Goal: Task Accomplishment & Management: Manage account settings

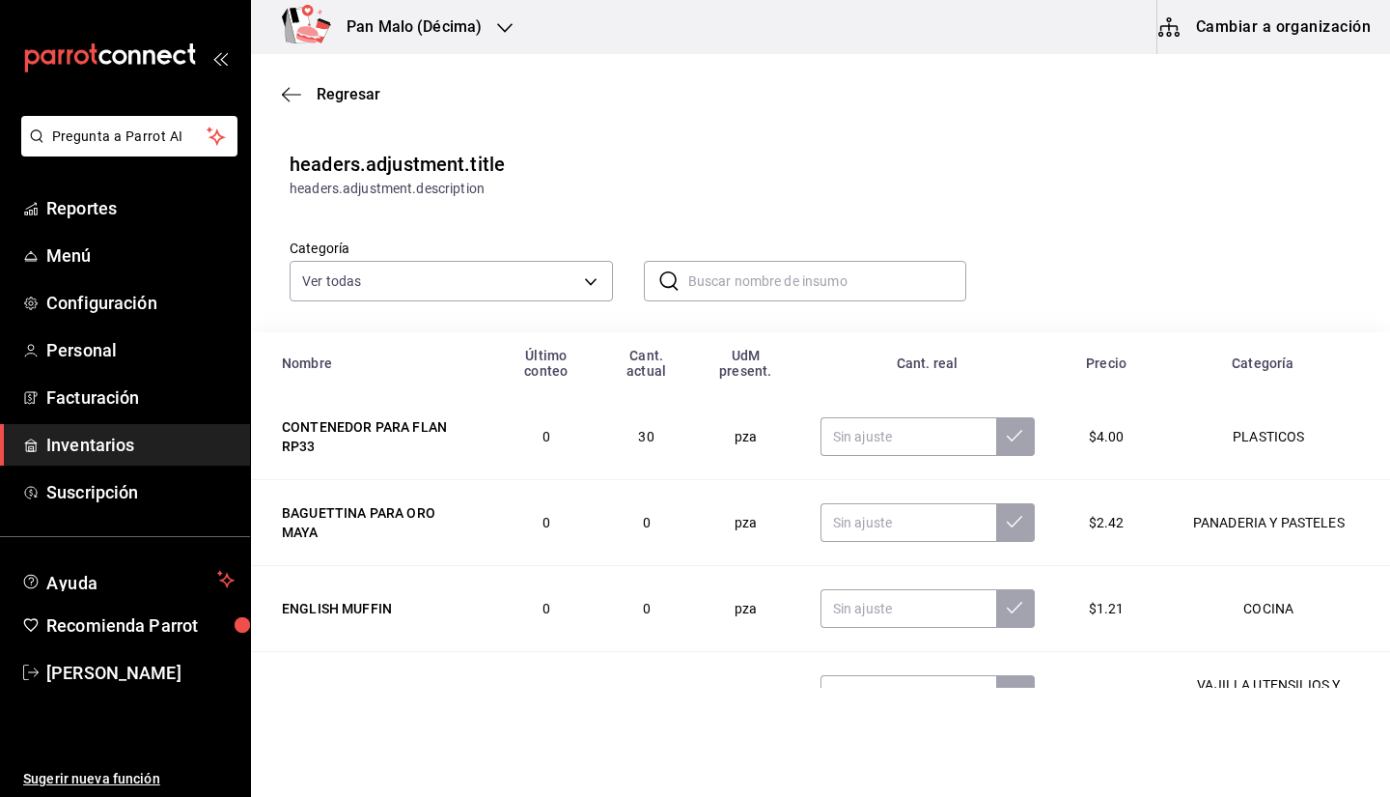
scroll to position [6, 0]
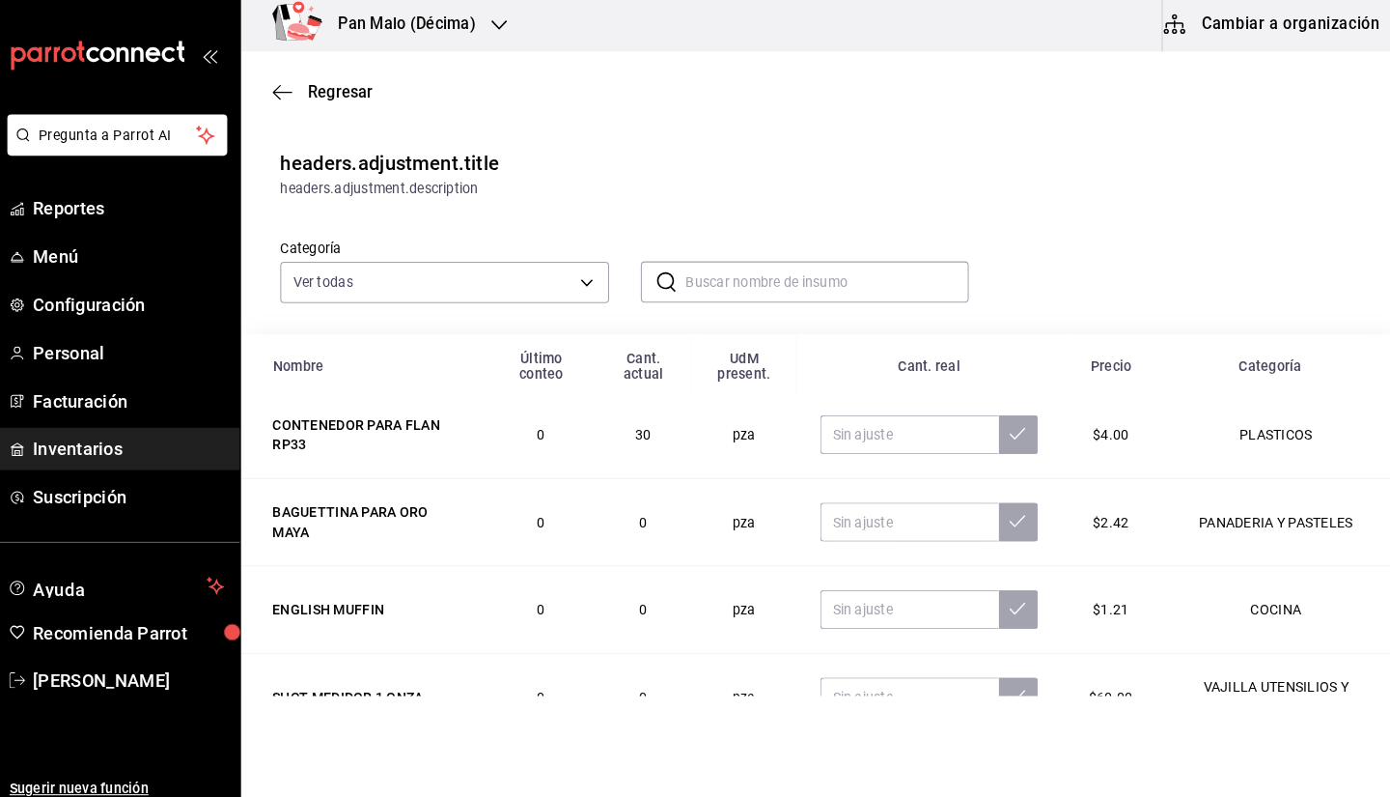
click at [752, 199] on div "Categoría Ver todas 582c698c-3cca-49c7-8505-2353f6626327,70f7bd2c-2c71-4982-af5…" at bounding box center [790, 250] width 1062 height 102
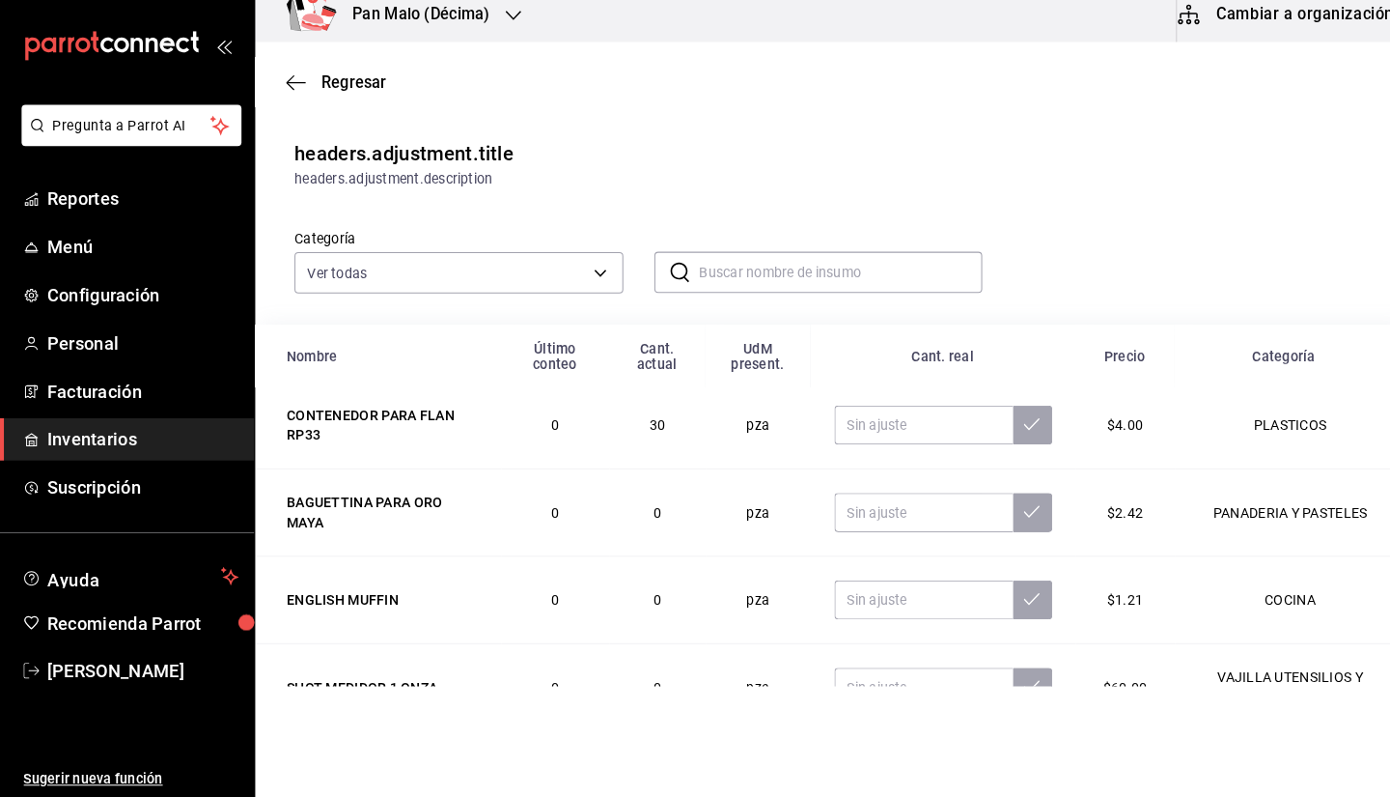
scroll to position [0, 0]
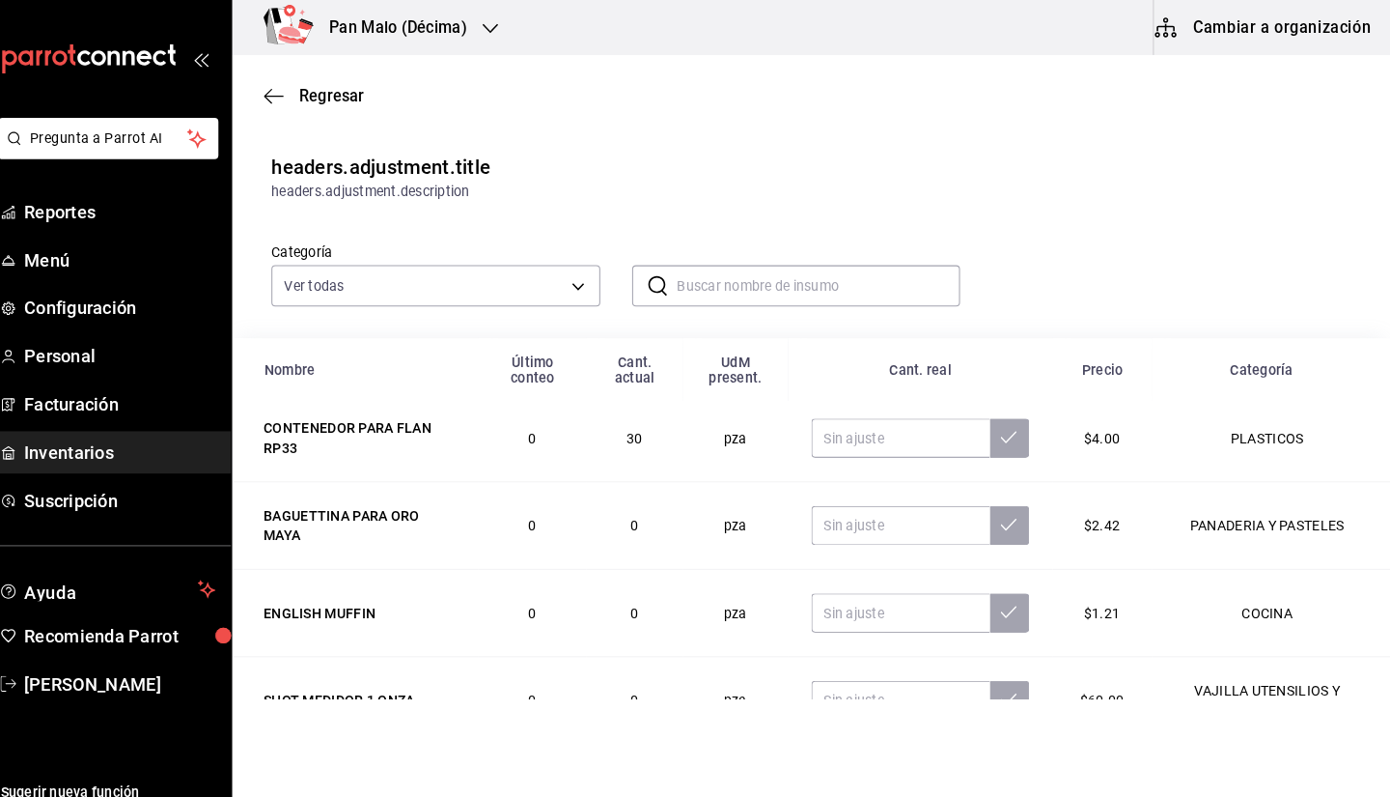
click at [108, 434] on span "Inventarios" at bounding box center [140, 445] width 188 height 26
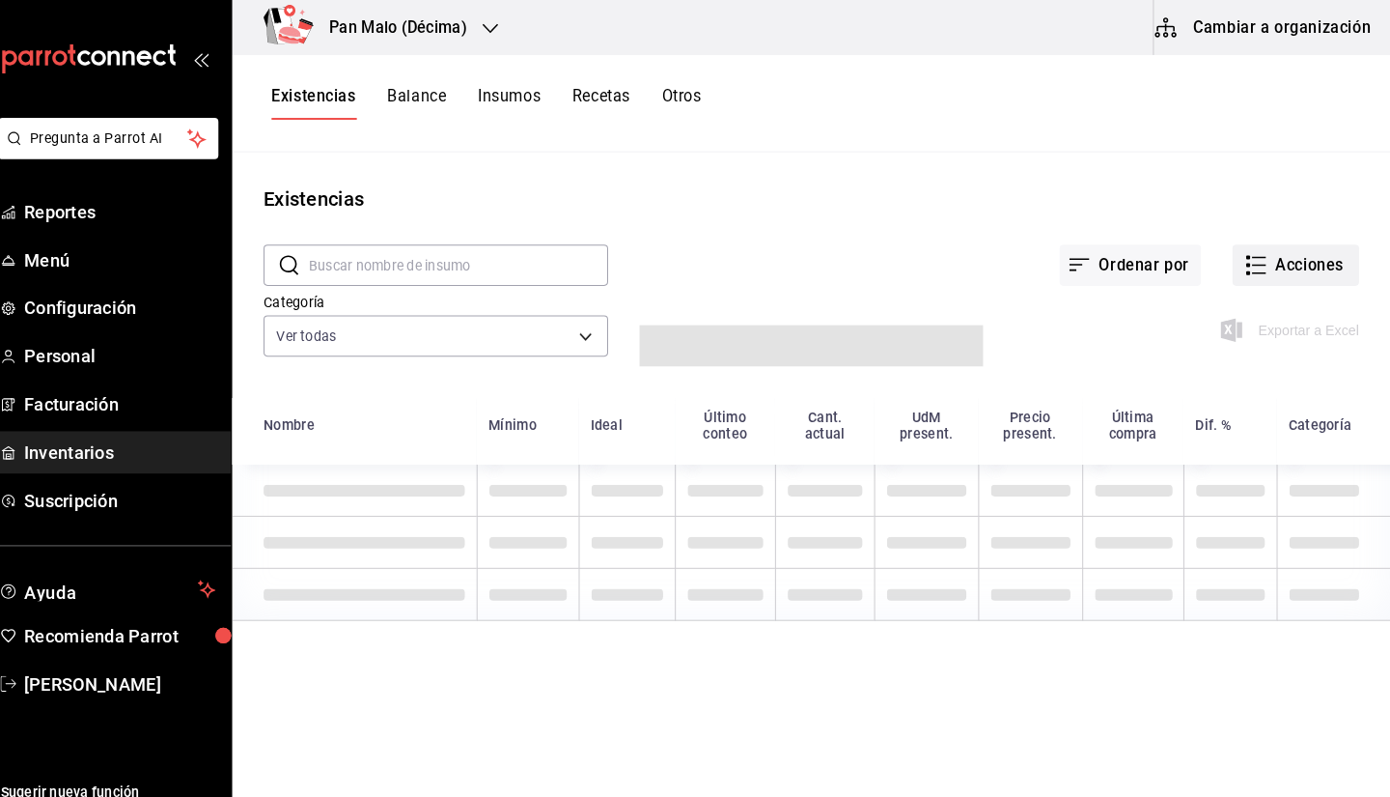
click at [1291, 275] on button "Acciones" at bounding box center [1297, 260] width 125 height 41
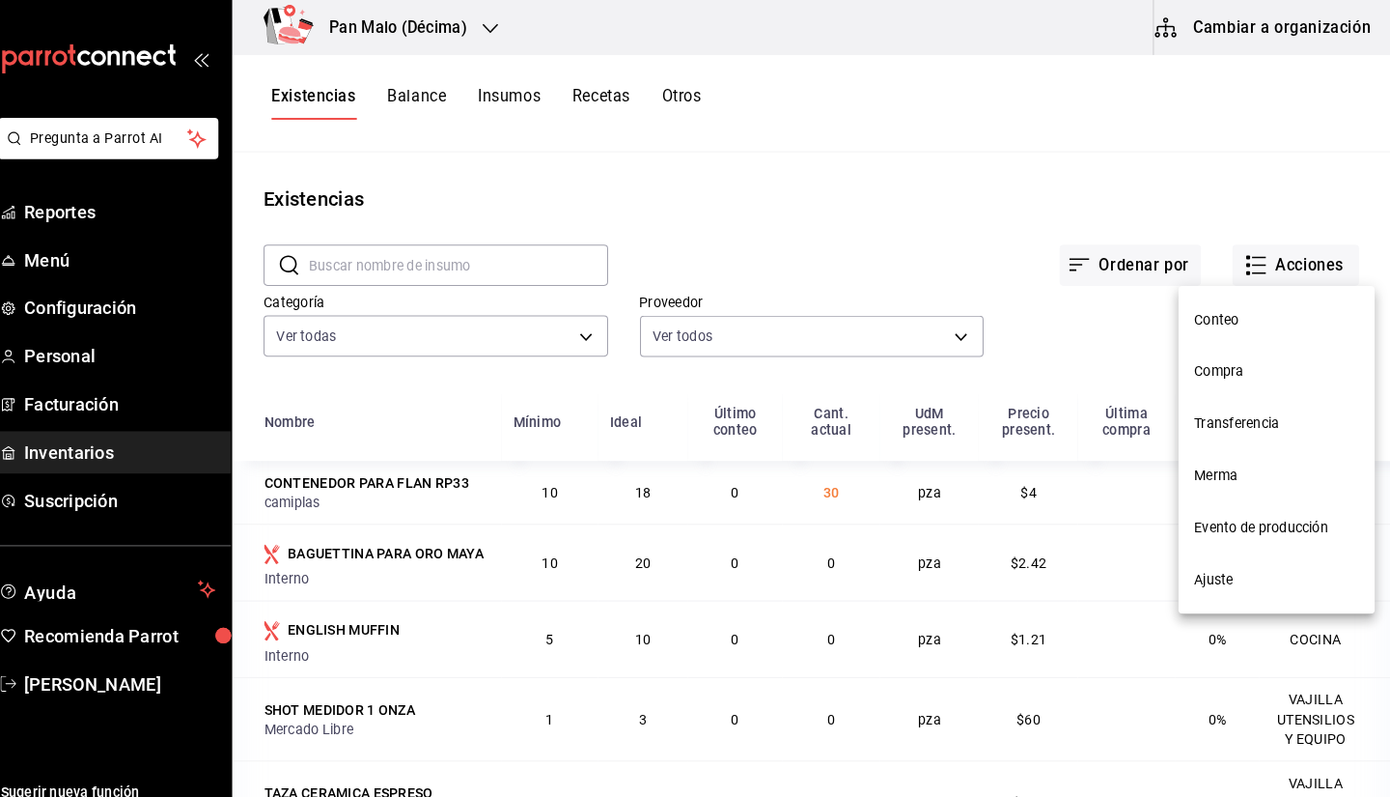
click at [1225, 580] on li "Ajuste" at bounding box center [1278, 570] width 193 height 51
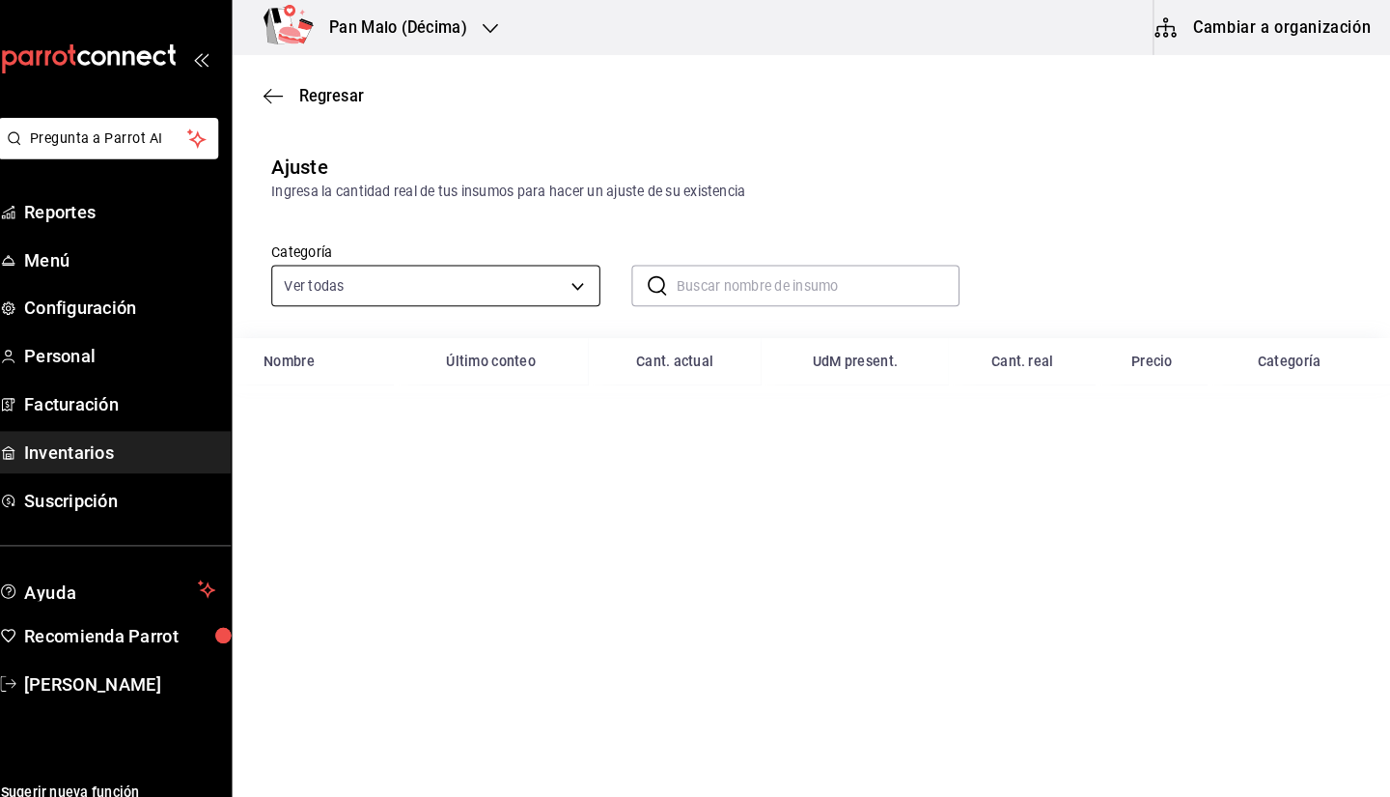
click at [582, 269] on body "Pregunta a Parrot AI Reportes Menú Configuración Personal Facturación Inventari…" at bounding box center [695, 343] width 1390 height 687
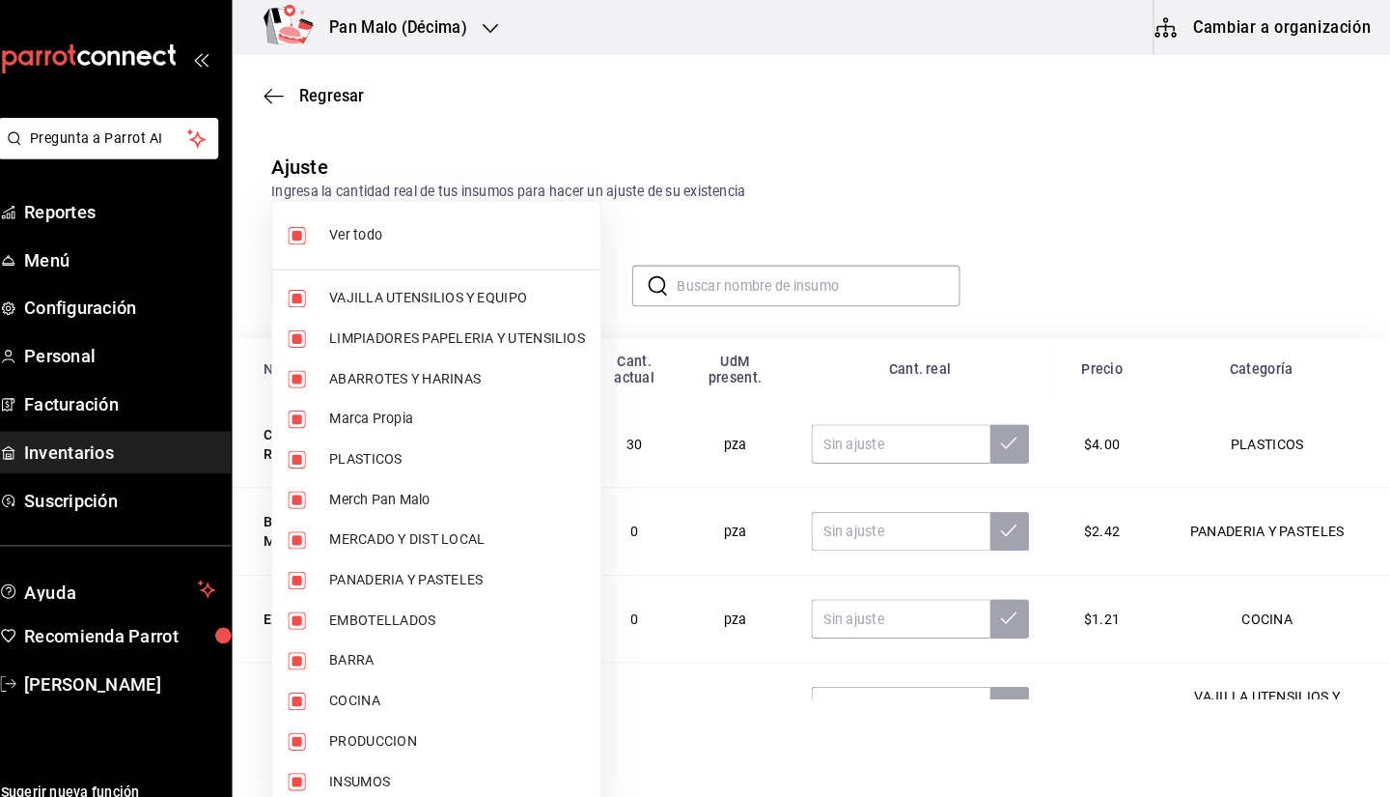
click at [536, 227] on span "Ver todo" at bounding box center [472, 231] width 251 height 20
checkbox input "false"
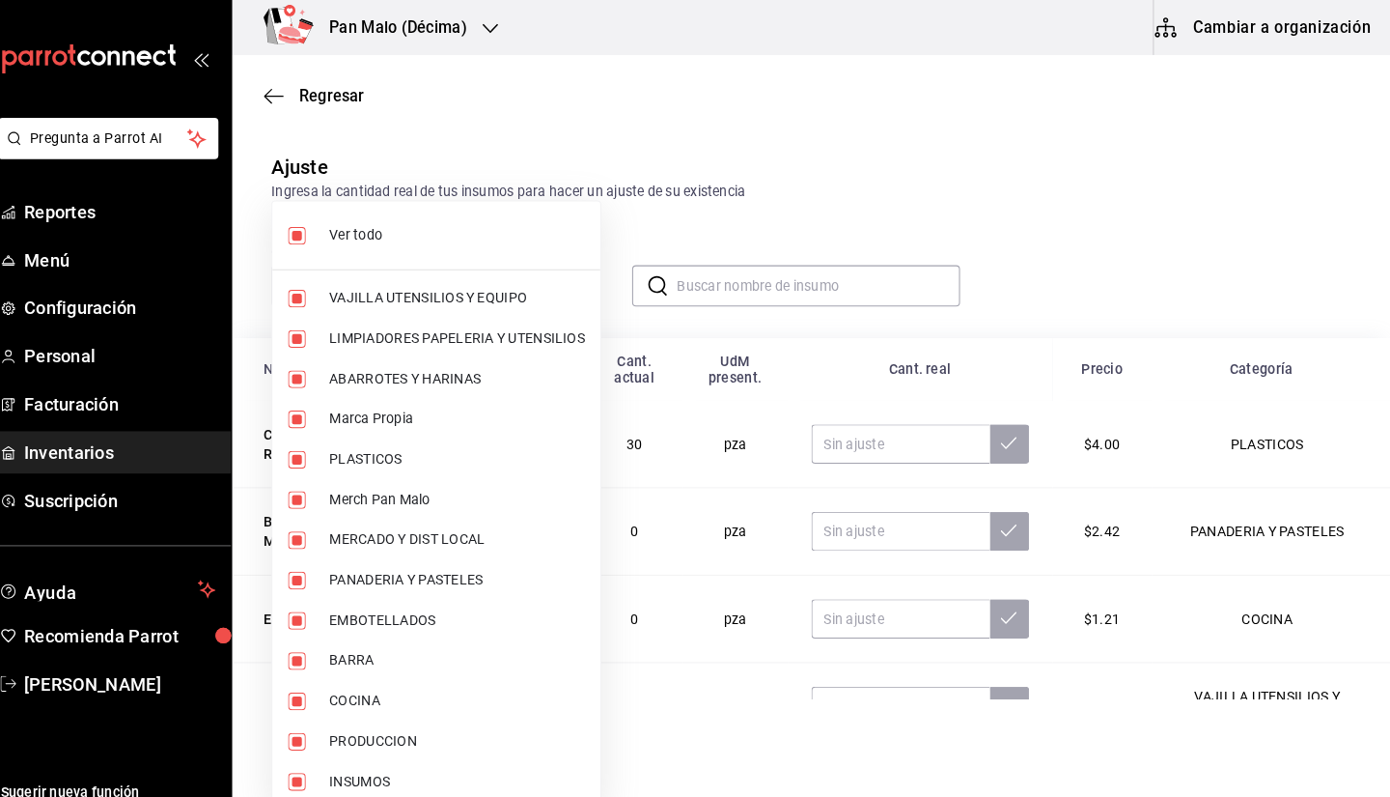
checkbox input "false"
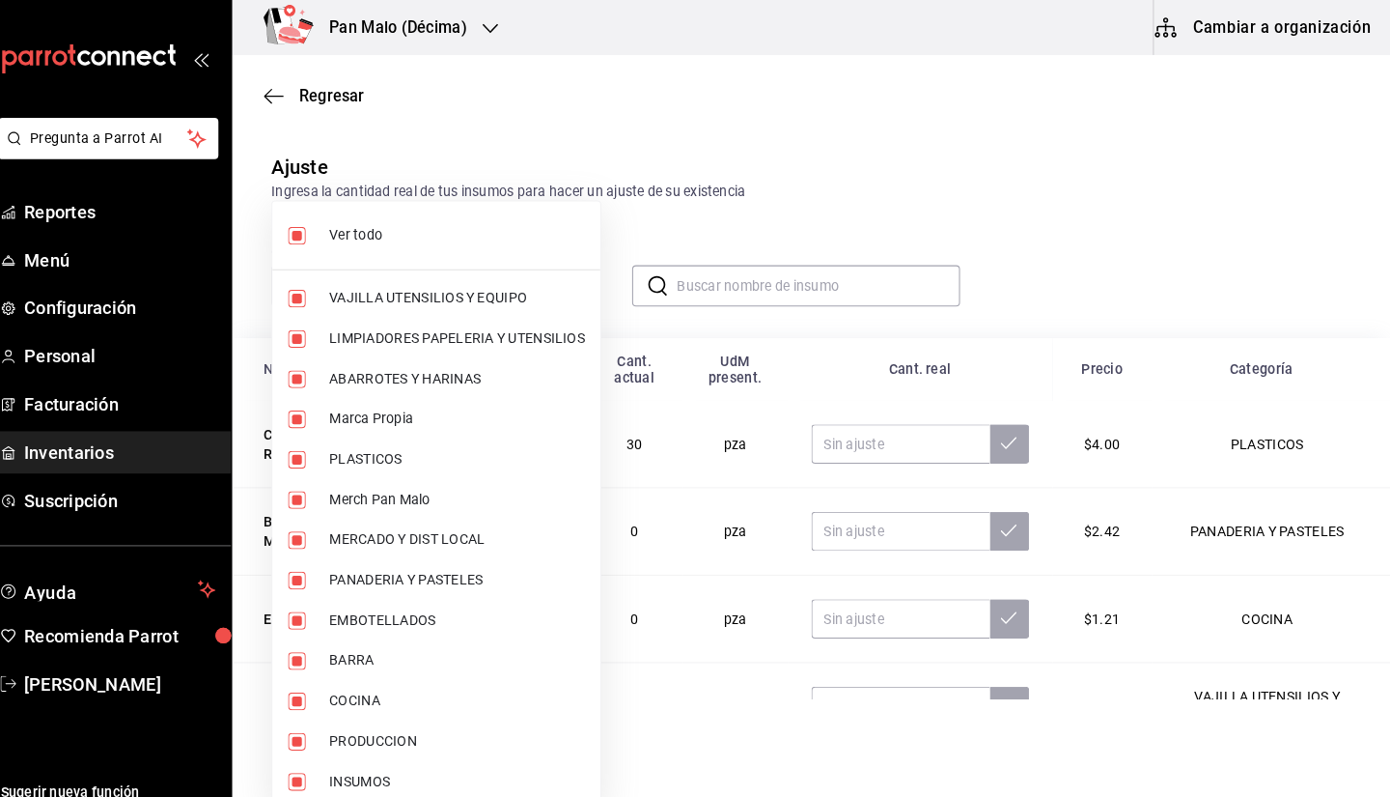
checkbox input "false"
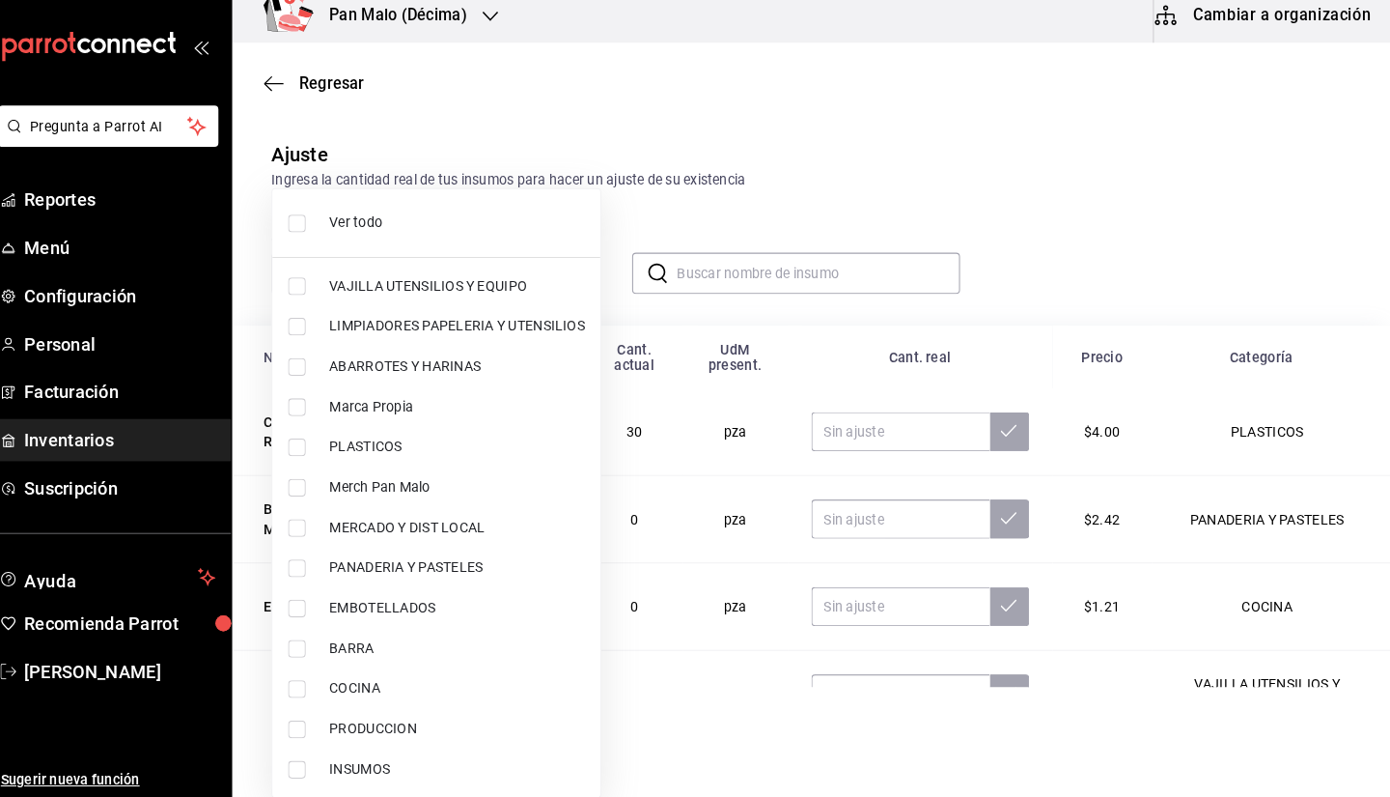
click at [712, 211] on div at bounding box center [695, 398] width 1390 height 797
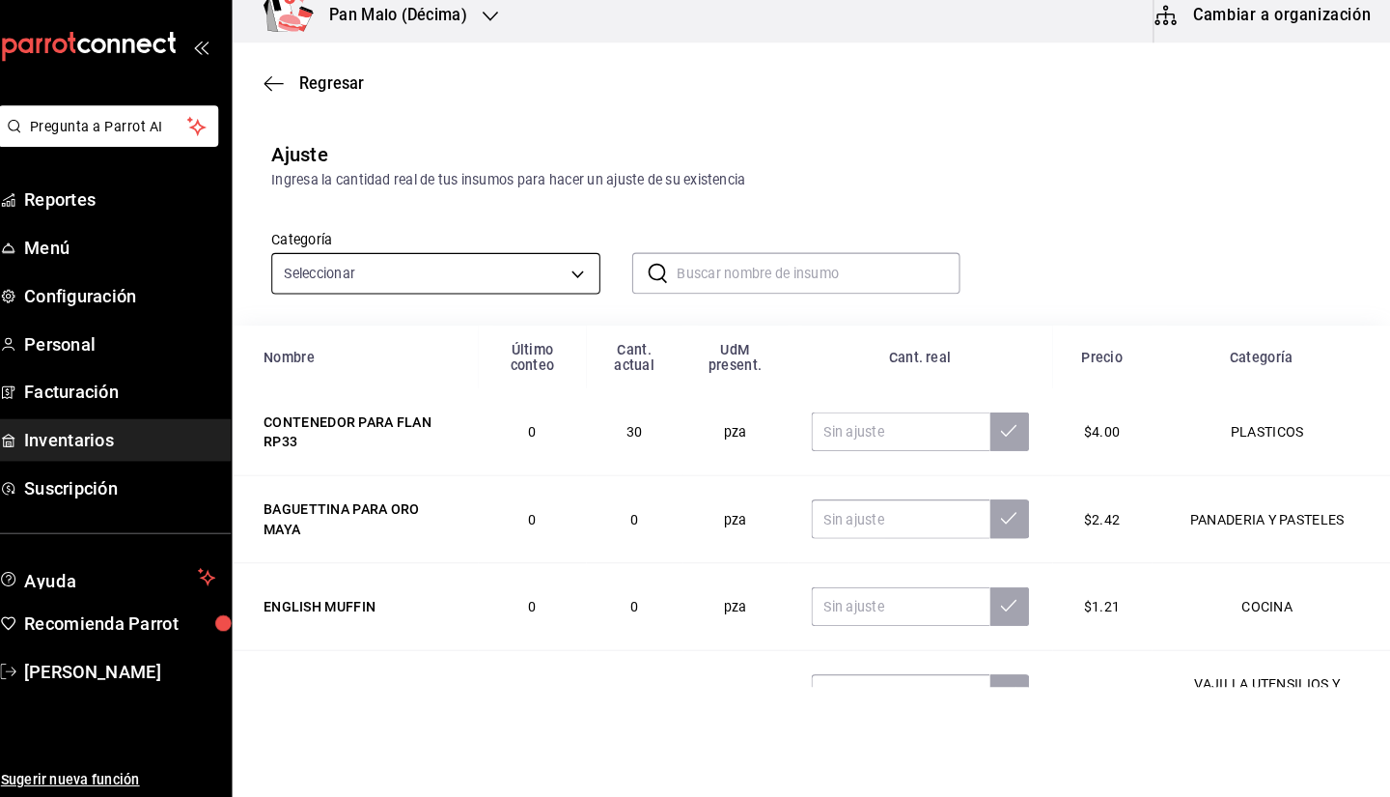
click at [536, 282] on body "Pregunta a Parrot AI Reportes Menú Configuración Personal Facturación Inventari…" at bounding box center [695, 343] width 1390 height 687
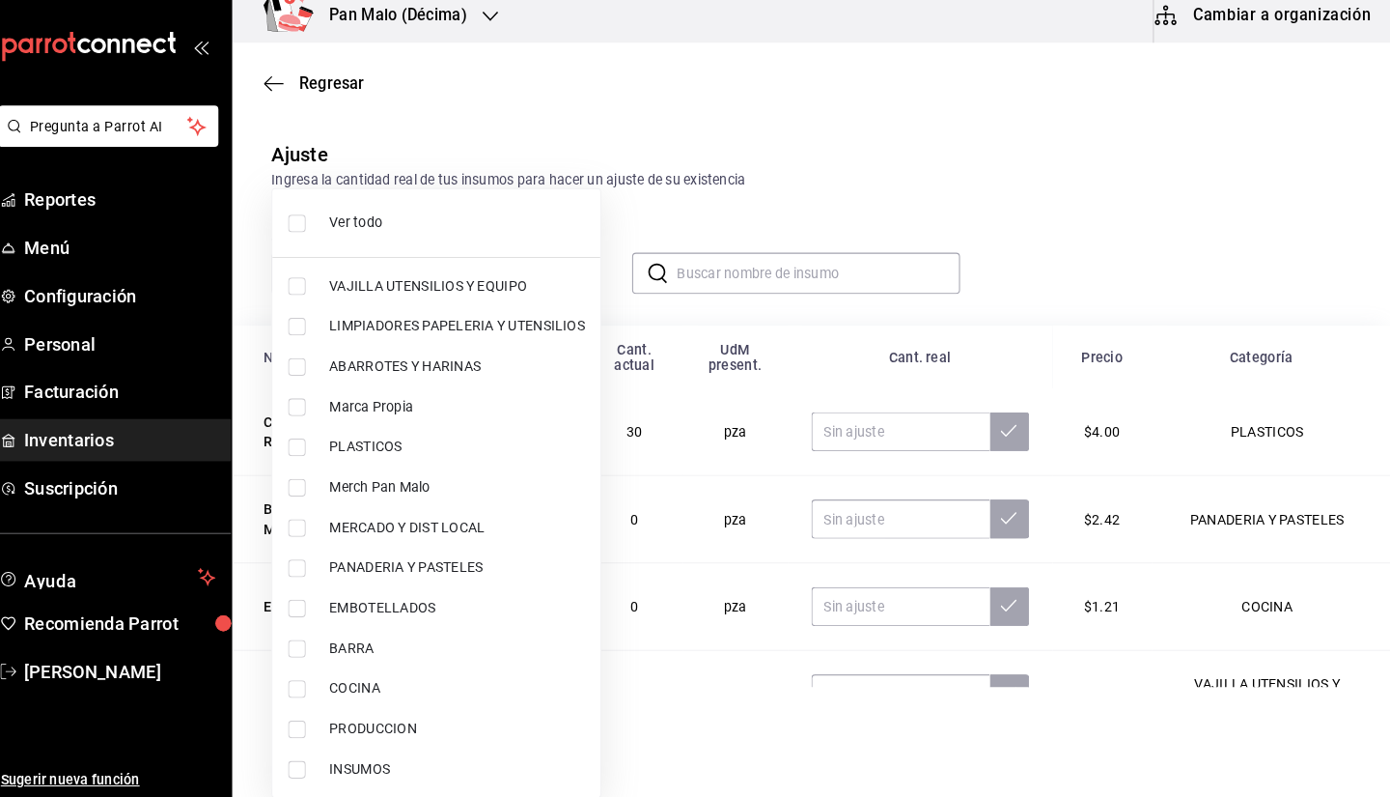
click at [735, 240] on div at bounding box center [695, 398] width 1390 height 797
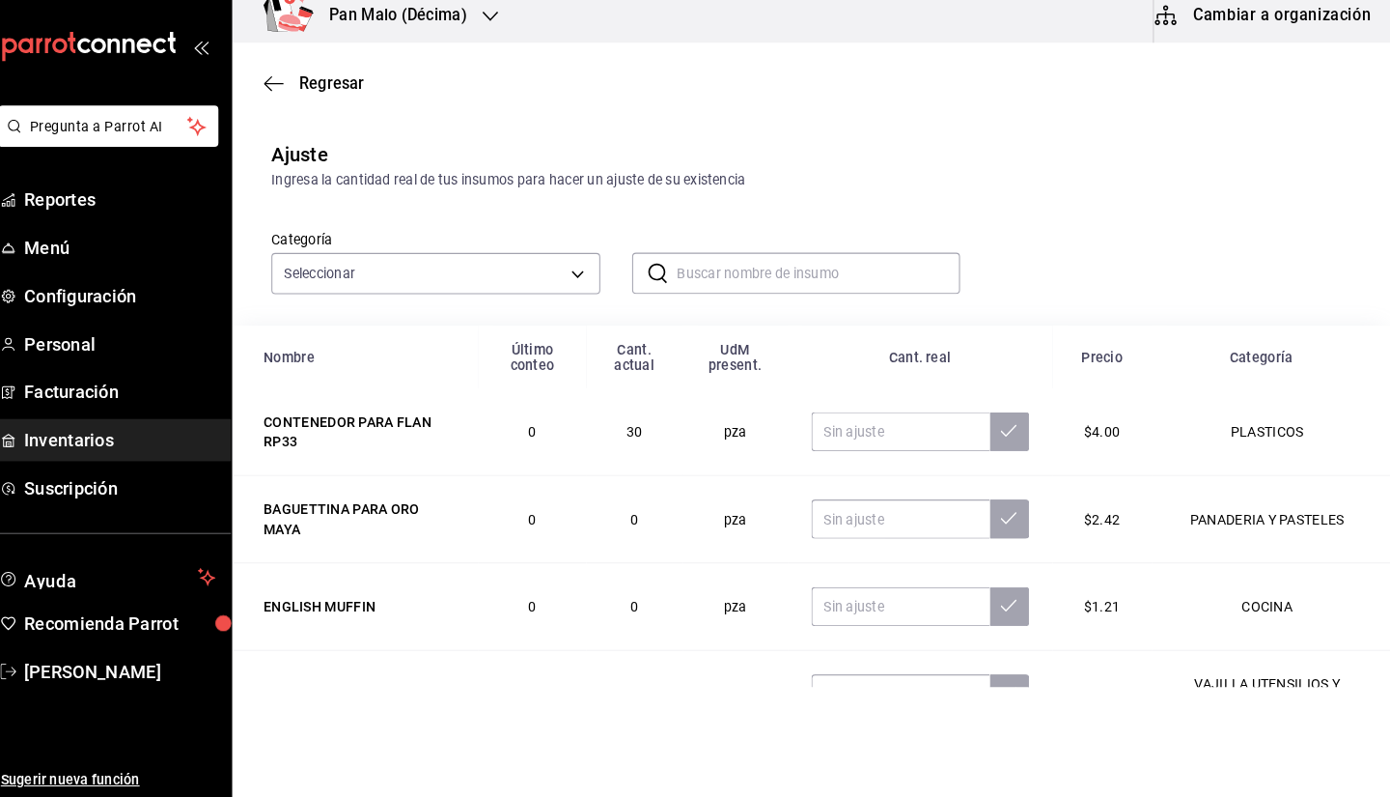
click at [571, 307] on div "Categoría Seleccionar ​ ​" at bounding box center [820, 265] width 1139 height 133
click at [569, 304] on div "Categoría Seleccionar ​ ​" at bounding box center [820, 265] width 1139 height 133
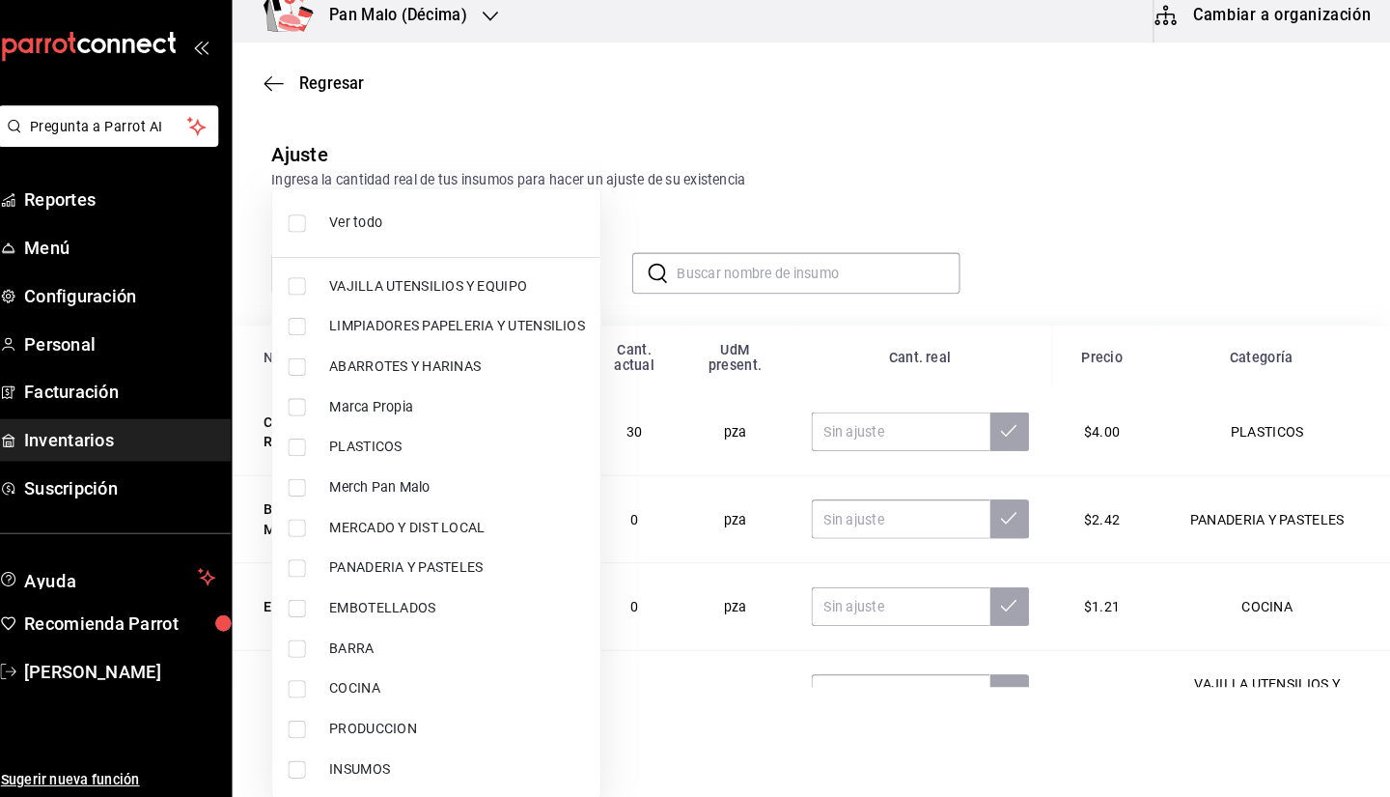
click at [555, 292] on body "Pregunta a Parrot AI Reportes Menú Configuración Personal Facturación Inventari…" at bounding box center [695, 343] width 1390 height 687
click at [441, 451] on span "PLASTICOS" at bounding box center [472, 451] width 251 height 20
type input "845d24ca-60dd-4e7e-b3c9-ca2702778d83"
checkbox input "true"
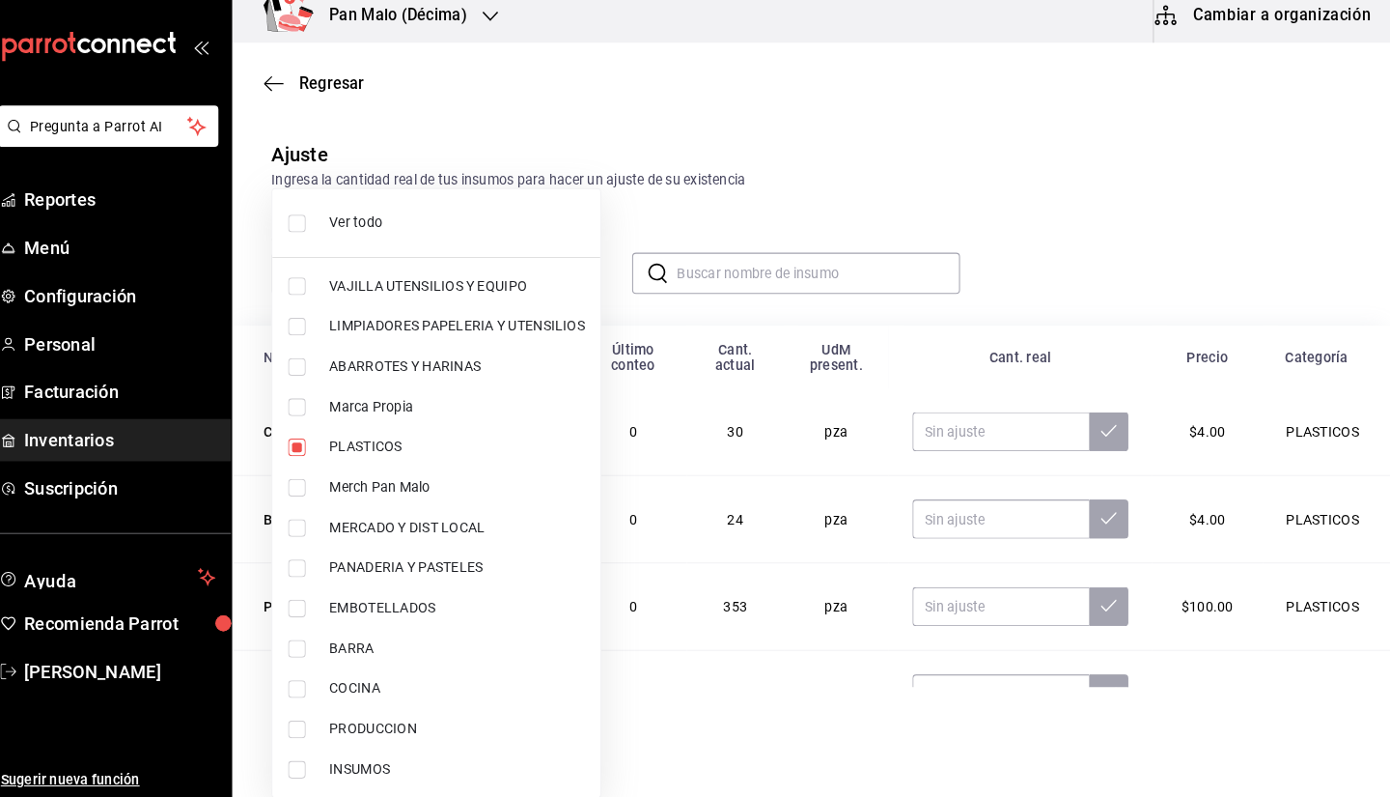
click at [957, 59] on div at bounding box center [695, 398] width 1390 height 797
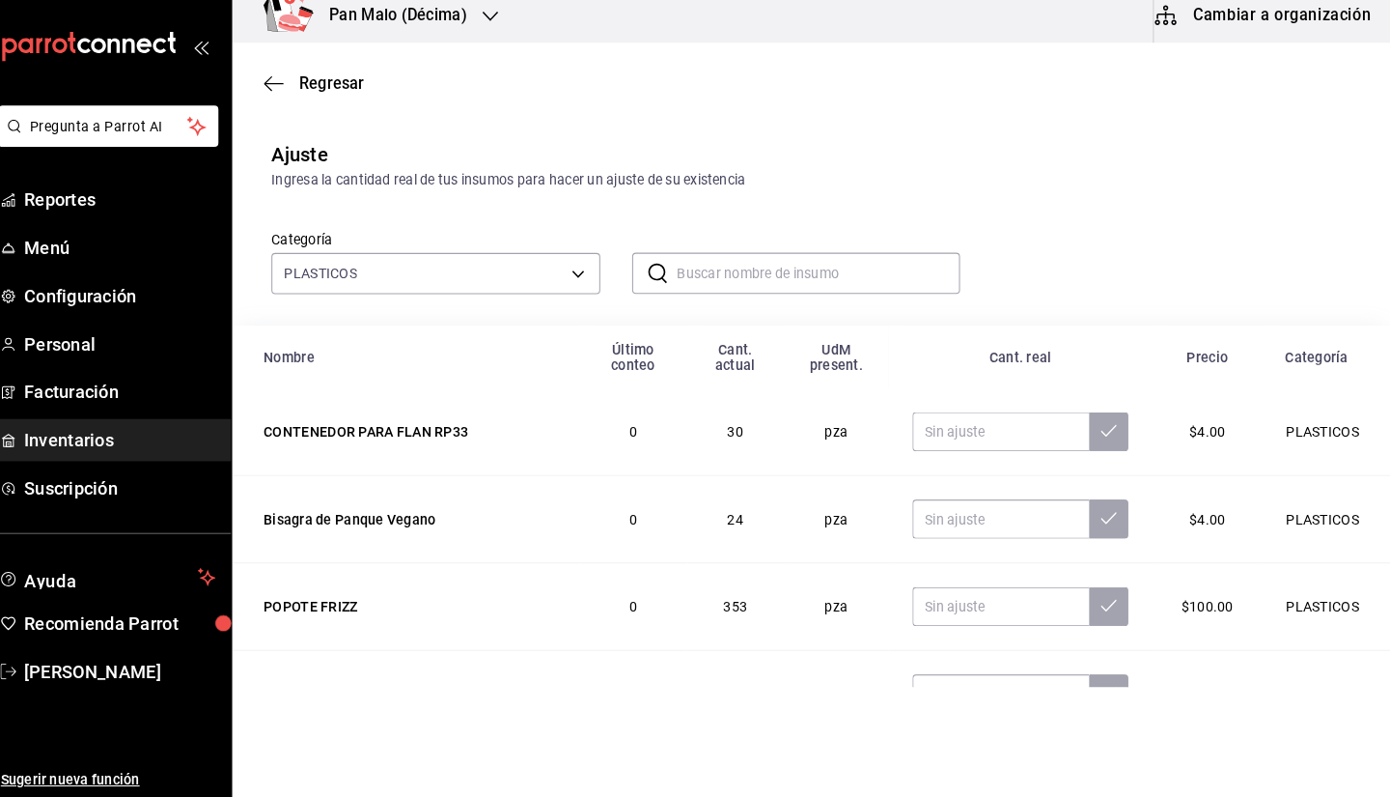
click at [1195, 158] on div "Ajuste Ingresa la cantidad real de tus insumos para hacer un ajuste de su exist…" at bounding box center [820, 174] width 1139 height 49
drag, startPoint x: 806, startPoint y: 236, endPoint x: 775, endPoint y: 178, distance: 65.7
click at [775, 178] on div "Ajuste Ingresa la cantidad real de tus insumos para hacer un ajuste de su exist…" at bounding box center [820, 174] width 1139 height 49
click at [786, 262] on input "text" at bounding box center [827, 281] width 279 height 39
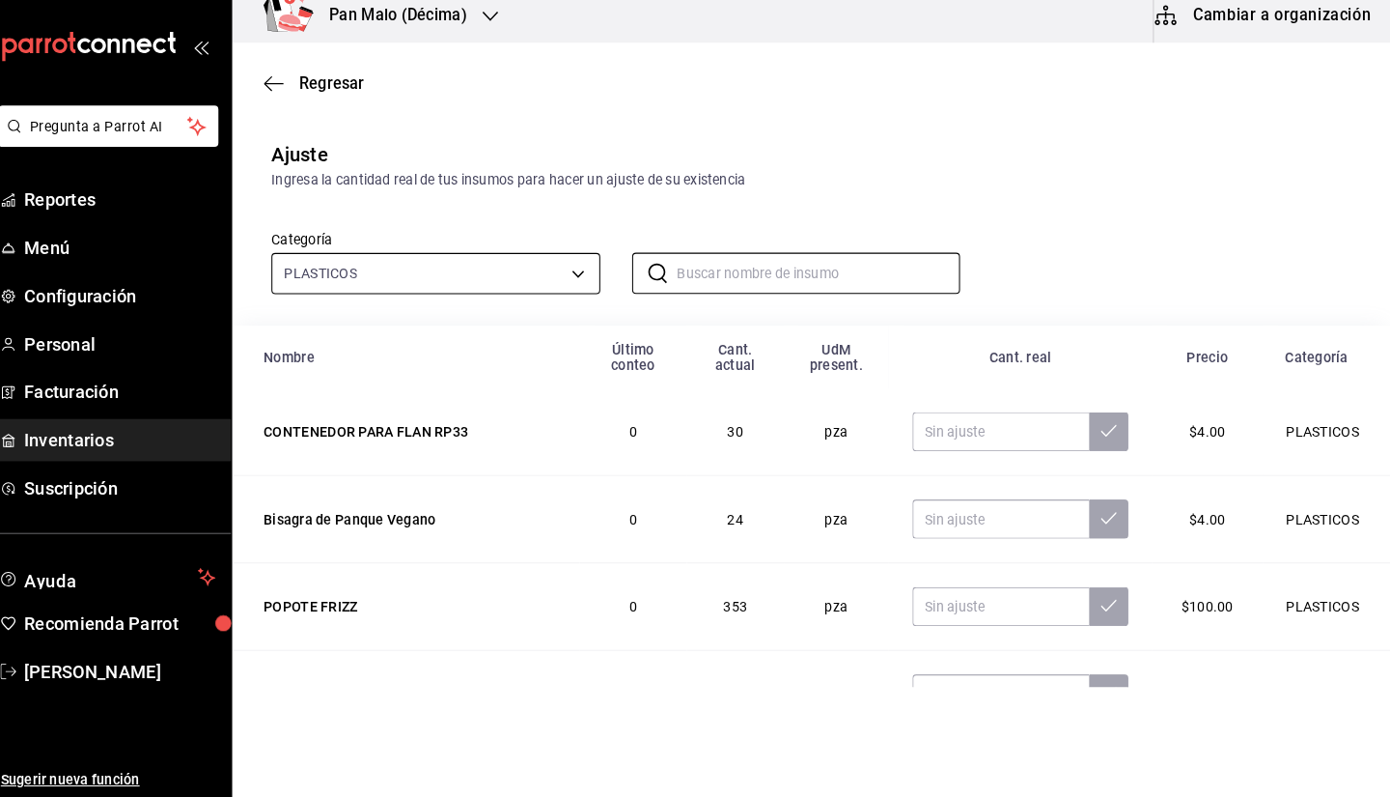
click at [522, 283] on body "Pregunta a Parrot AI Reportes Menú Configuración Personal Facturación Inventari…" at bounding box center [695, 343] width 1390 height 687
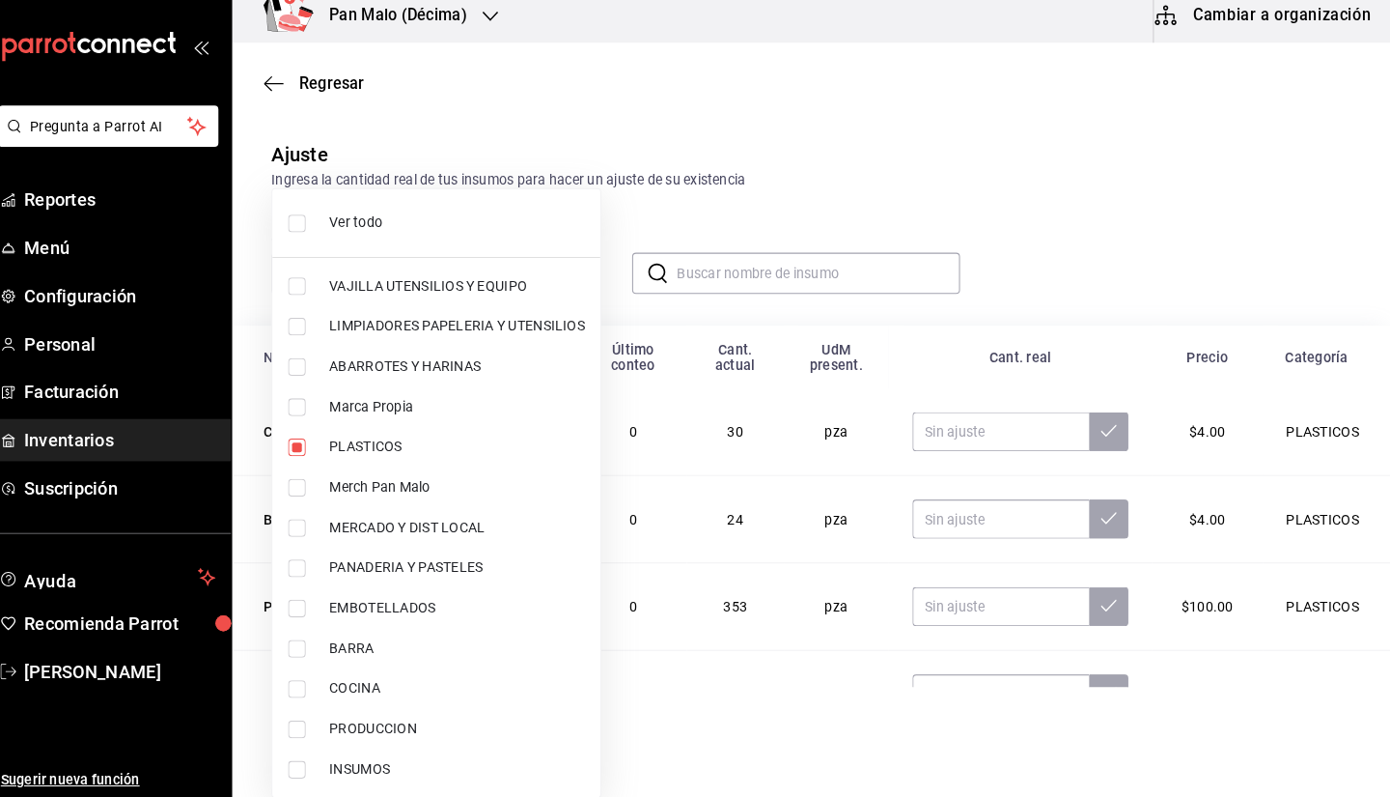
click at [857, 244] on div at bounding box center [695, 398] width 1390 height 797
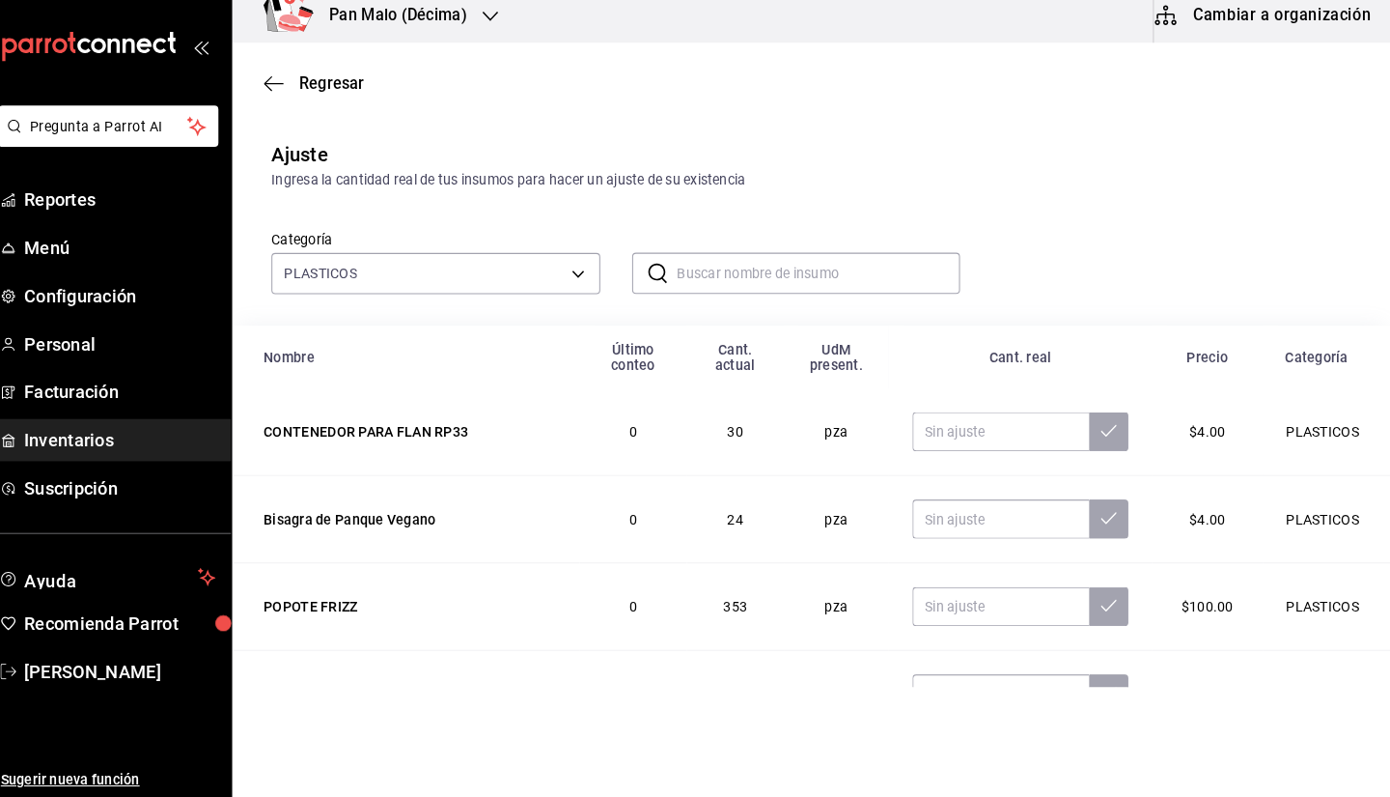
drag, startPoint x: 1370, startPoint y: 207, endPoint x: 1343, endPoint y: 253, distance: 53.7
click at [1387, 280] on main "Regresar Ajuste Ingresa la cantidad real de tus insumos para hacer un ajuste de…" at bounding box center [820, 370] width 1139 height 633
click at [1324, 253] on div "Categoría PLASTICOS 845d24ca-60dd-4e7e-b3c9-ca2702778d83 ​ ​" at bounding box center [820, 265] width 1139 height 133
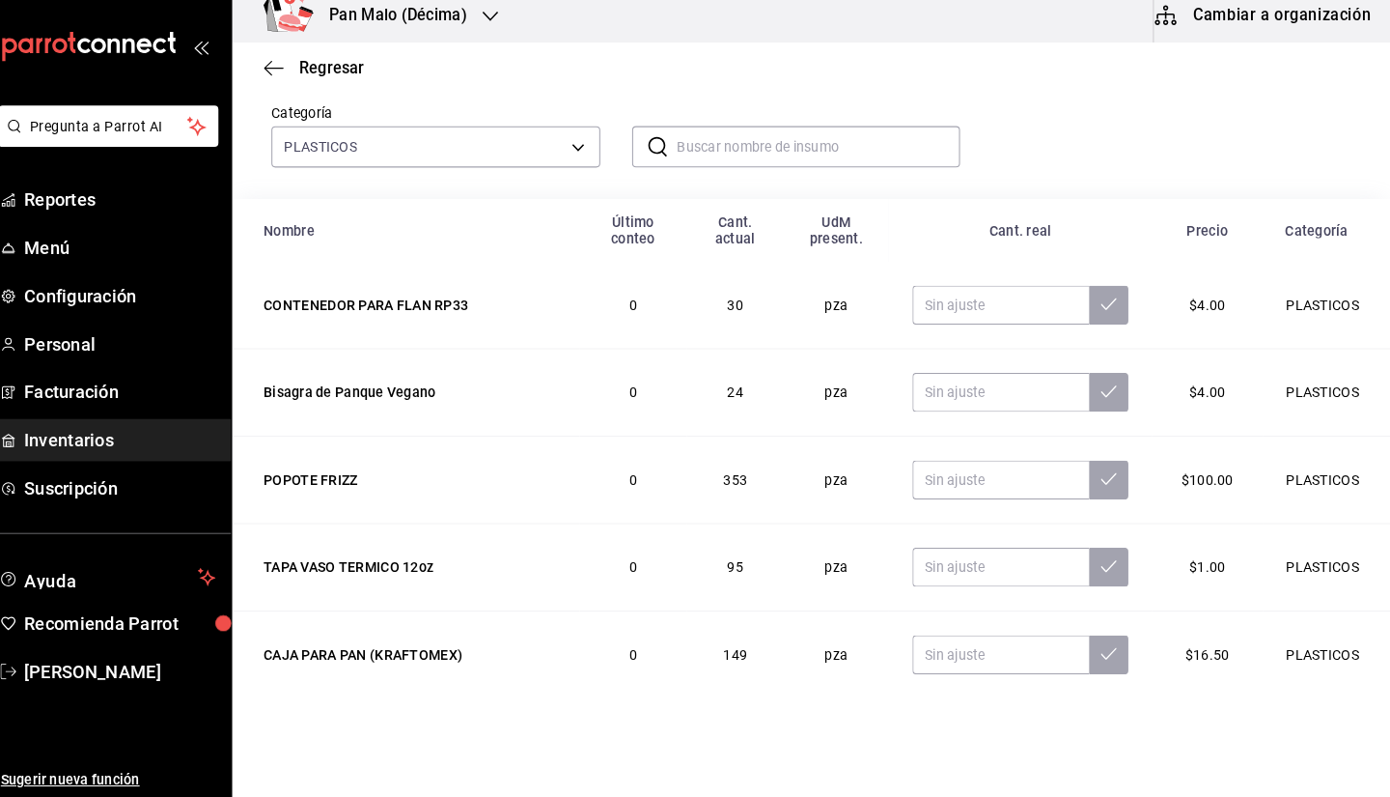
scroll to position [126, 0]
click at [884, 153] on input "text" at bounding box center [827, 155] width 279 height 39
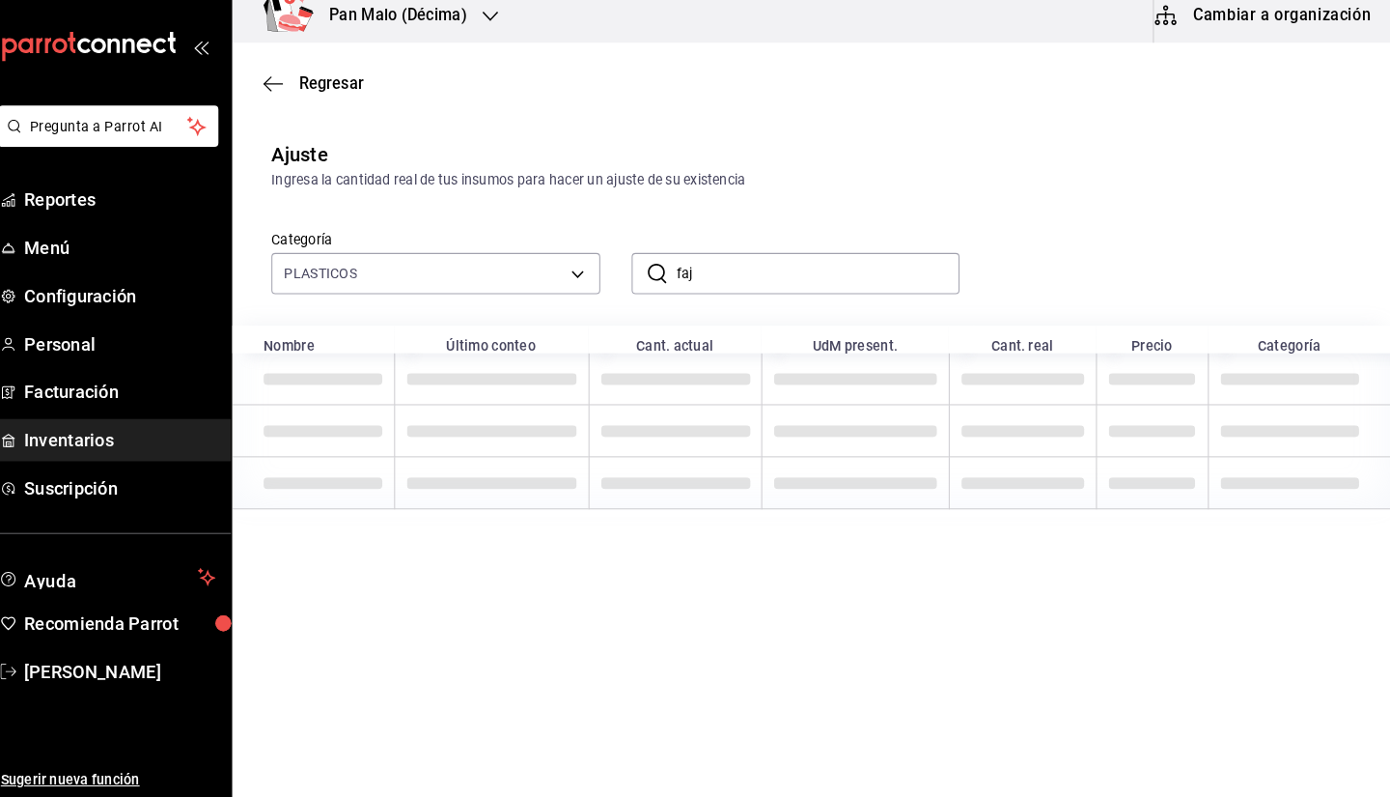
scroll to position [0, 0]
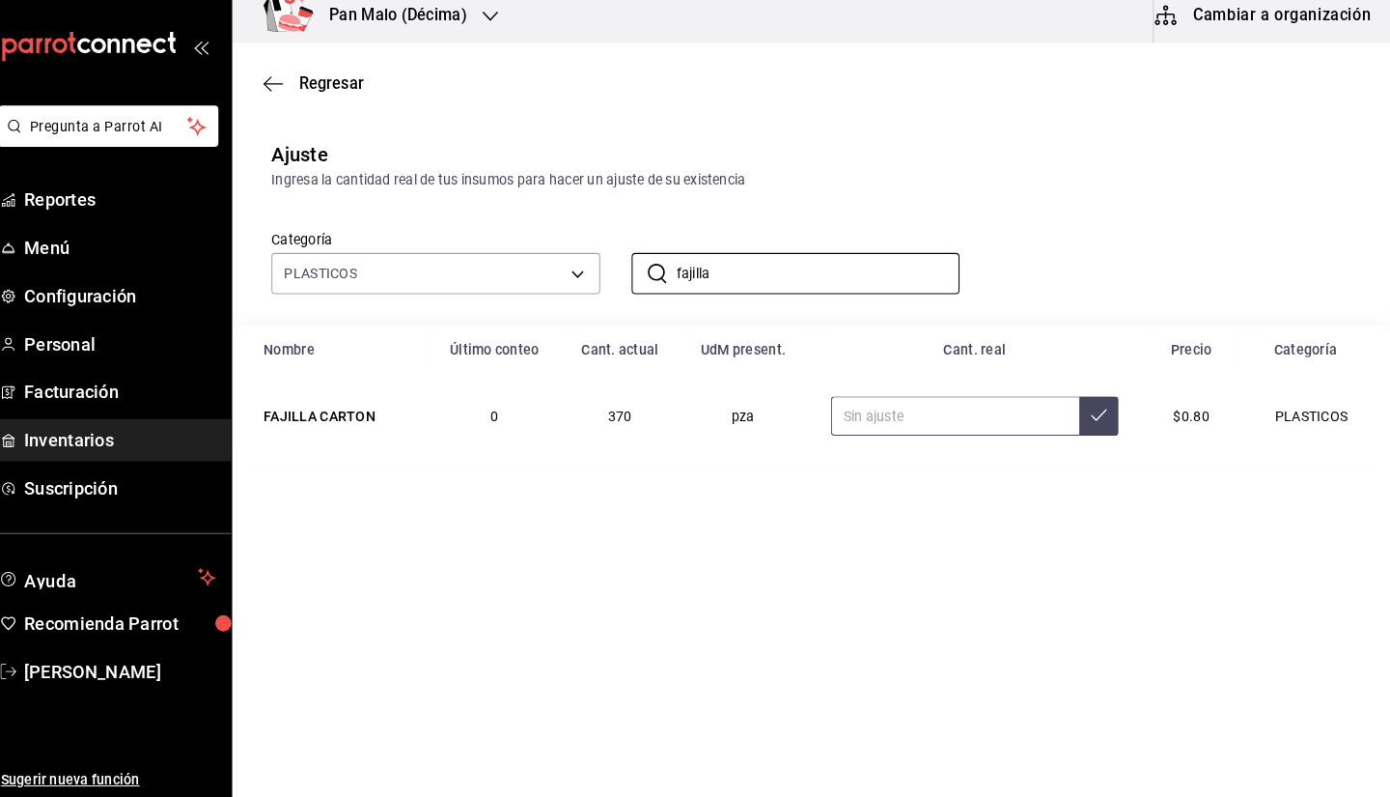
type input "fajilla"
click at [950, 420] on input "text" at bounding box center [962, 421] width 245 height 39
click at [939, 429] on input "text" at bounding box center [962, 421] width 245 height 39
type input "510.00"
click at [800, 296] on input "fajilla" at bounding box center [827, 281] width 279 height 39
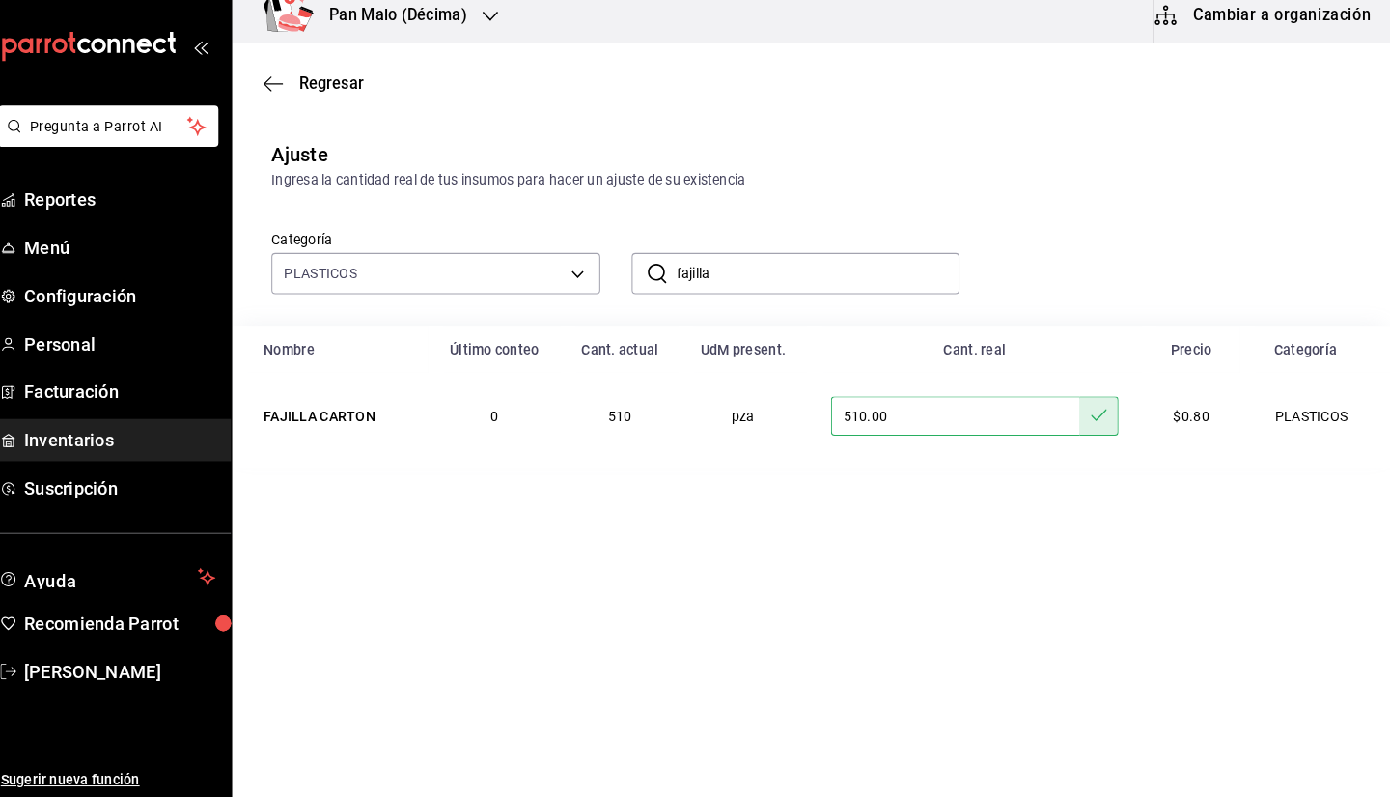
click at [800, 296] on input "fajilla" at bounding box center [827, 281] width 279 height 39
type input "¿"
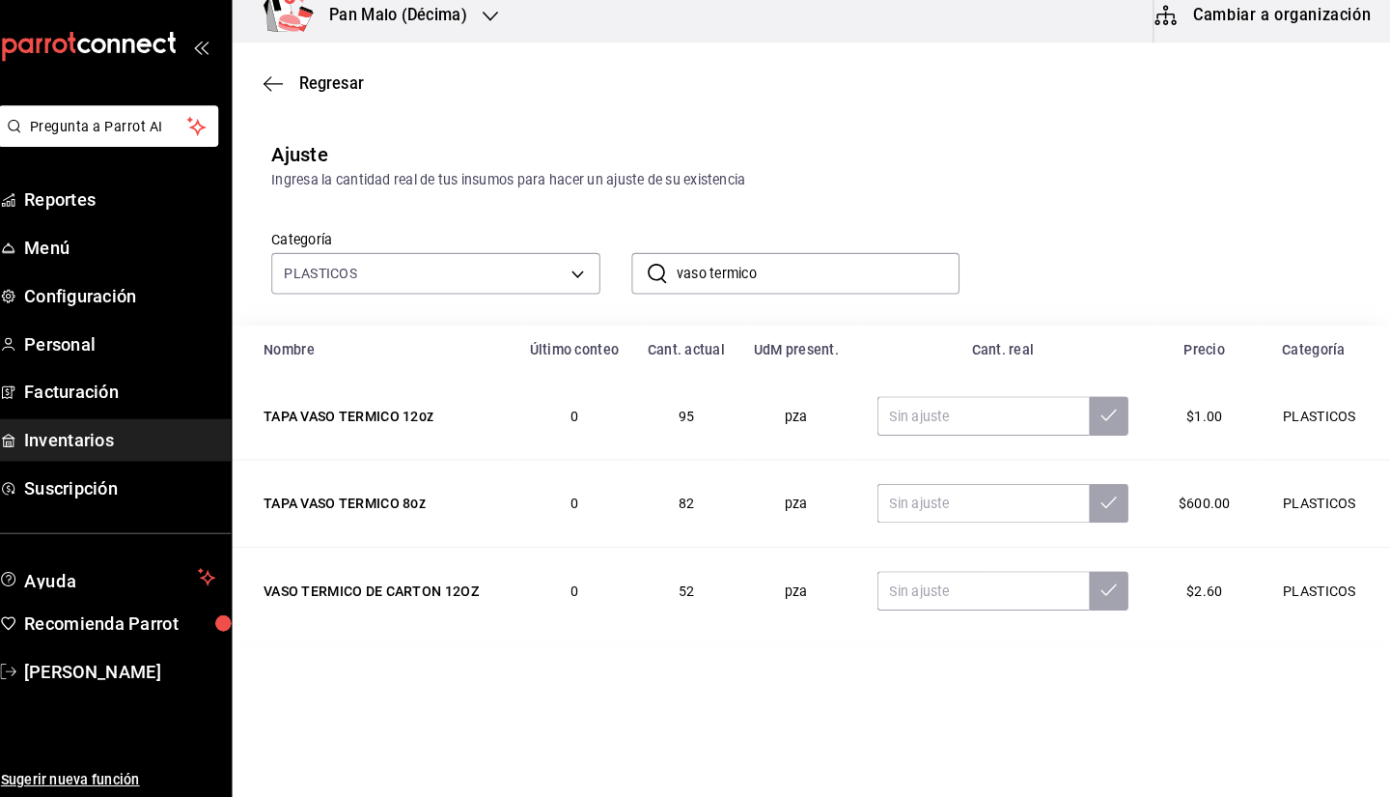
click at [800, 296] on input "vaso termico" at bounding box center [827, 281] width 279 height 39
type input "vaso termico"
click at [873, 186] on div "Ingresa la cantidad real de tus insumos para hacer un ajuste de su existencia" at bounding box center [821, 189] width 1062 height 20
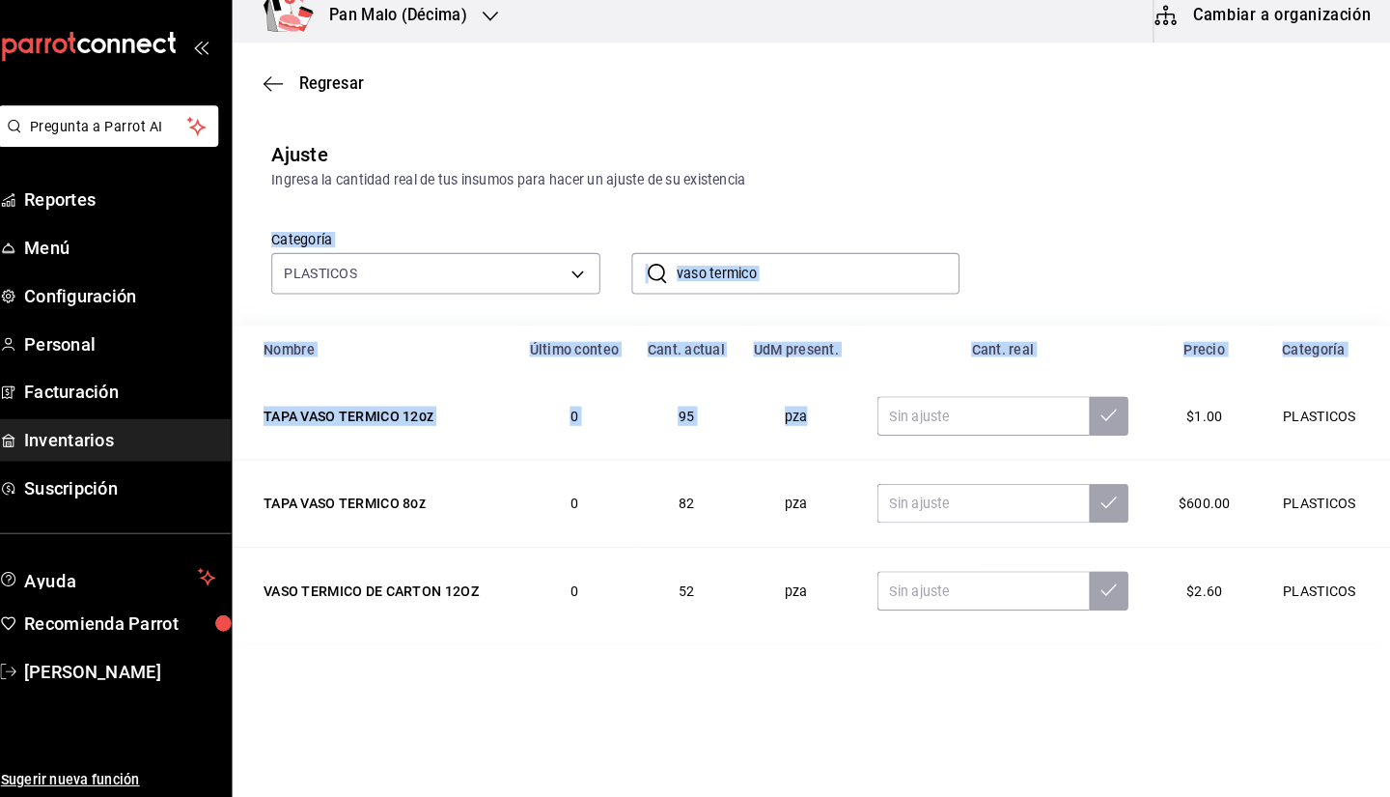
drag, startPoint x: 873, startPoint y: 186, endPoint x: 1038, endPoint y: 461, distance: 320.1
click at [1038, 461] on div "Ajuste Ingresa la cantidad real de tus insumos para hacer un ajuste de su exist…" at bounding box center [820, 388] width 1139 height 509
click at [1007, 428] on input "text" at bounding box center [990, 421] width 210 height 39
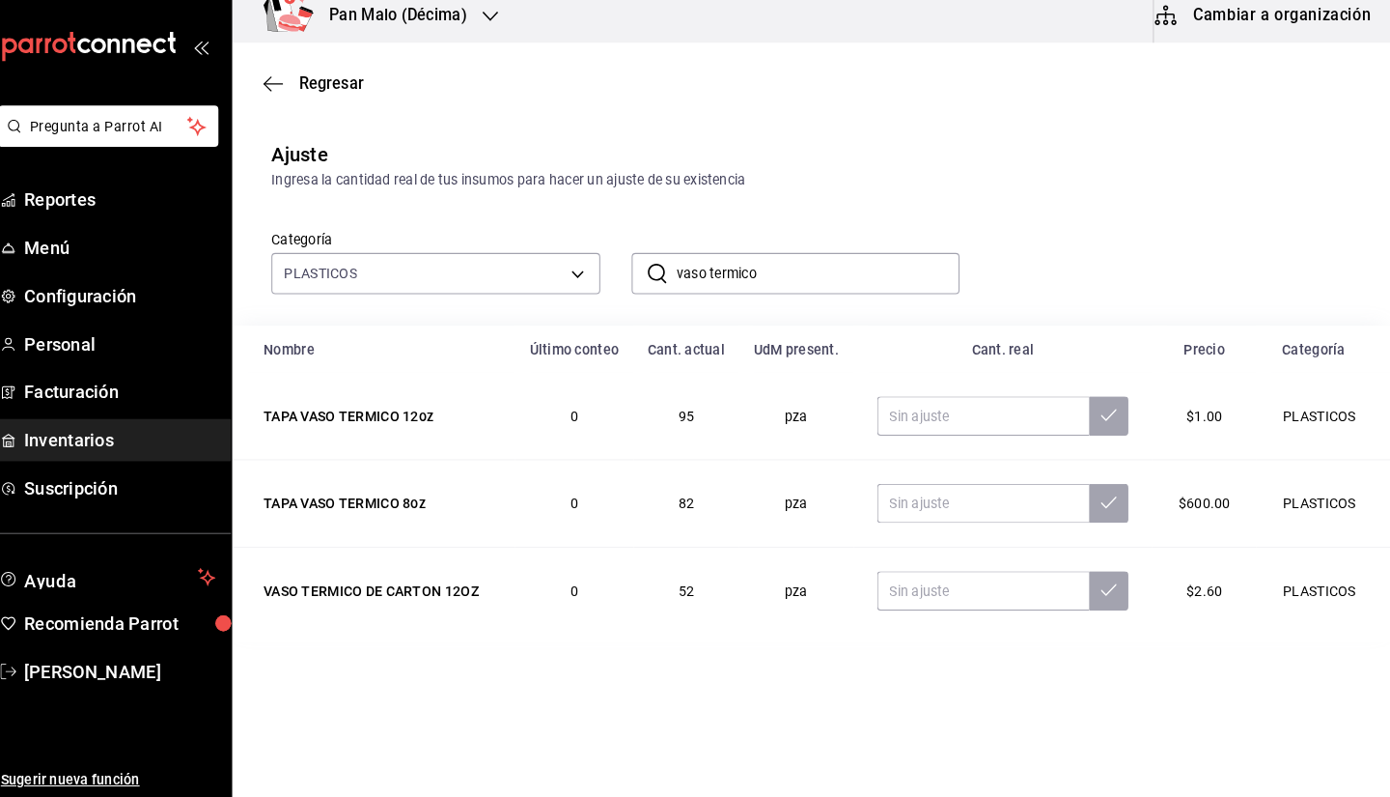
click at [1086, 281] on div "Categoría PLASTICOS 845d24ca-60dd-4e7e-b3c9-ca2702778d83 ​ vaso termico ​" at bounding box center [790, 250] width 1062 height 102
click at [926, 423] on input "text" at bounding box center [990, 421] width 210 height 39
type input "147.00"
click at [977, 520] on input "text" at bounding box center [990, 507] width 210 height 39
click at [846, 297] on input "vaso termico" at bounding box center [827, 281] width 279 height 39
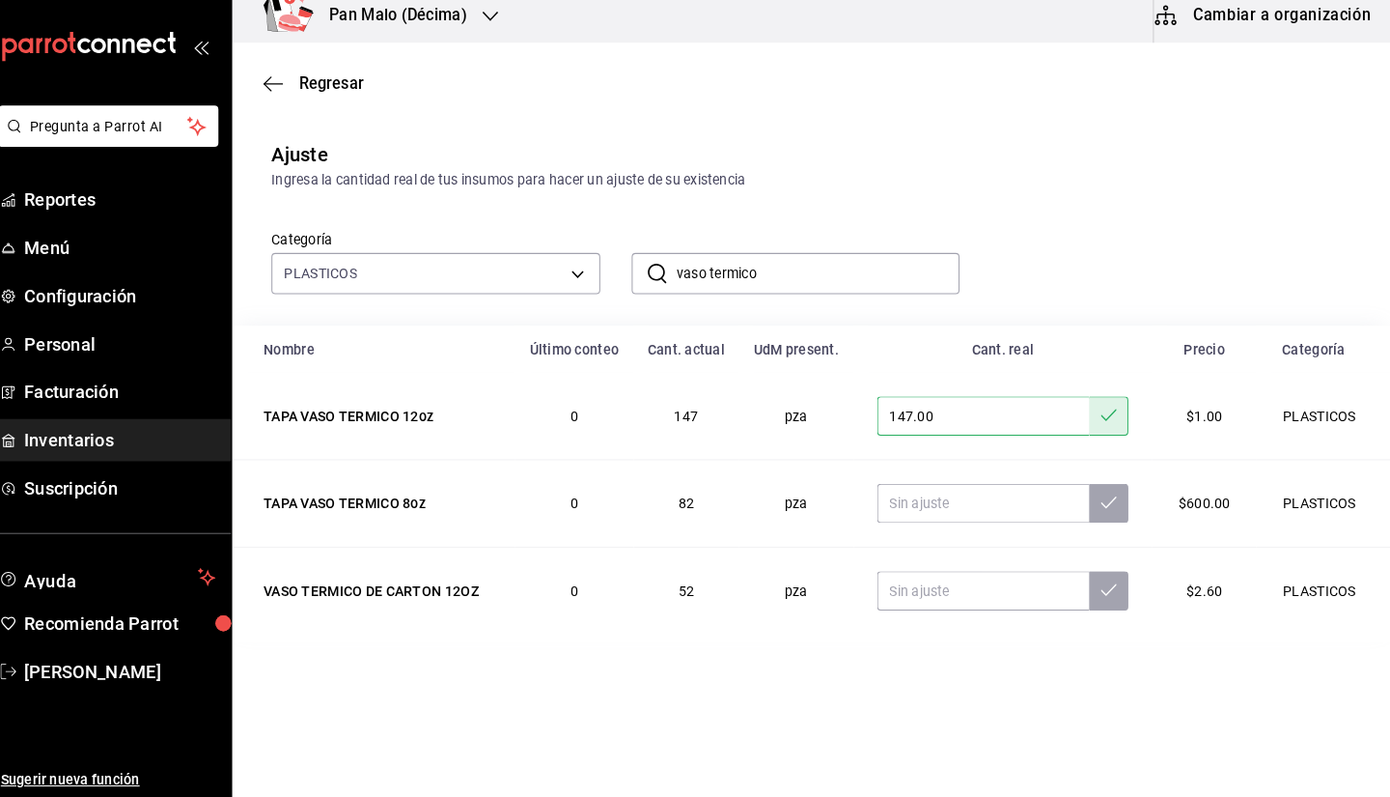
click at [846, 297] on input "vaso termico" at bounding box center [827, 281] width 279 height 39
click at [852, 294] on input "vaso termico" at bounding box center [827, 281] width 279 height 39
click at [967, 505] on input "text" at bounding box center [990, 507] width 210 height 39
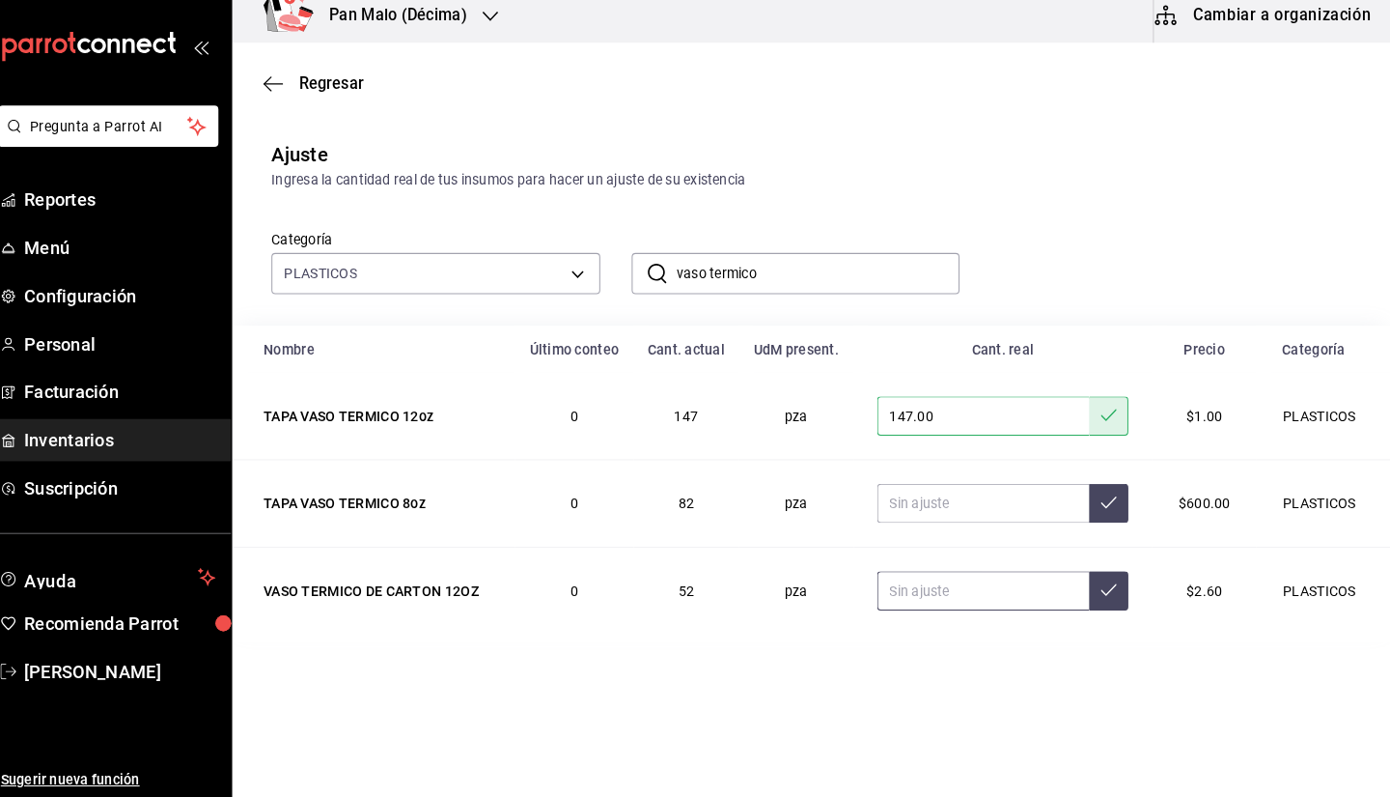
click at [1023, 610] on input "text" at bounding box center [990, 593] width 210 height 39
type input "147.00"
click at [969, 415] on input "147.00" at bounding box center [990, 421] width 210 height 39
type input "1.00"
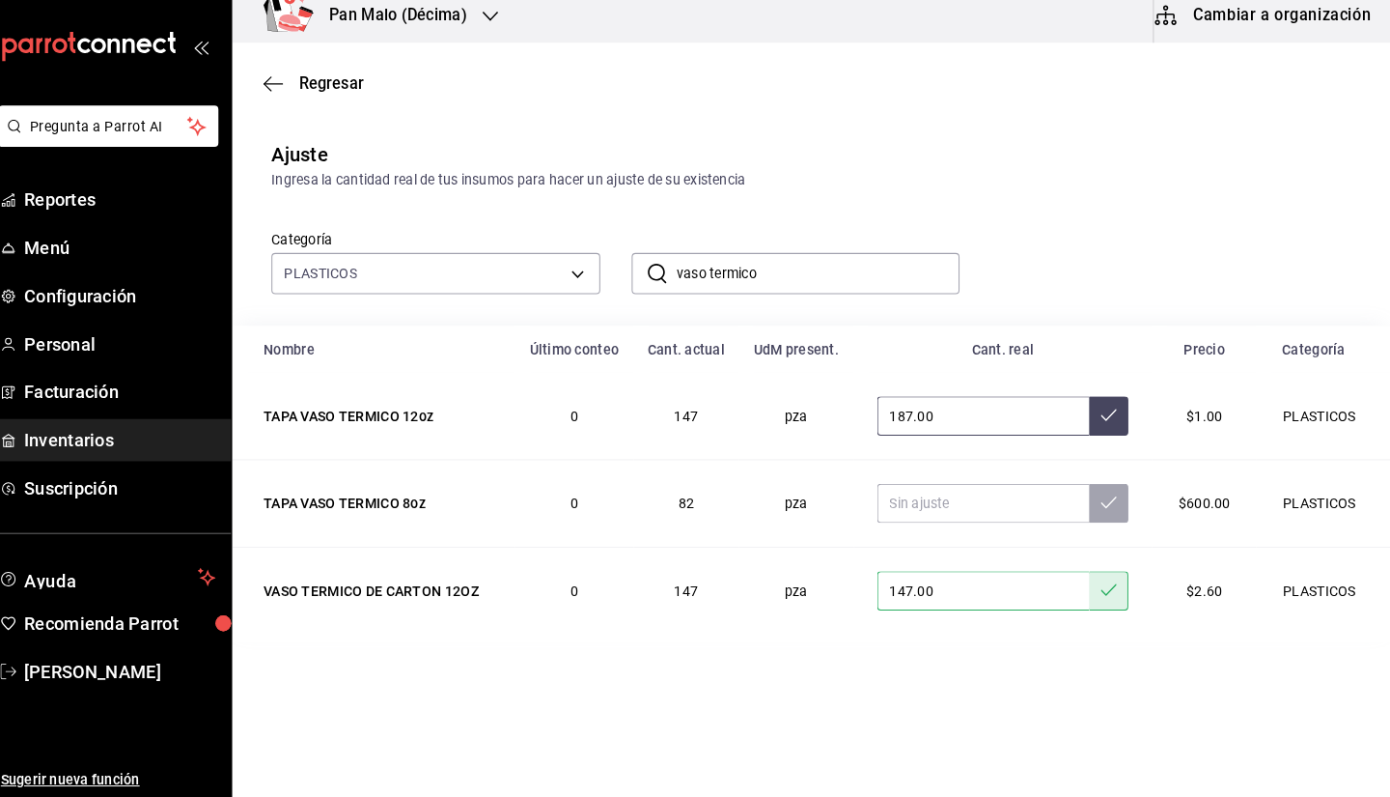
type input "187.00"
click at [975, 503] on input "text" at bounding box center [990, 507] width 210 height 39
click at [778, 278] on input "vaso termico" at bounding box center [827, 281] width 279 height 39
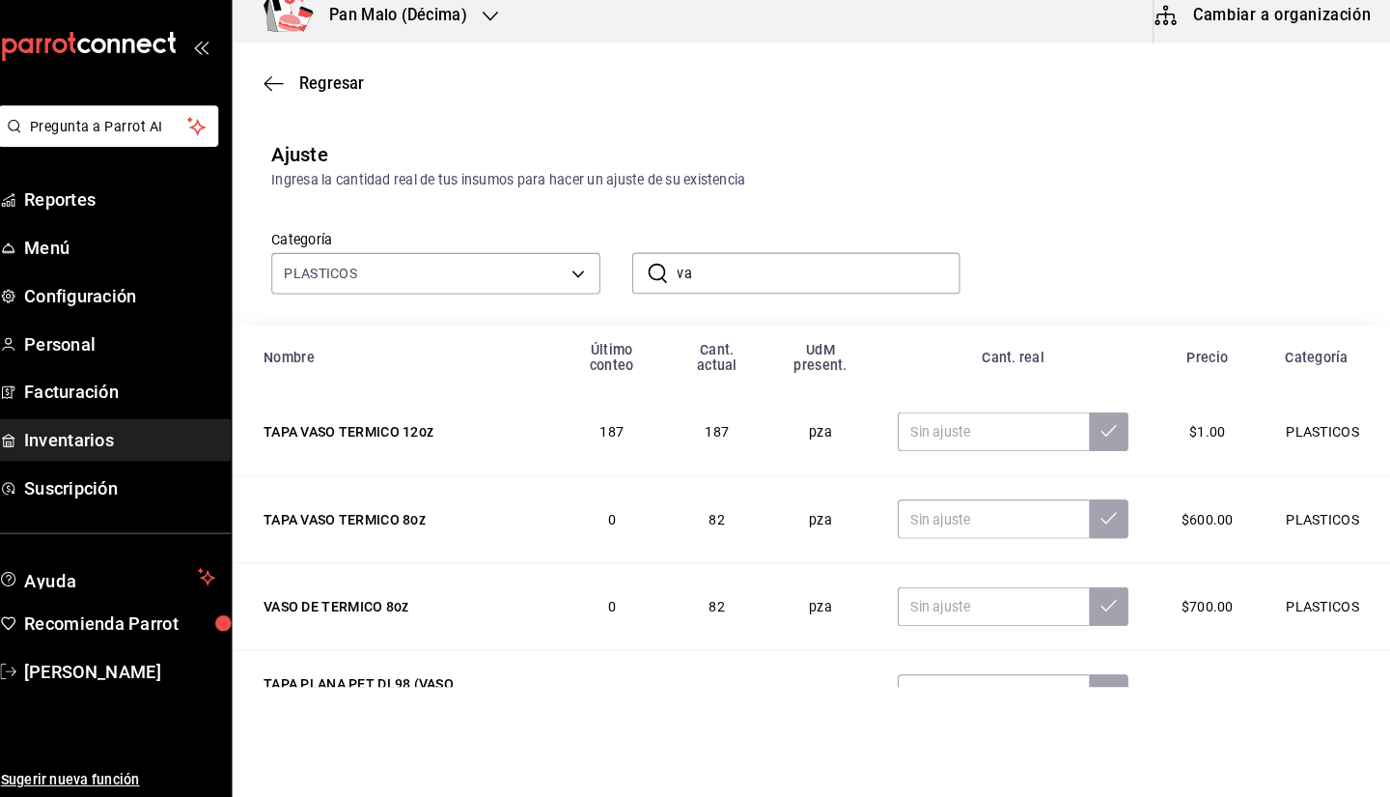
type input "v"
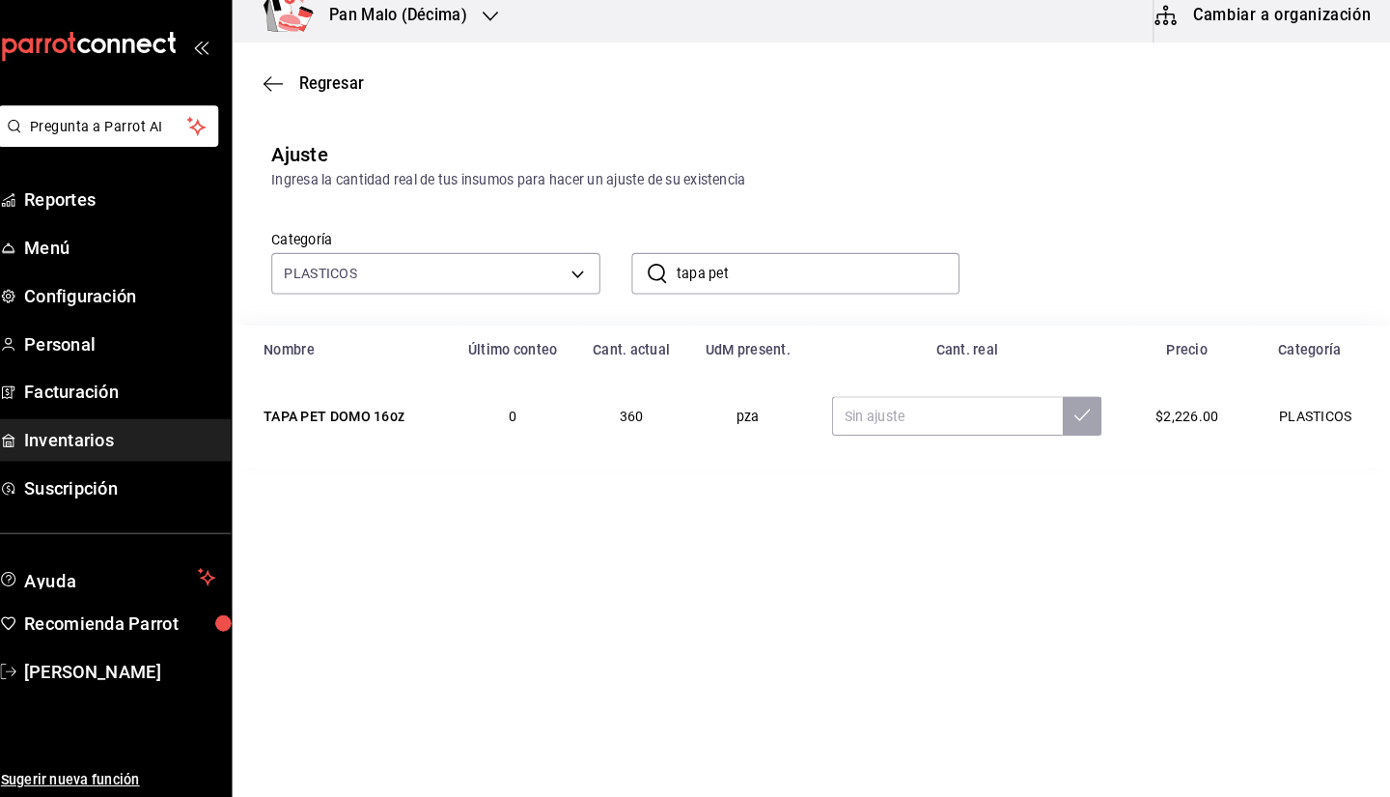
click at [833, 283] on input "tapa pet" at bounding box center [827, 281] width 279 height 39
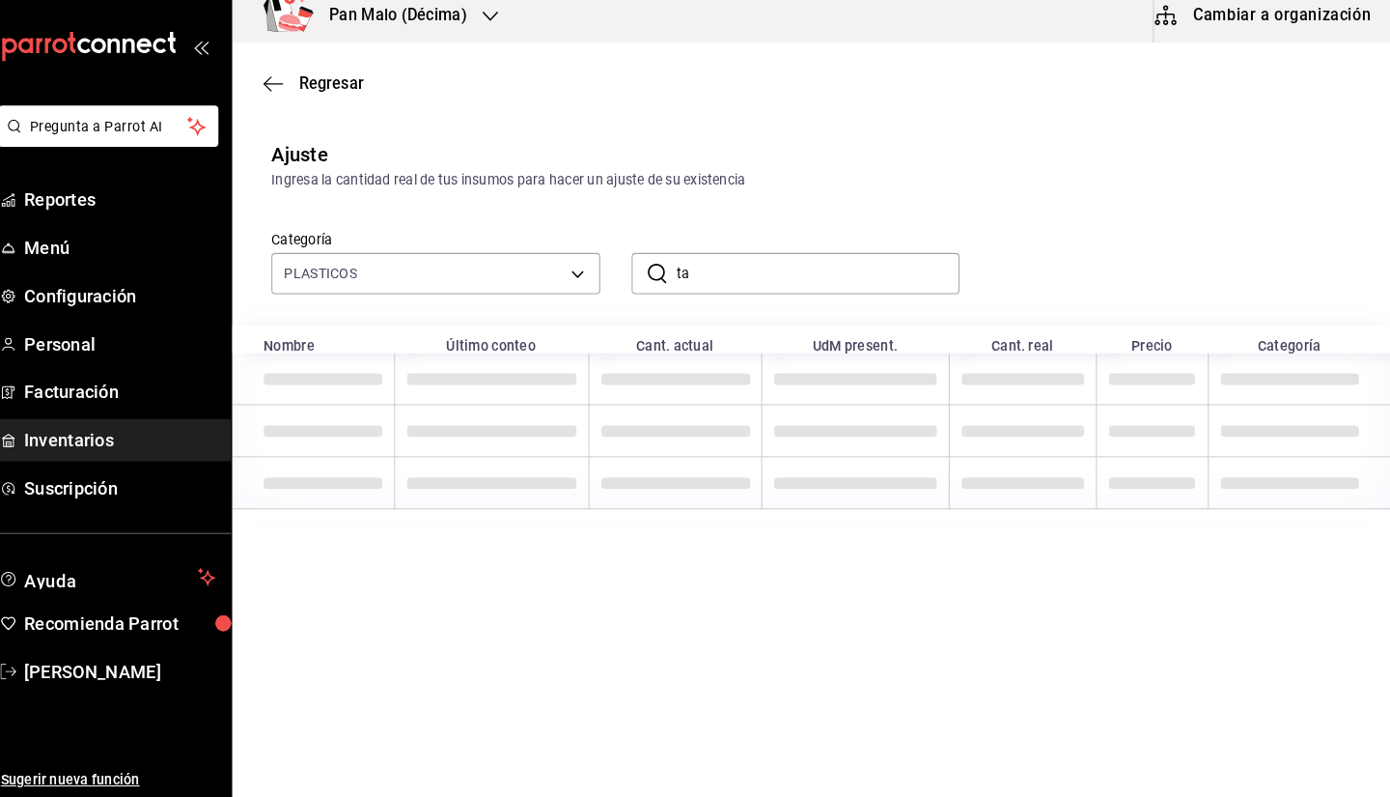
type input "t"
type input "p"
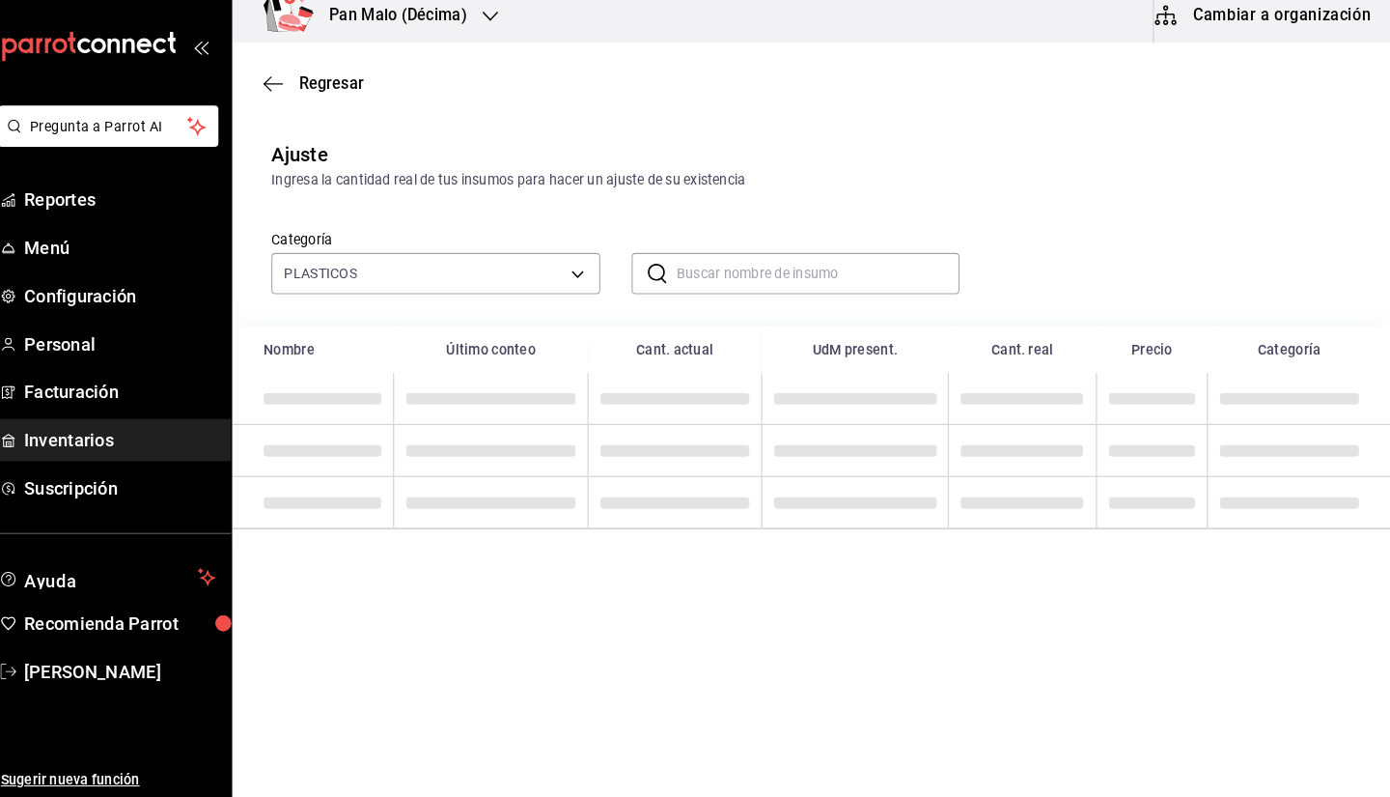
type input "g"
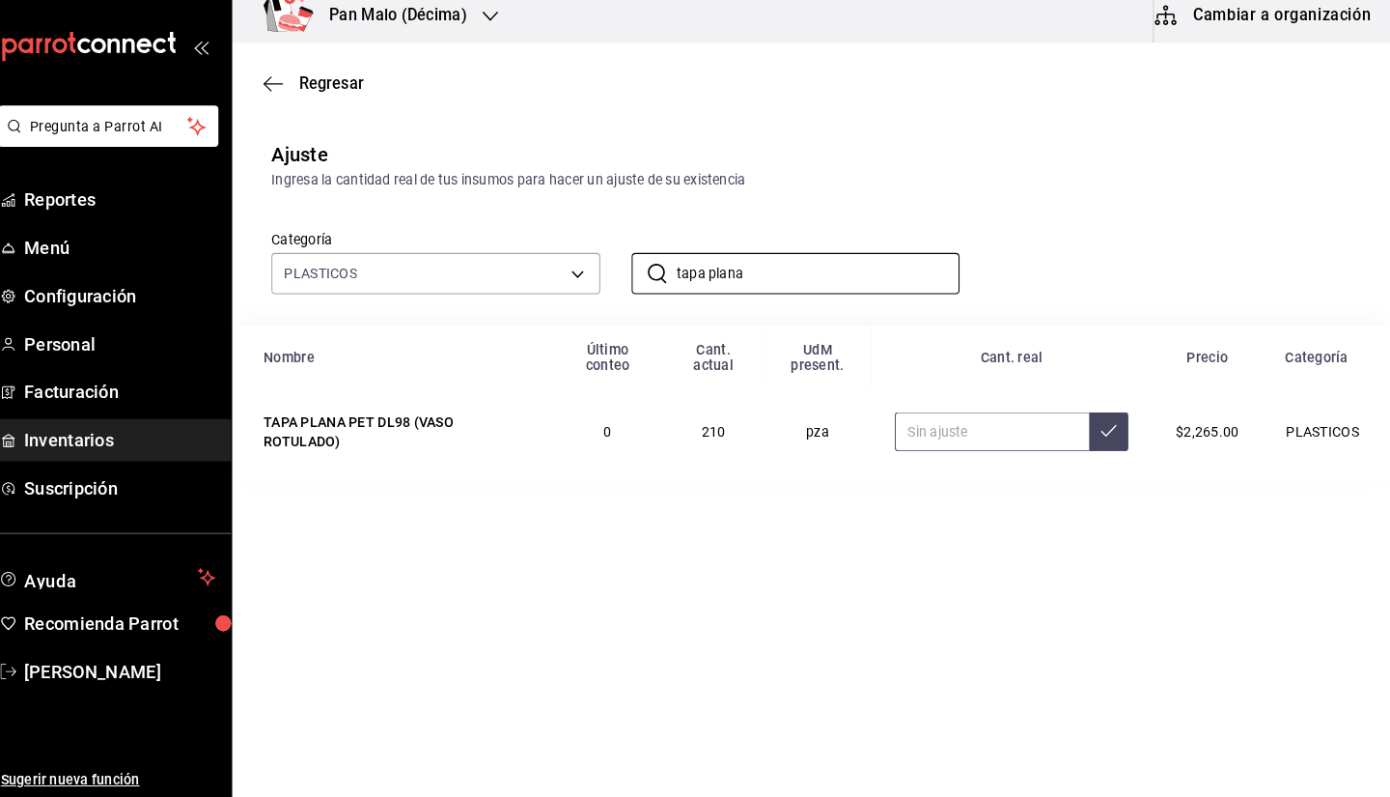
type input "tapa plana"
click at [971, 439] on input "text" at bounding box center [998, 436] width 191 height 39
type input "195.00"
click at [1009, 432] on input "195.00" at bounding box center [998, 436] width 191 height 39
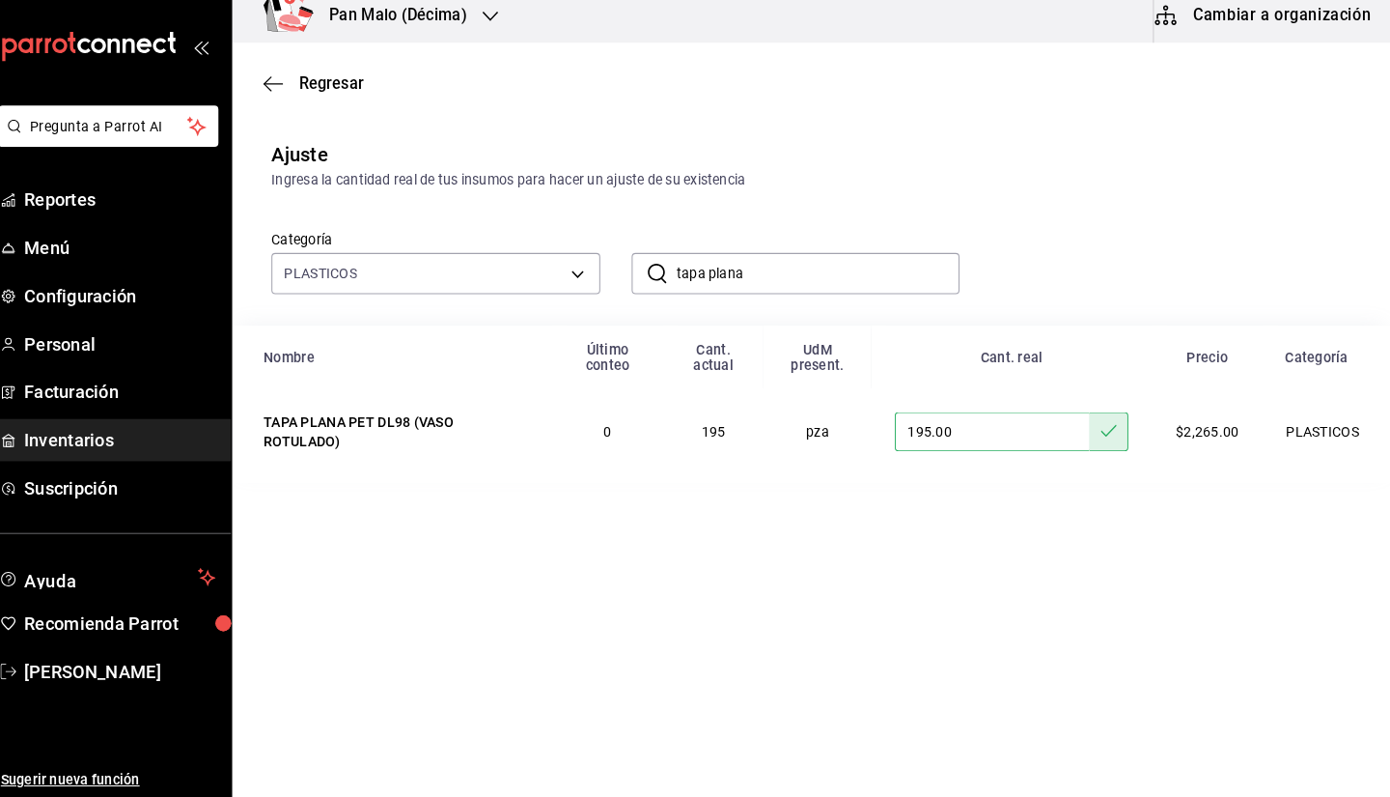
click at [1022, 419] on input "195.00" at bounding box center [998, 436] width 191 height 39
click at [906, 278] on input "tapa plana" at bounding box center [827, 281] width 279 height 39
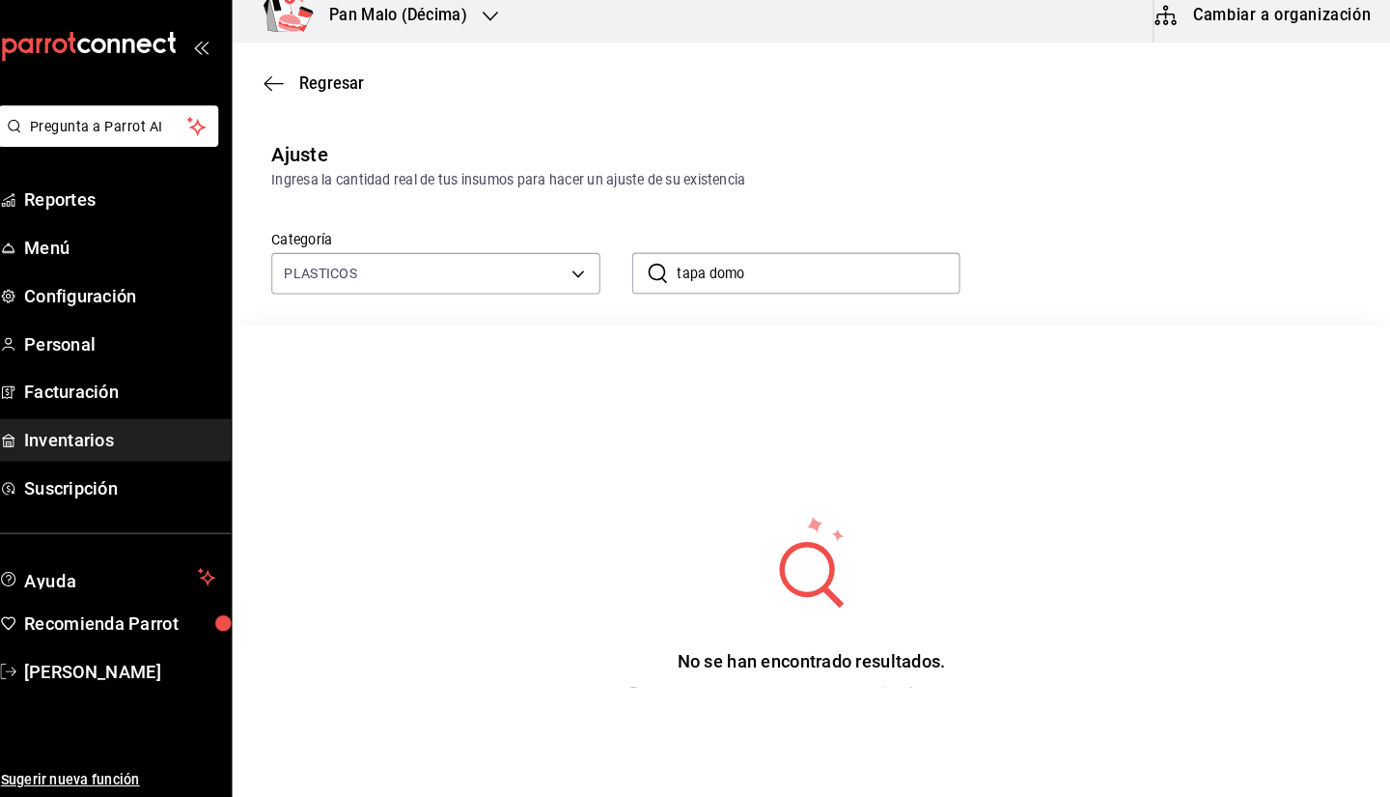
type input "tapa domo"
click at [885, 298] on input "tapa domo" at bounding box center [827, 281] width 279 height 39
click at [855, 273] on input "tapa domo" at bounding box center [827, 281] width 279 height 39
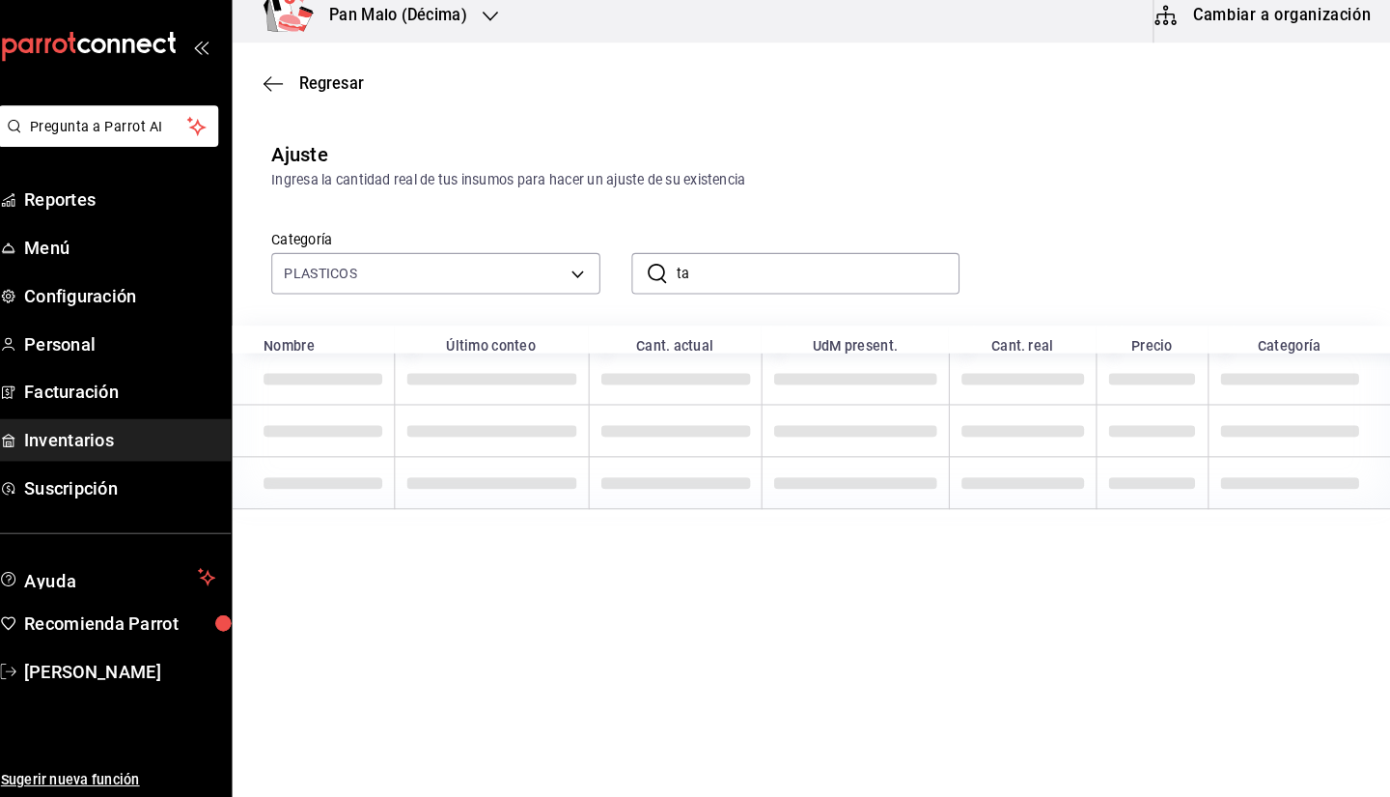
type input "t"
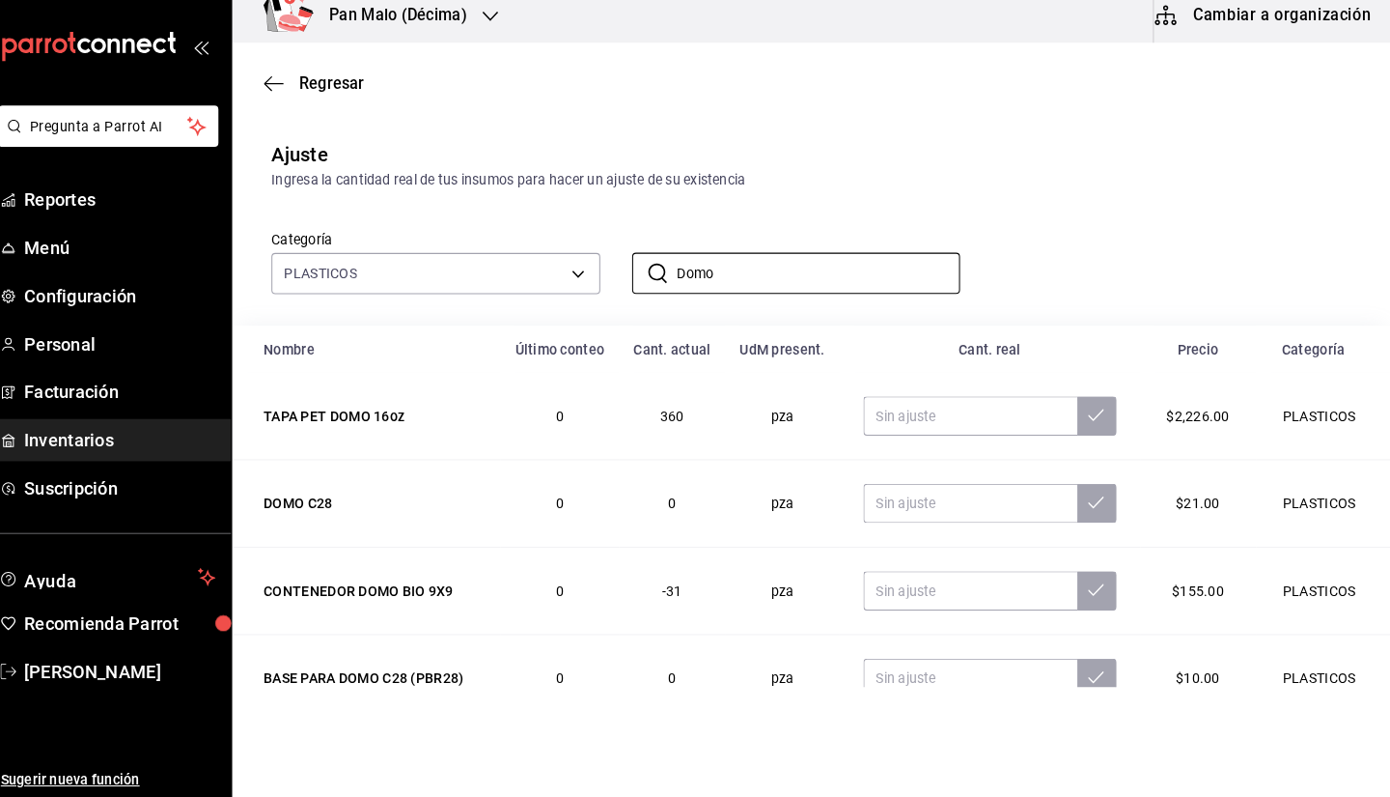
type input "Domo"
click at [1071, 210] on div "Categoría PLASTICOS 845d24ca-60dd-4e7e-b3c9-ca2702778d83 ​ Domo ​" at bounding box center [790, 250] width 1062 height 102
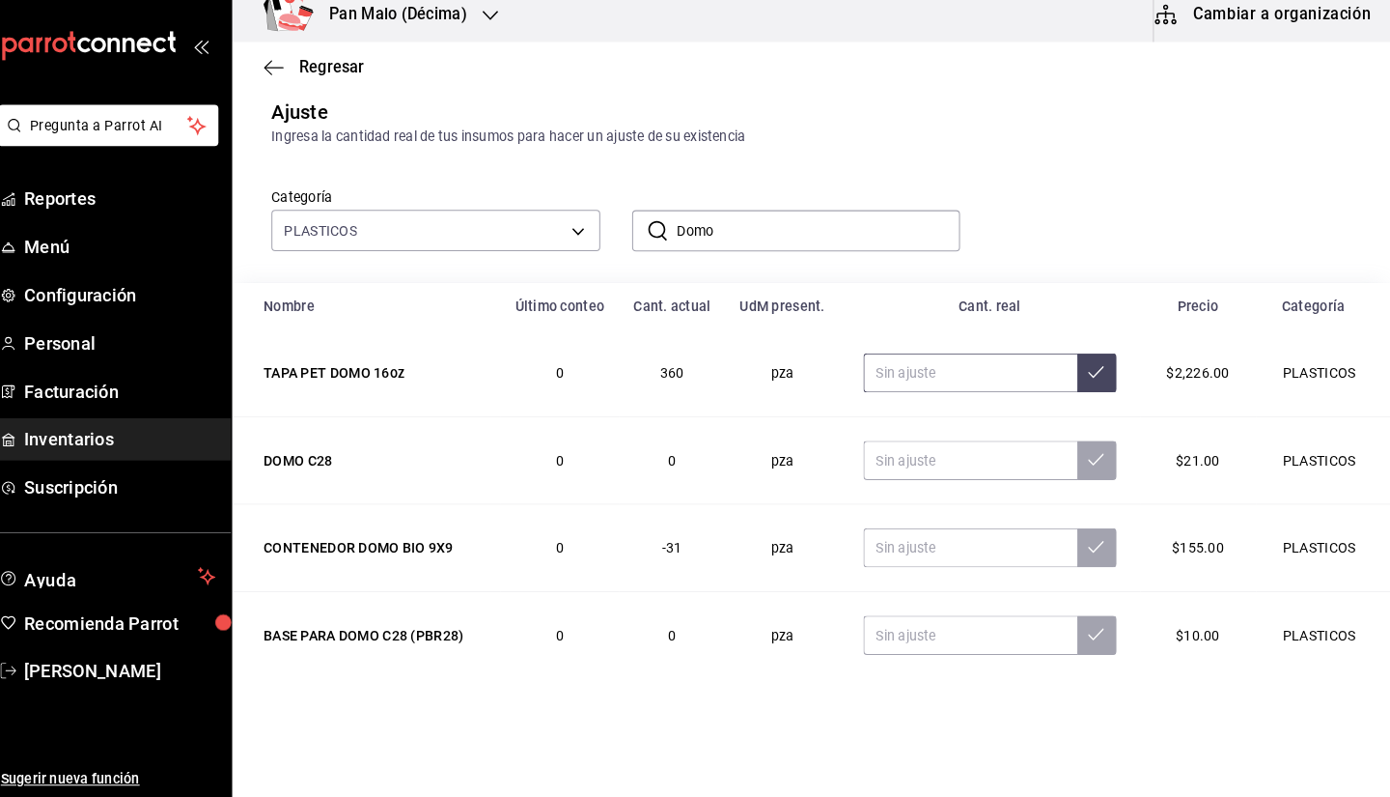
click at [918, 373] on input "text" at bounding box center [977, 379] width 210 height 39
type input "287.00"
click at [767, 248] on input "Domo" at bounding box center [827, 239] width 279 height 39
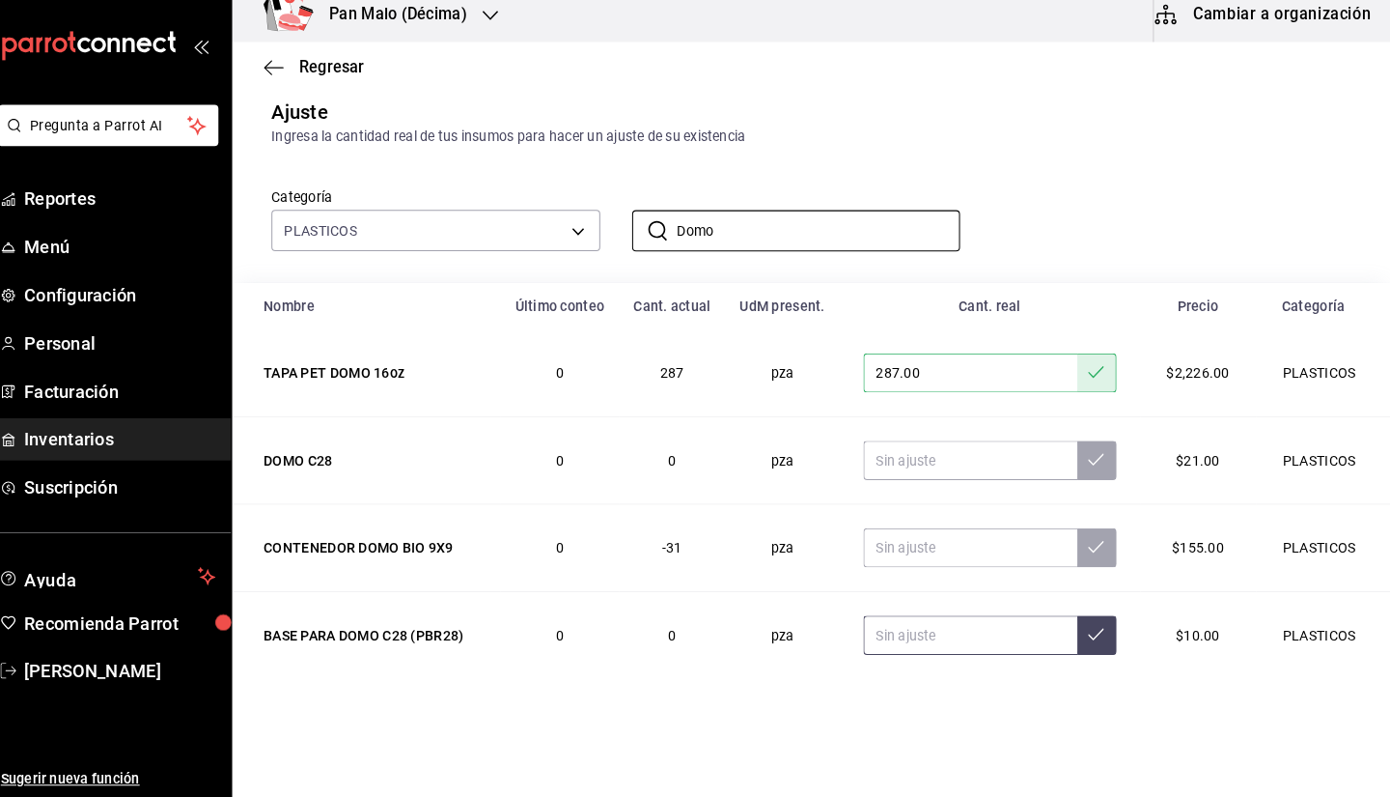
scroll to position [37, 0]
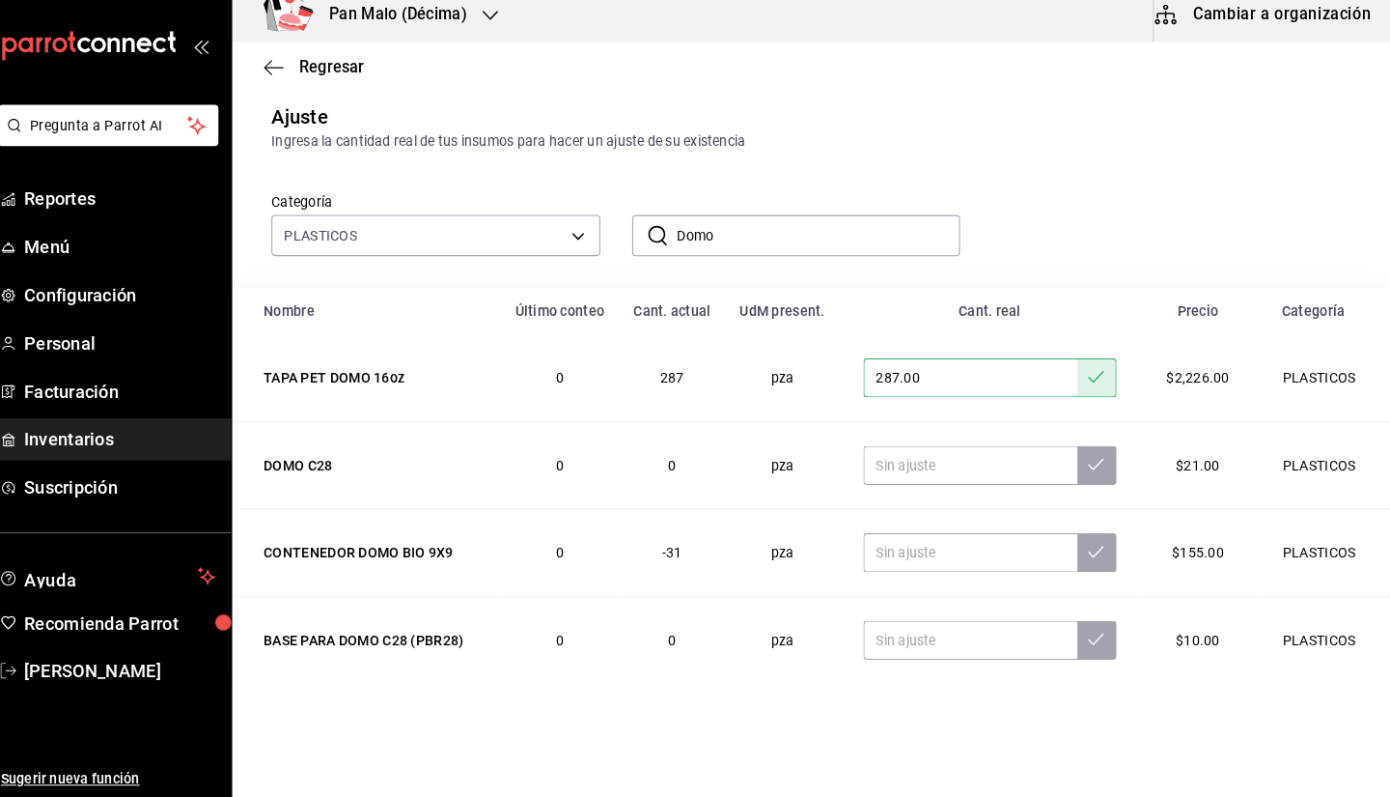
click at [746, 241] on input "Domo" at bounding box center [827, 244] width 279 height 39
click at [784, 251] on input "Domo" at bounding box center [827, 244] width 279 height 39
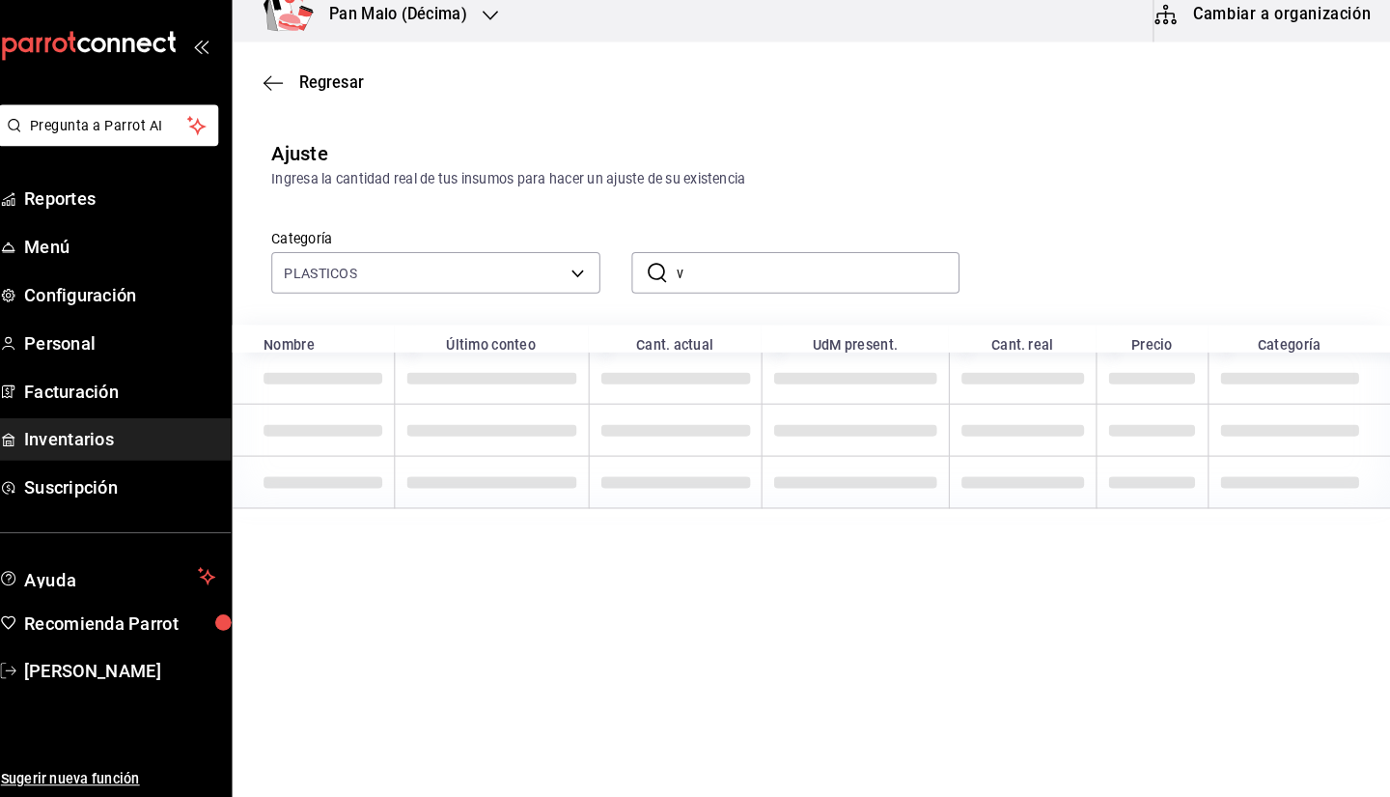
scroll to position [0, 0]
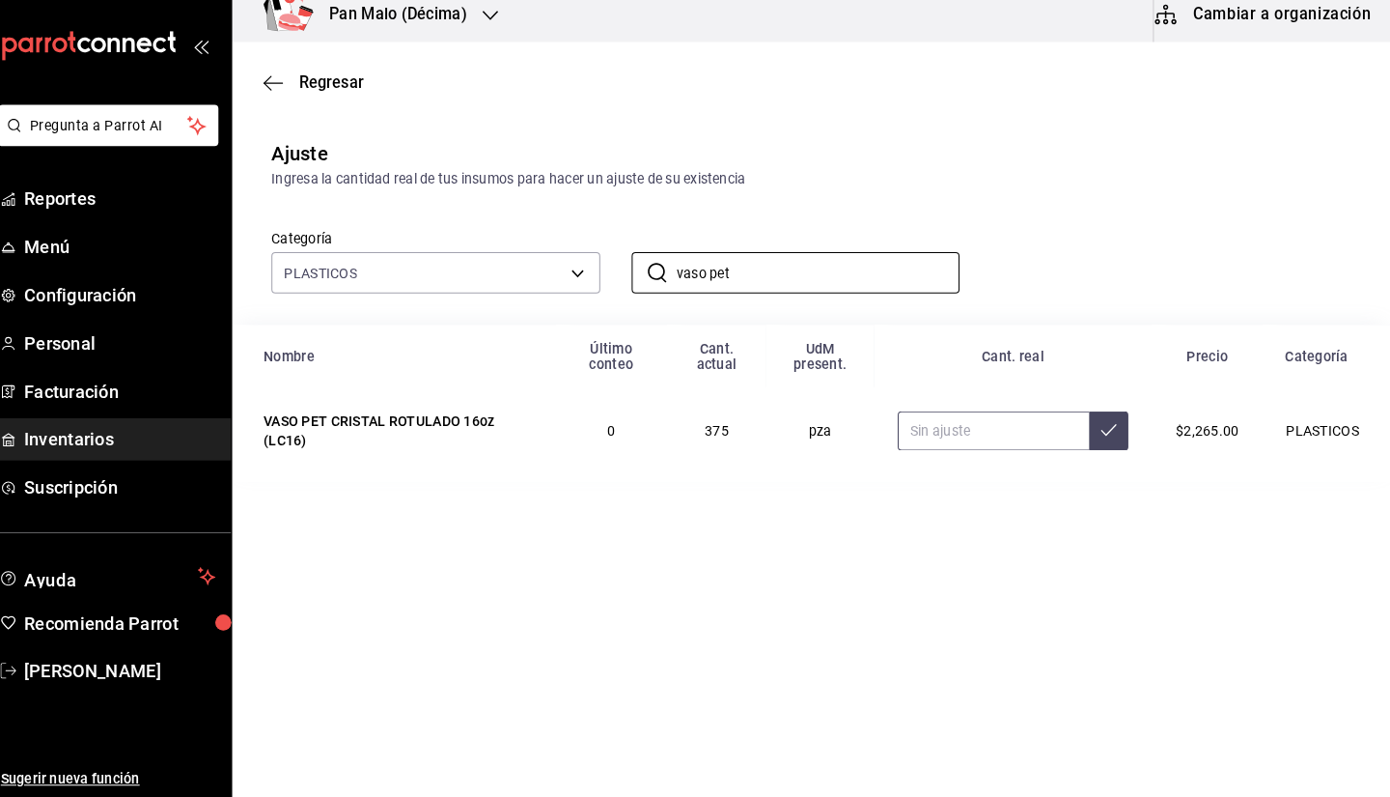
type input "vaso pet"
click at [980, 425] on input "text" at bounding box center [1000, 436] width 189 height 39
type input "3.00"
type input "349.00"
click at [814, 293] on input "vaso pet" at bounding box center [827, 281] width 279 height 39
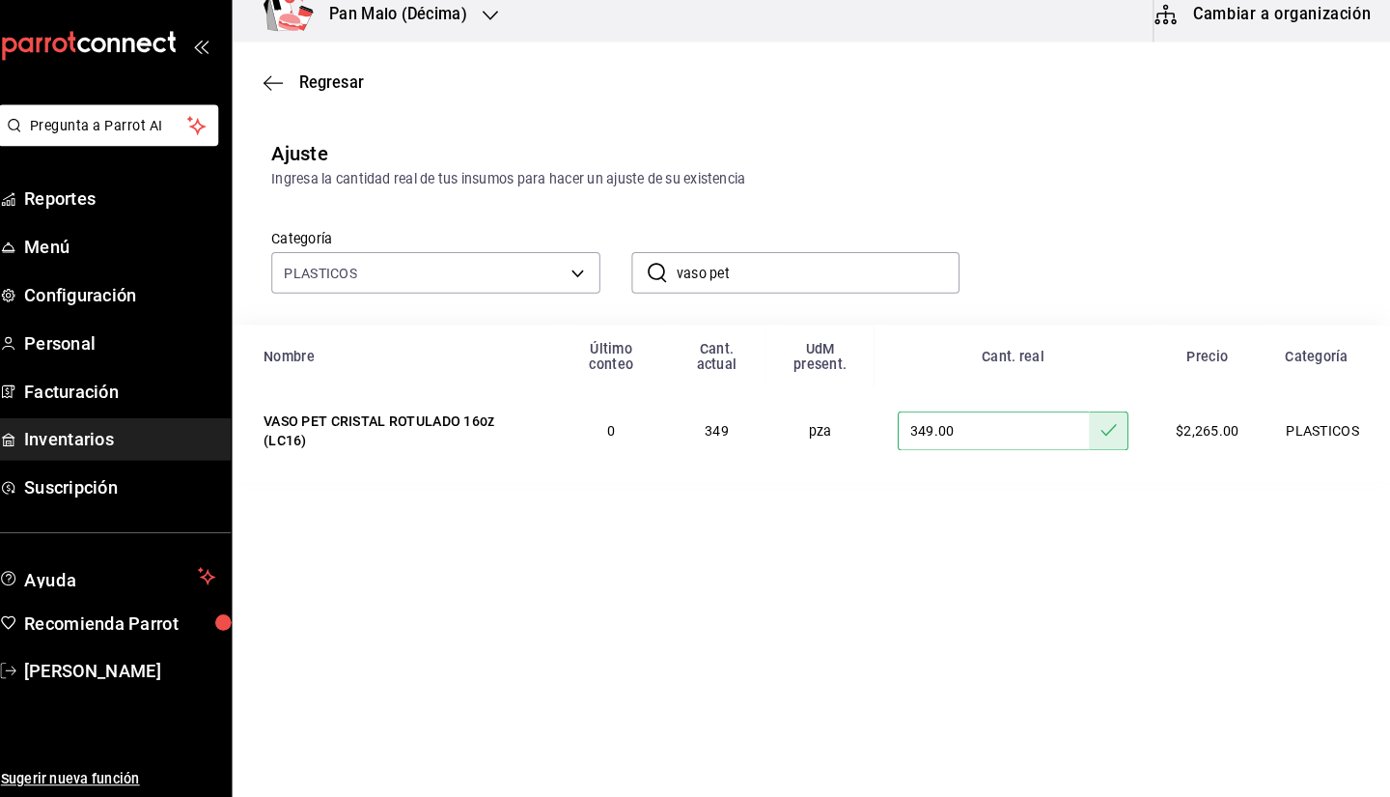
click at [814, 293] on input "vaso pet" at bounding box center [827, 281] width 279 height 39
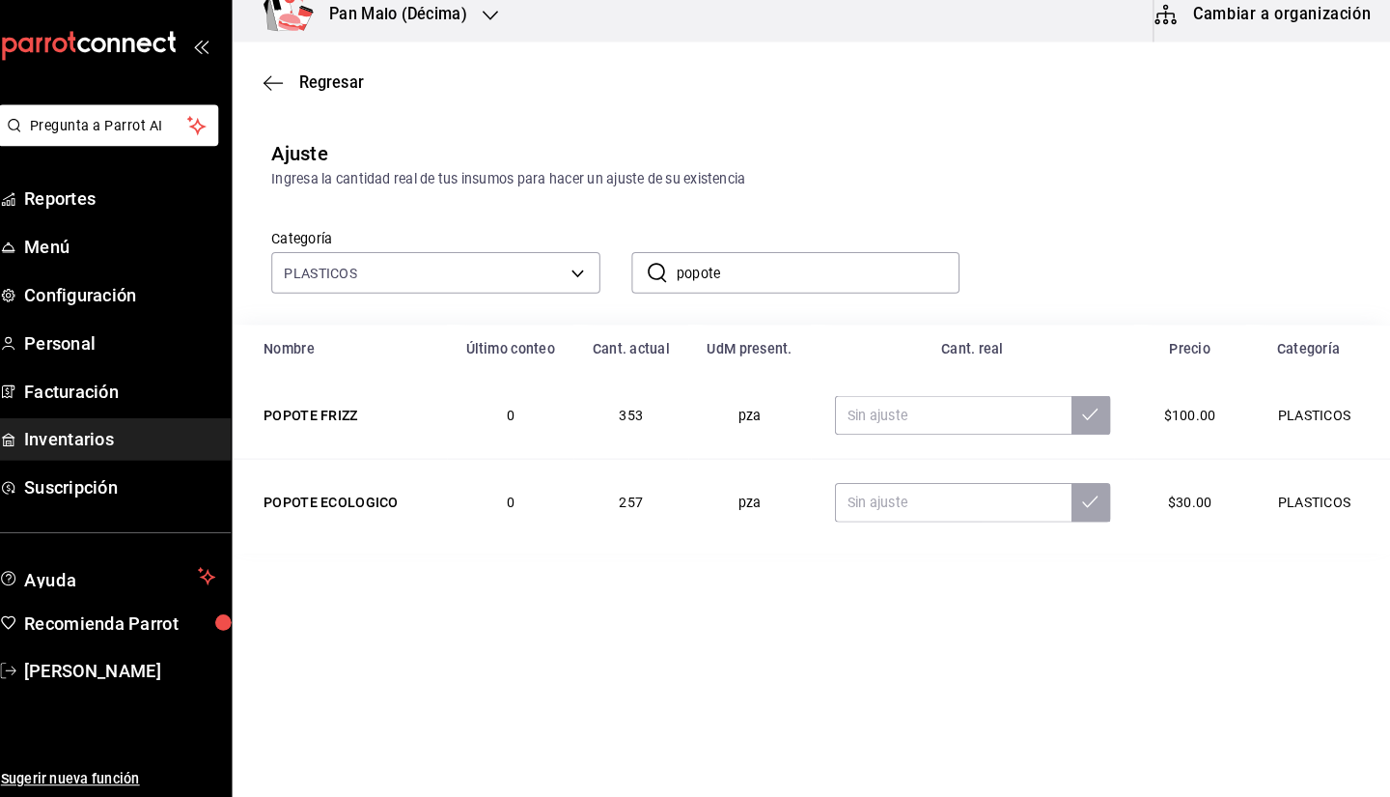
click at [807, 286] on input "popote" at bounding box center [827, 281] width 279 height 39
type input "popote"
click at [943, 513] on input "text" at bounding box center [960, 507] width 233 height 39
type input "140.00"
click at [909, 408] on input "text" at bounding box center [960, 421] width 233 height 39
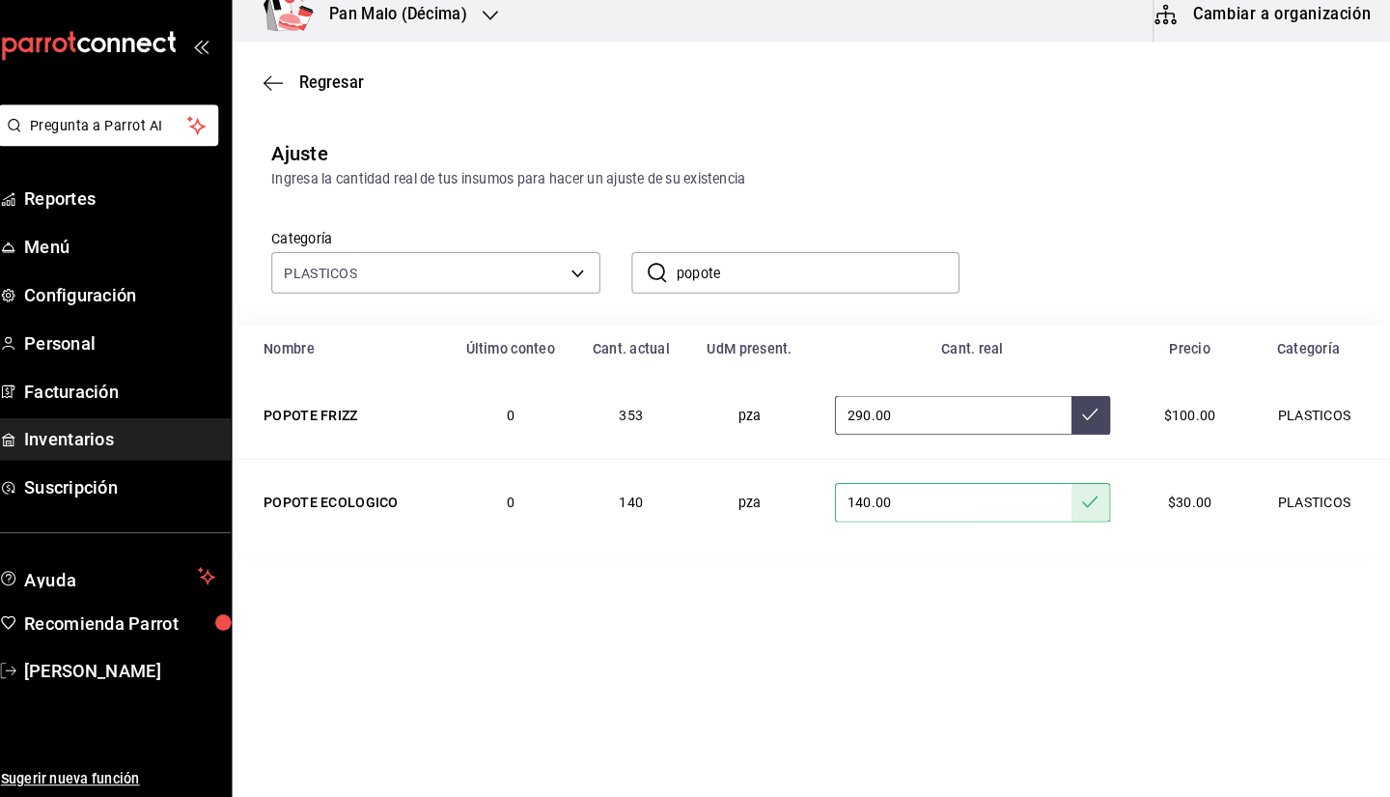
type input "290.00"
click at [919, 424] on input "290.00" at bounding box center [960, 421] width 233 height 39
type input "320.00"
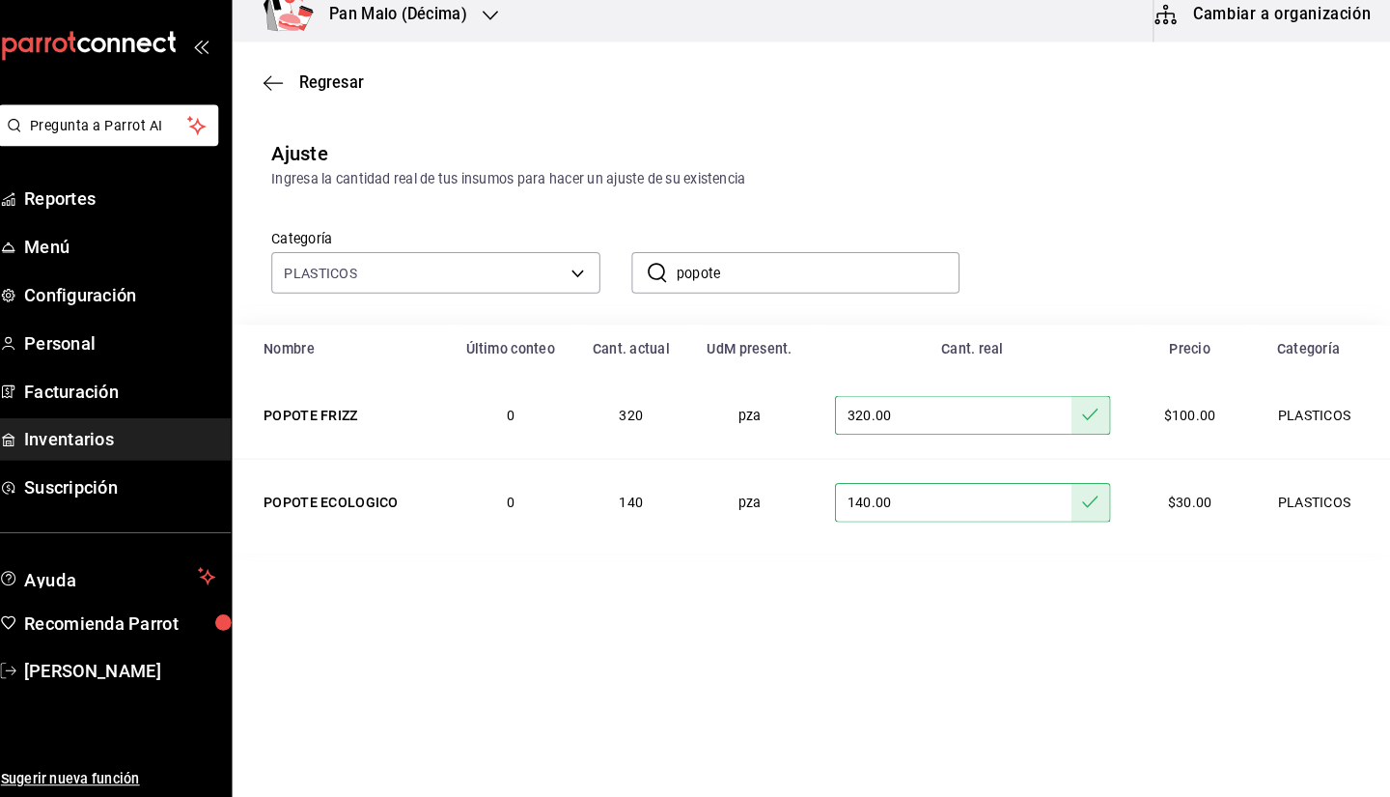
click at [849, 293] on input "popote" at bounding box center [827, 281] width 279 height 39
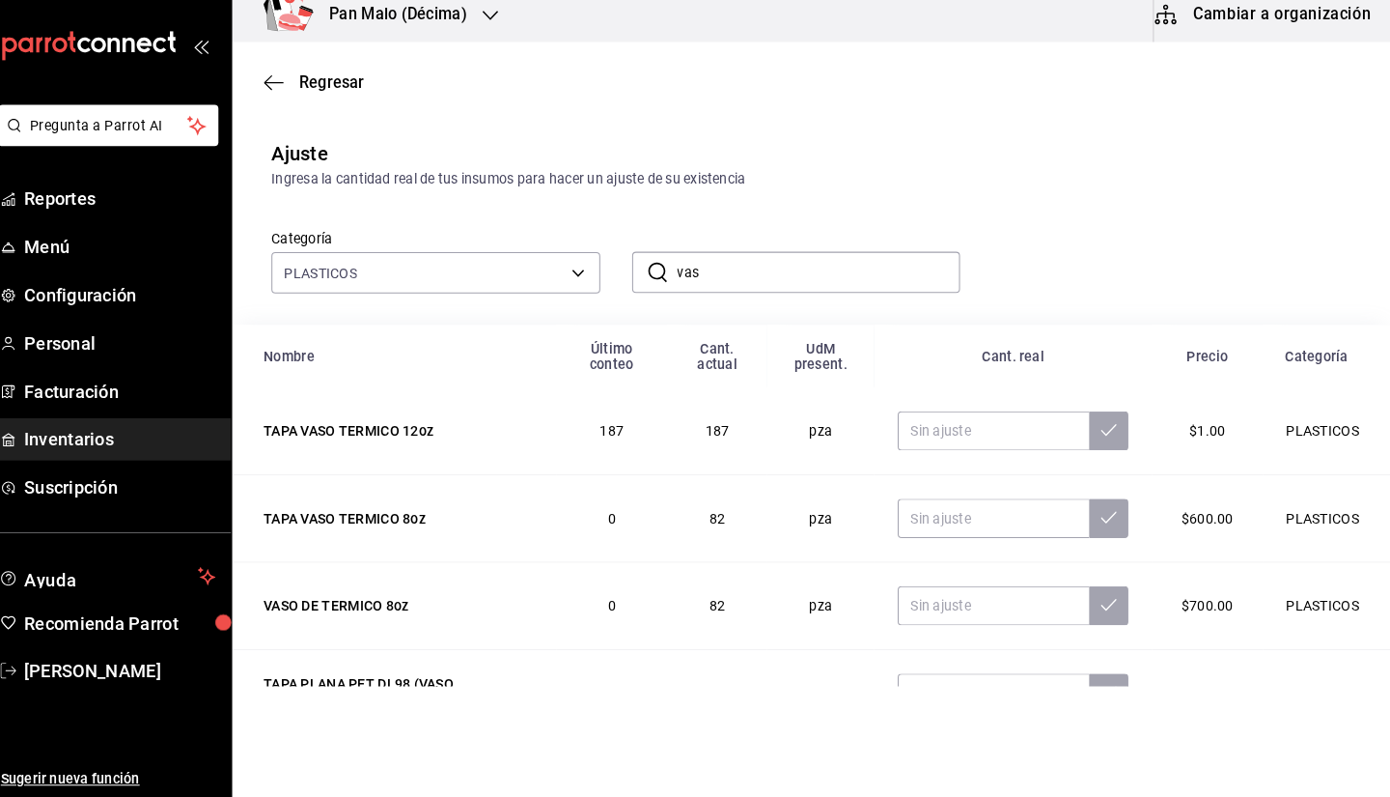
type input "vaso"
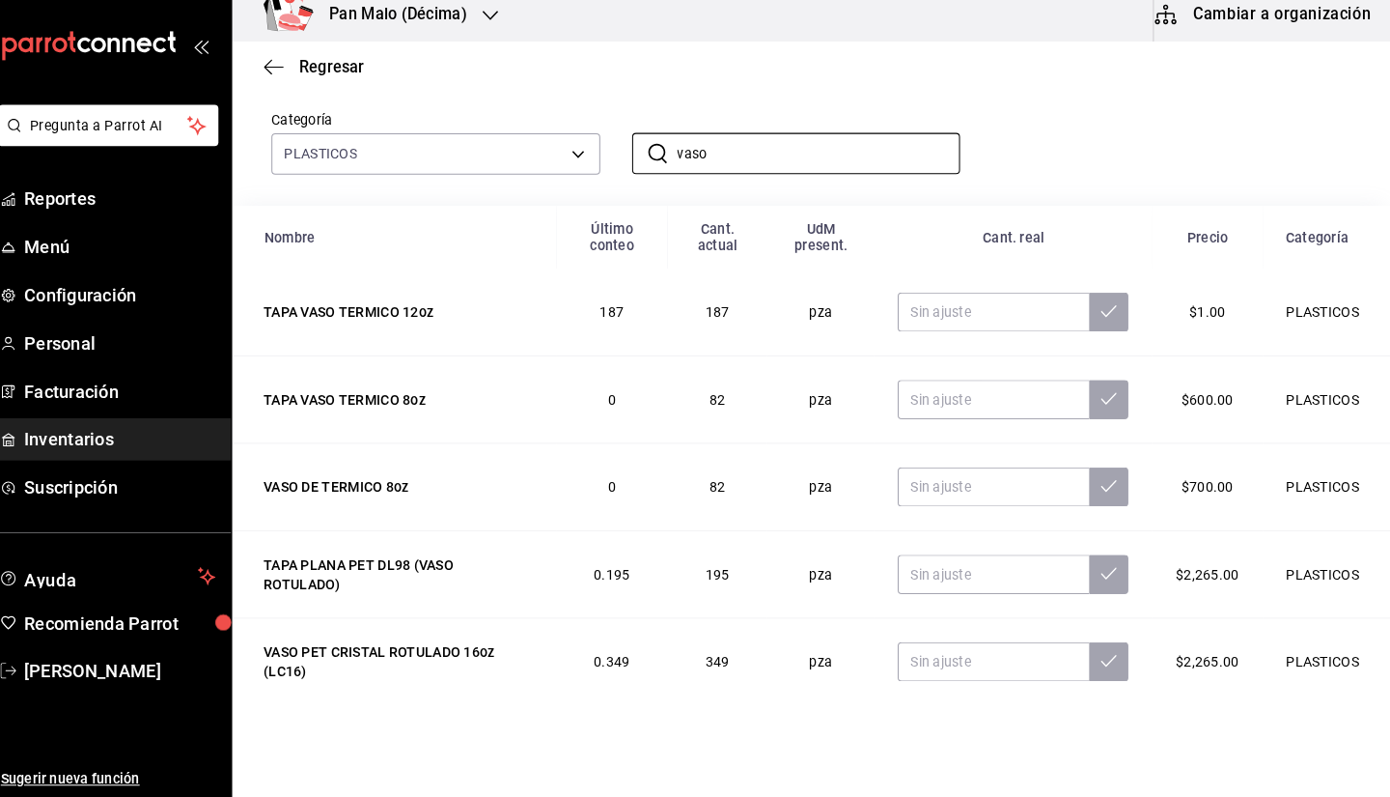
scroll to position [140, 0]
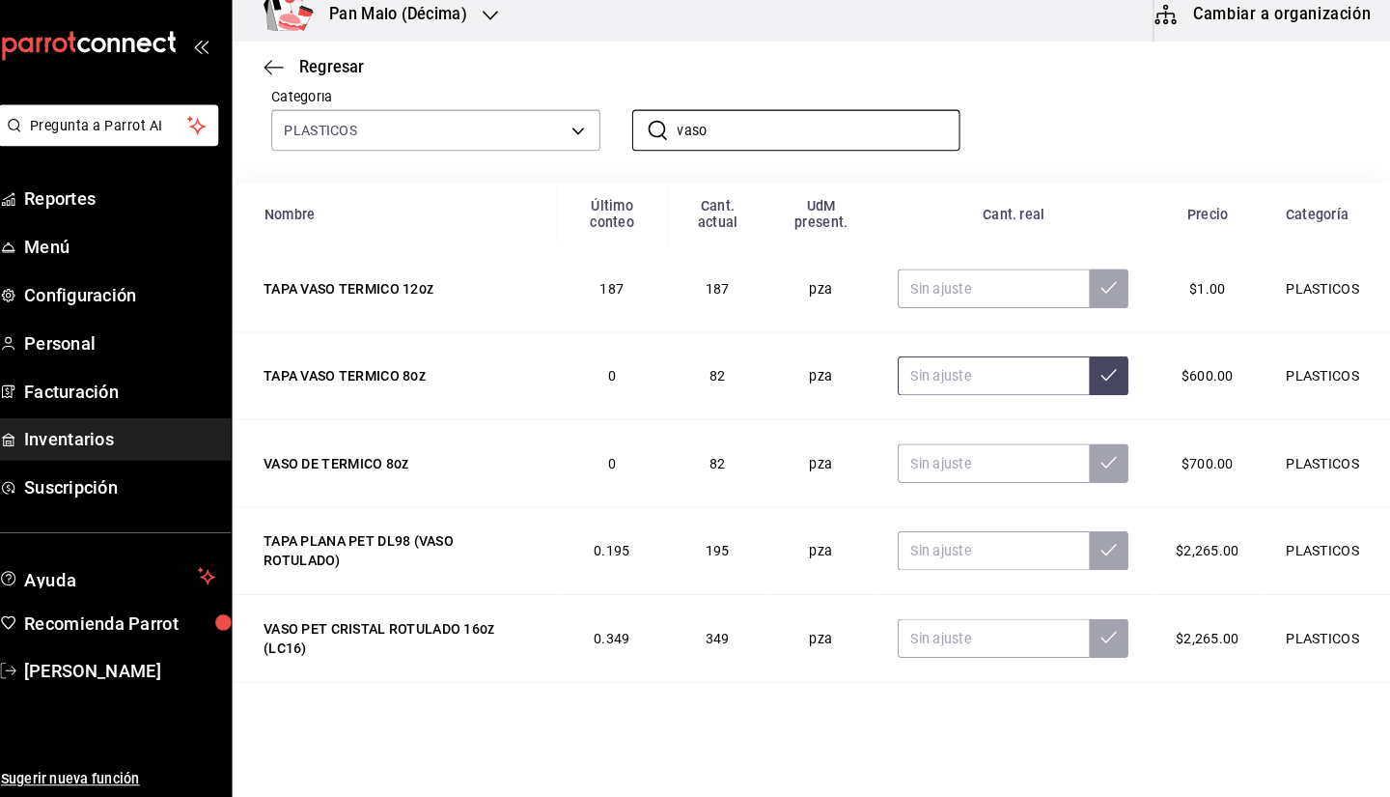
click at [944, 390] on input "text" at bounding box center [1000, 382] width 188 height 39
click at [937, 385] on input "text" at bounding box center [1000, 382] width 188 height 39
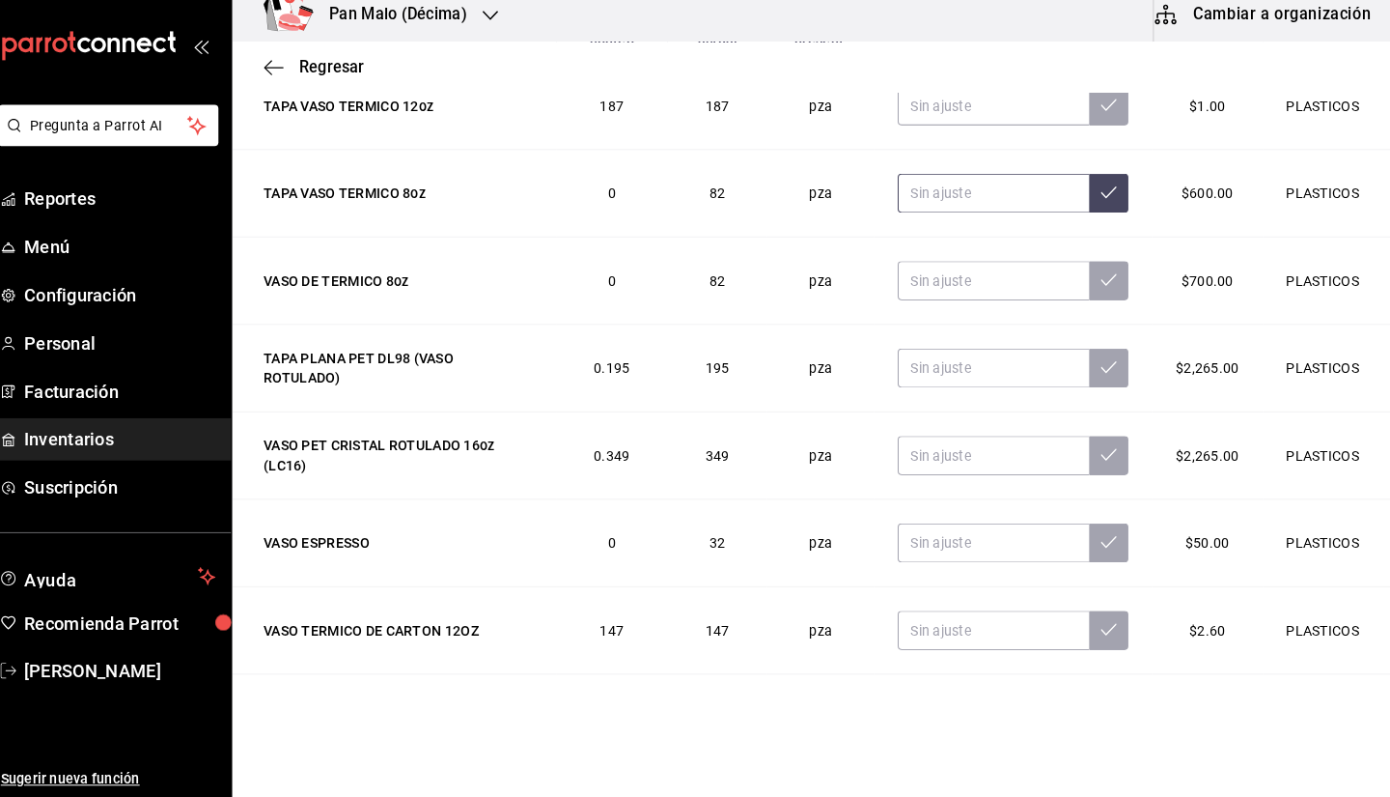
scroll to position [83, 0]
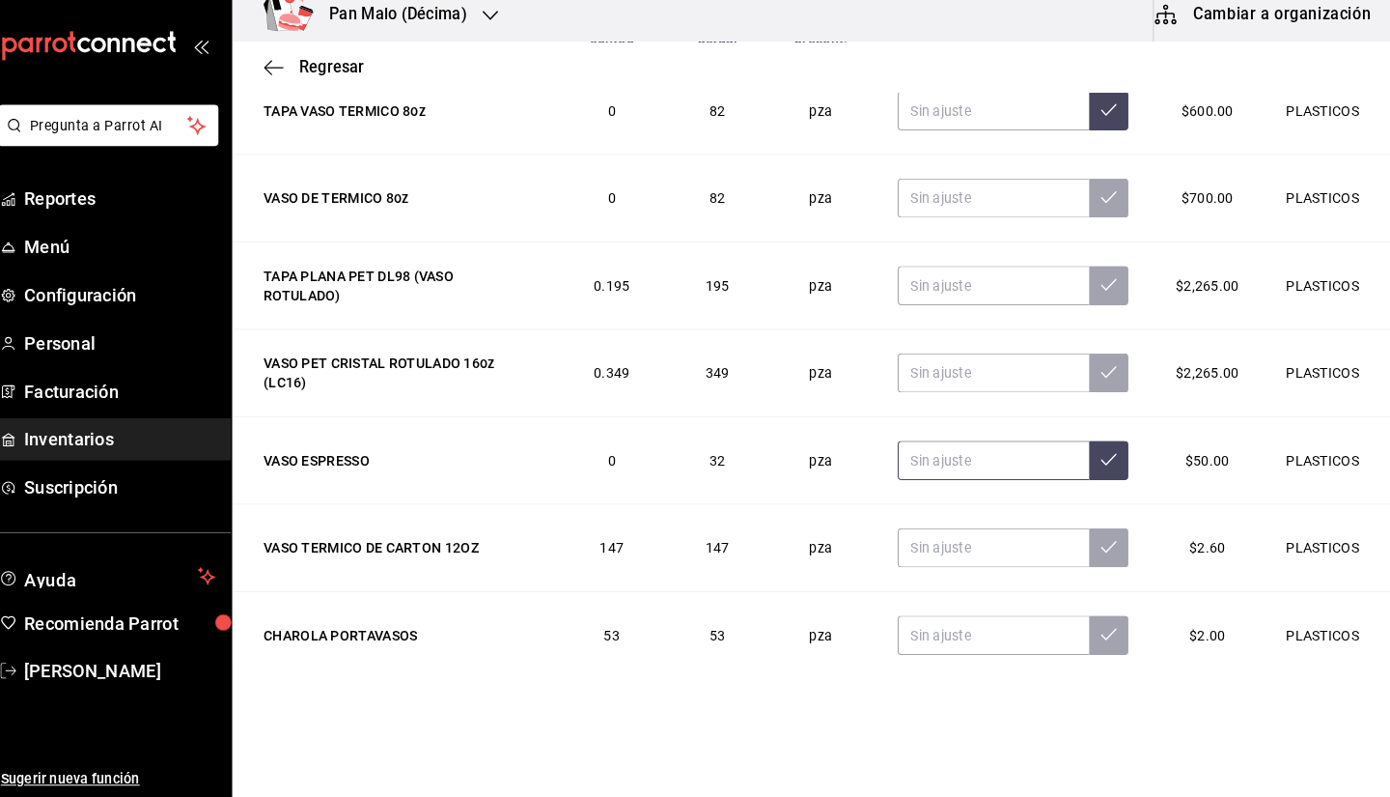
click at [979, 476] on input "text" at bounding box center [1000, 465] width 188 height 39
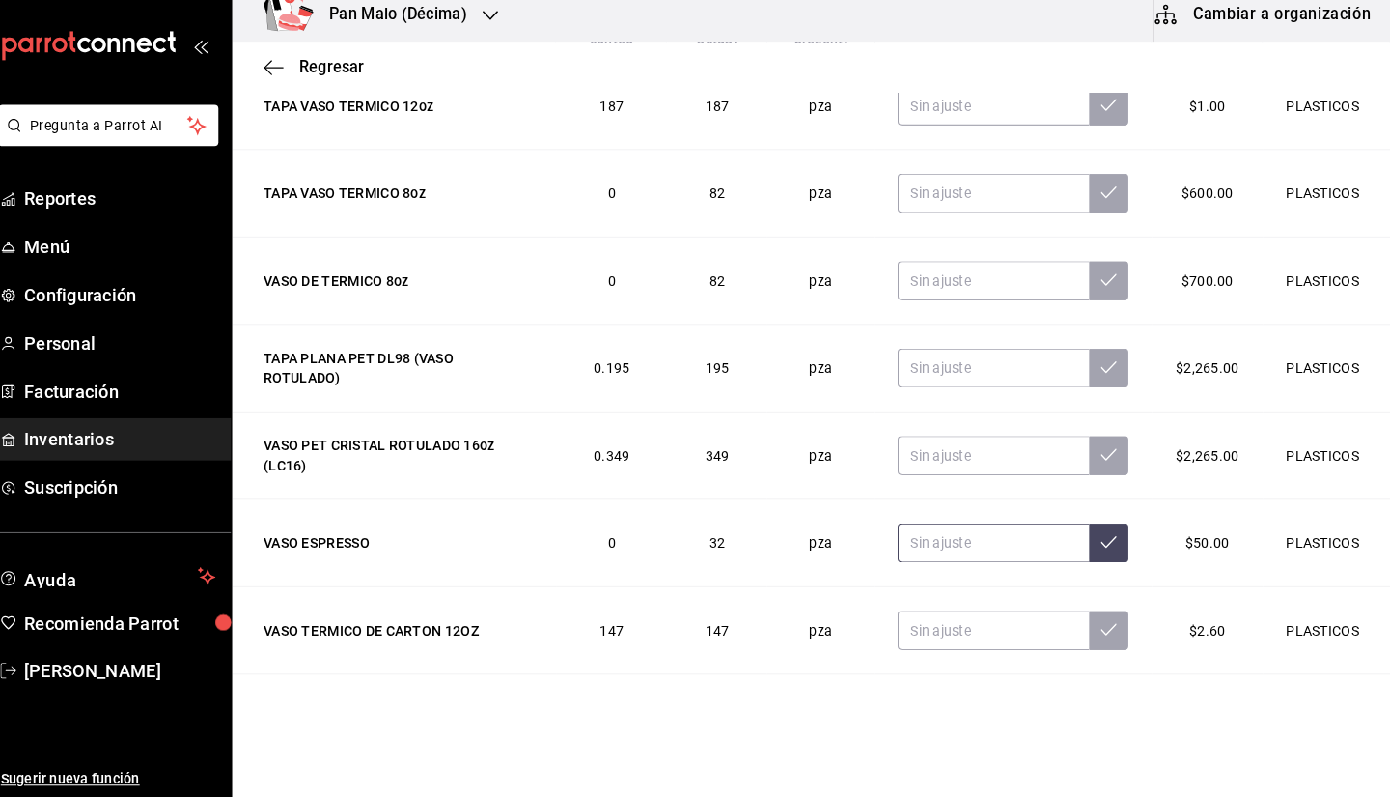
scroll to position [0, 0]
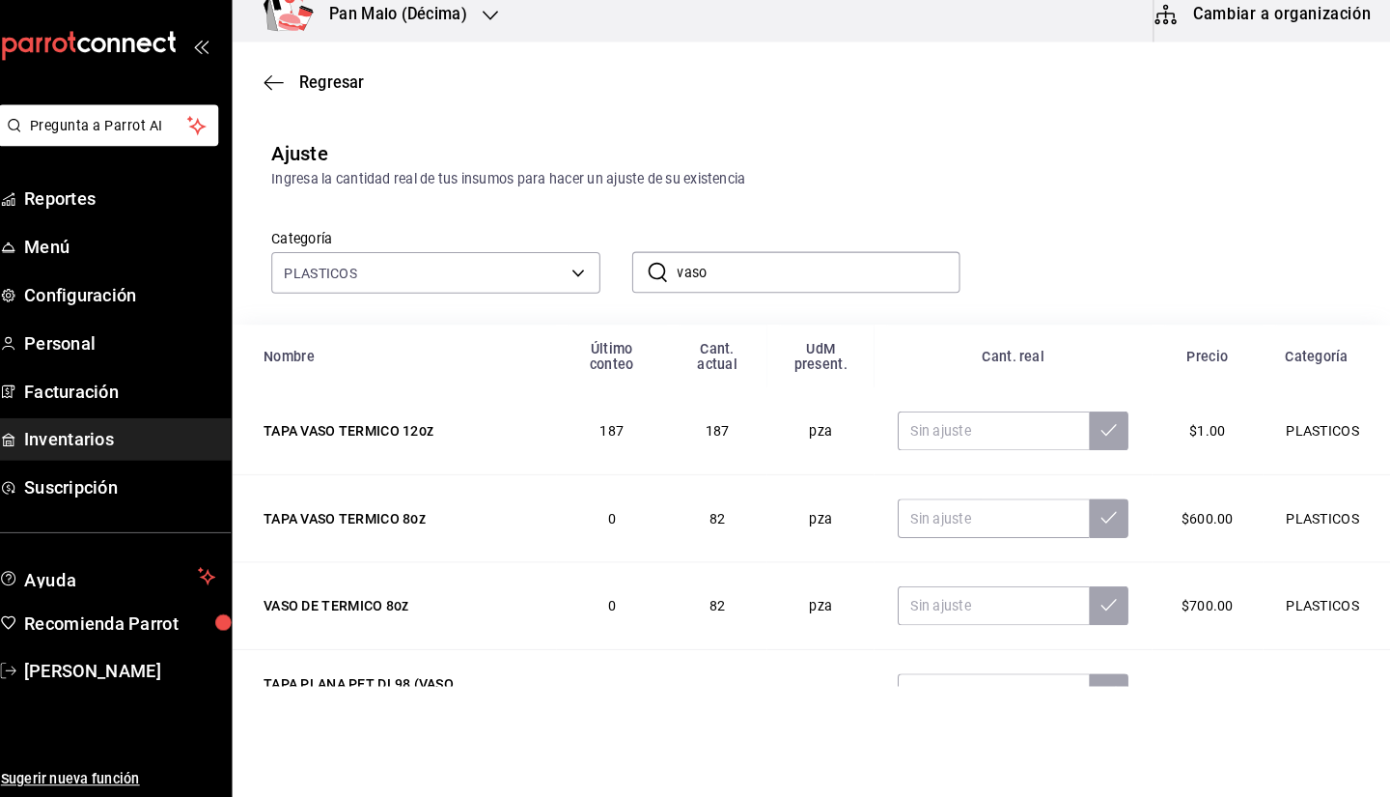
click at [820, 294] on input "vaso" at bounding box center [827, 281] width 279 height 39
click at [1023, 248] on div "Categoría PLASTICOS 845d24ca-60dd-4e7e-b3c9-ca2702778d83 ​ cuchara ​" at bounding box center [790, 250] width 1062 height 102
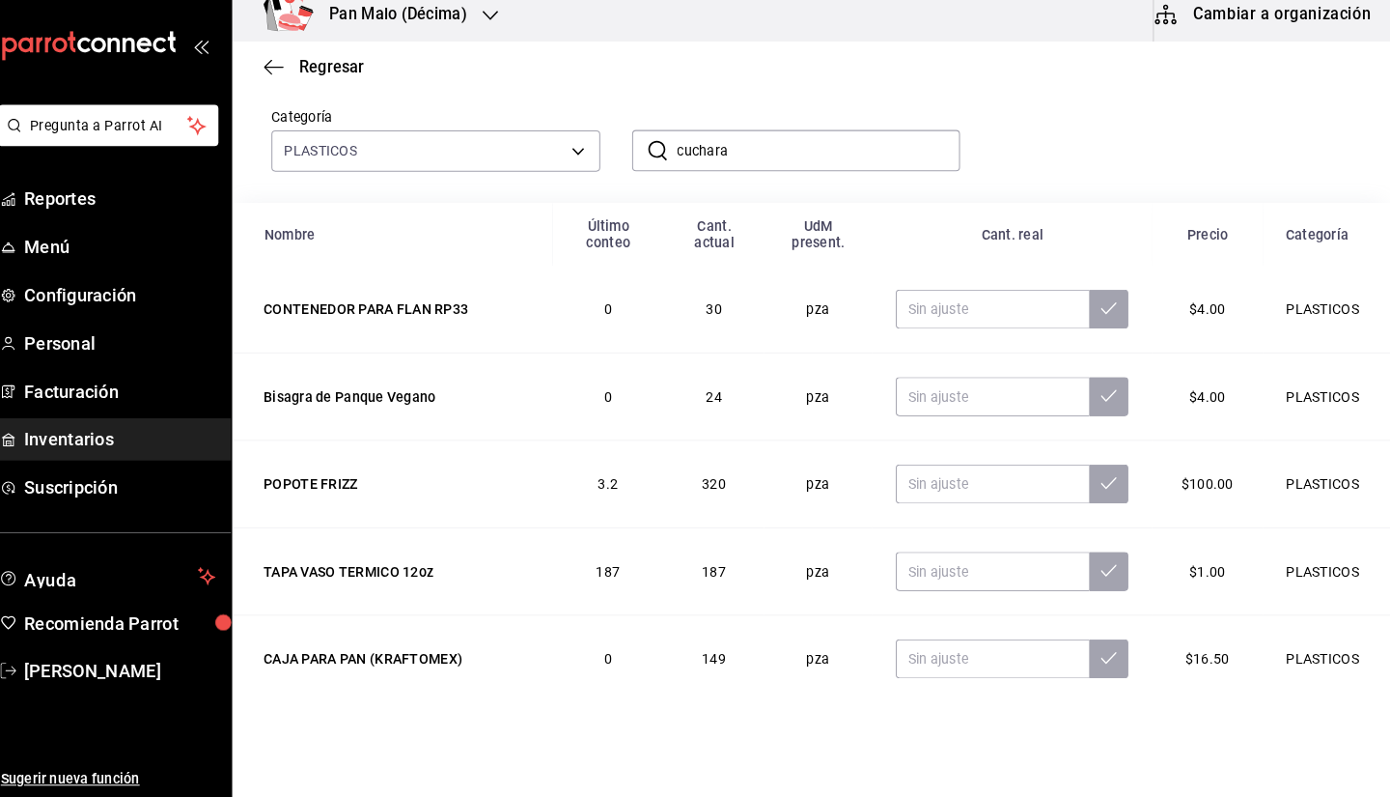
scroll to position [103, 0]
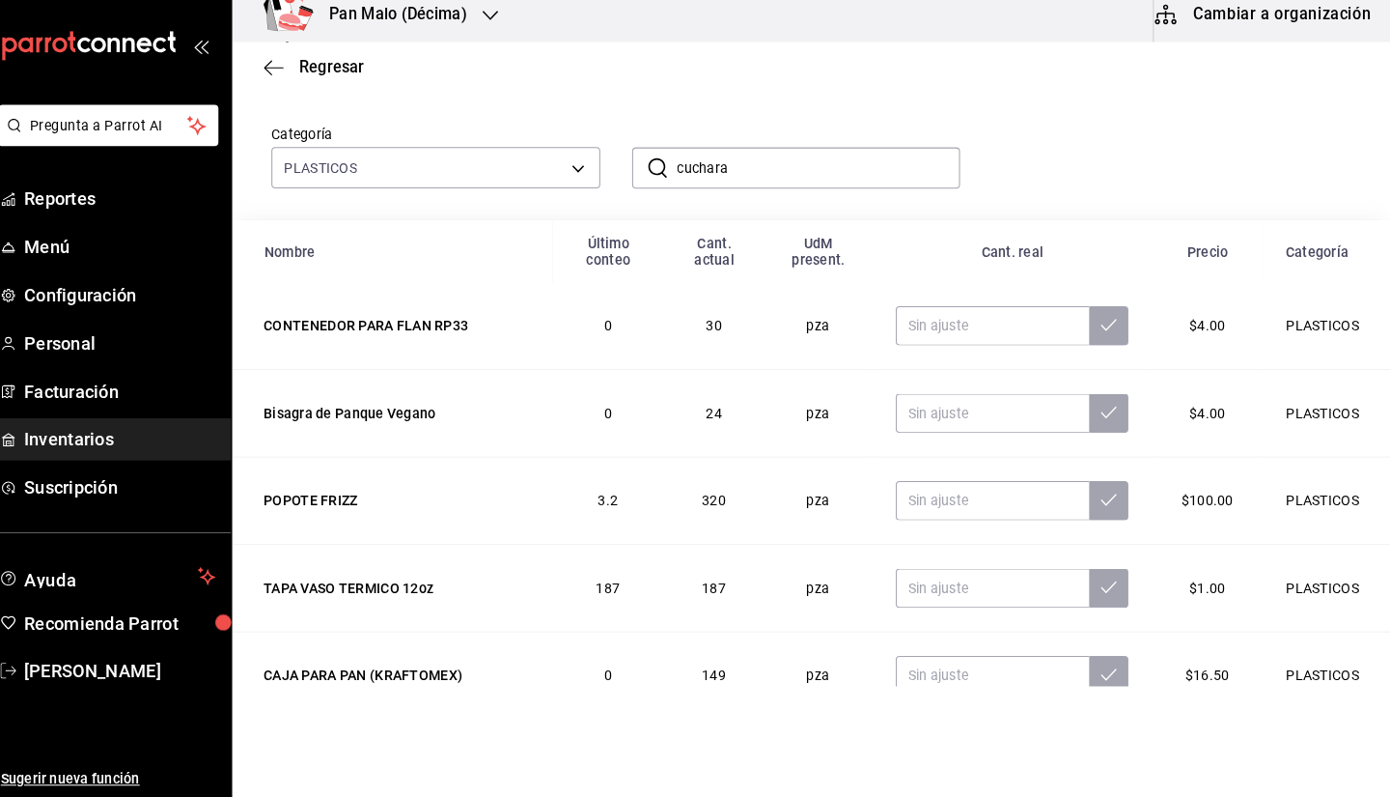
click at [837, 189] on input "cuchara" at bounding box center [827, 177] width 279 height 39
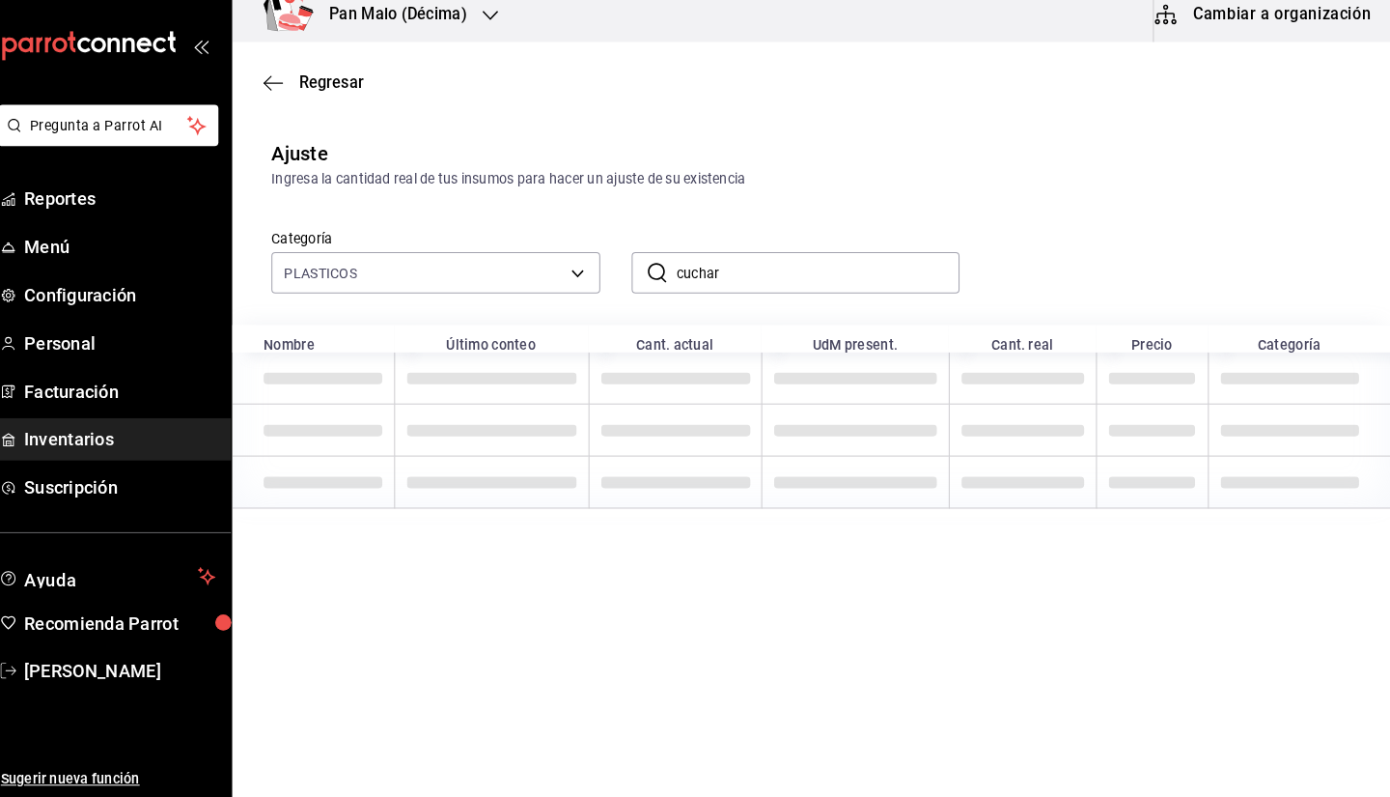
scroll to position [0, 0]
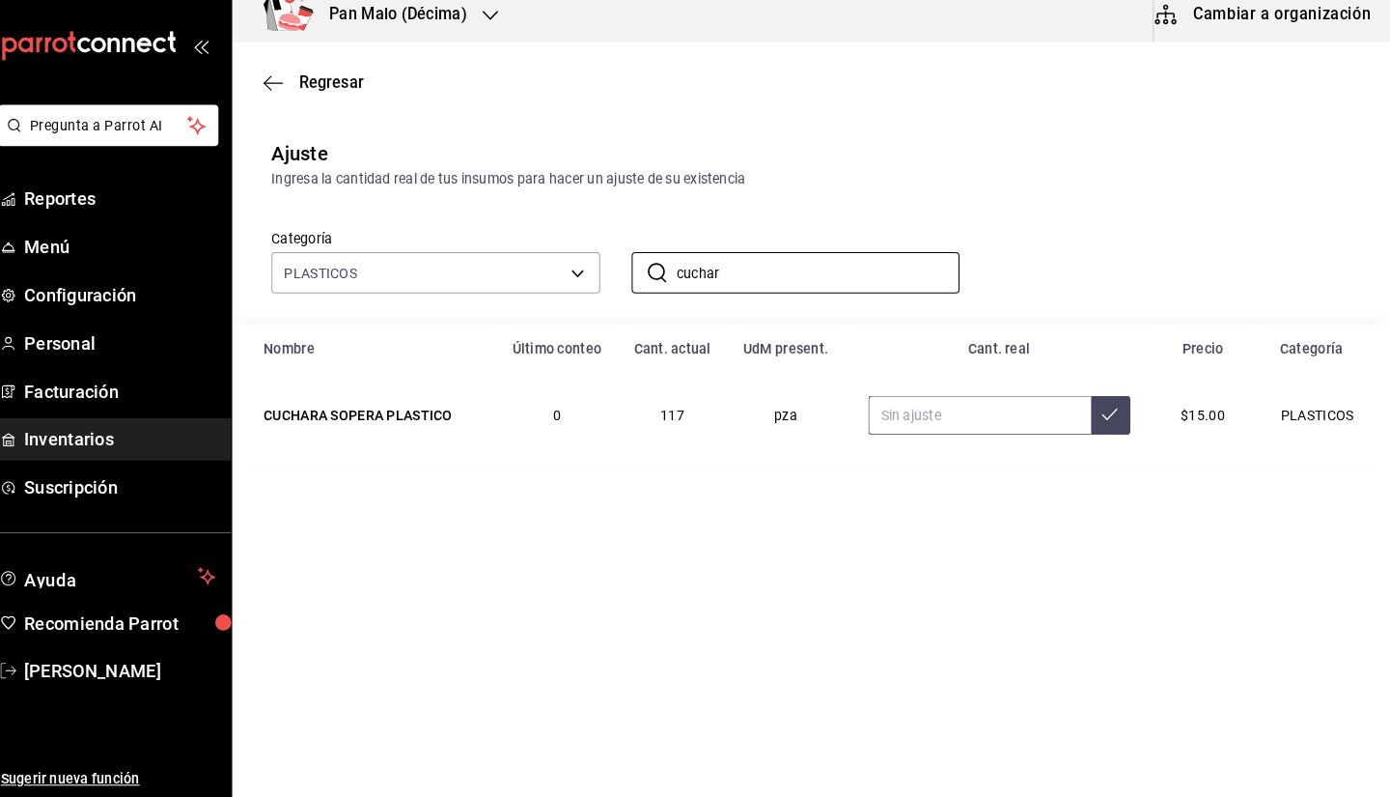
type input "cuchar"
click at [969, 419] on input "text" at bounding box center [986, 421] width 219 height 39
type input "50.00"
click at [819, 270] on input "cuchar" at bounding box center [827, 281] width 279 height 39
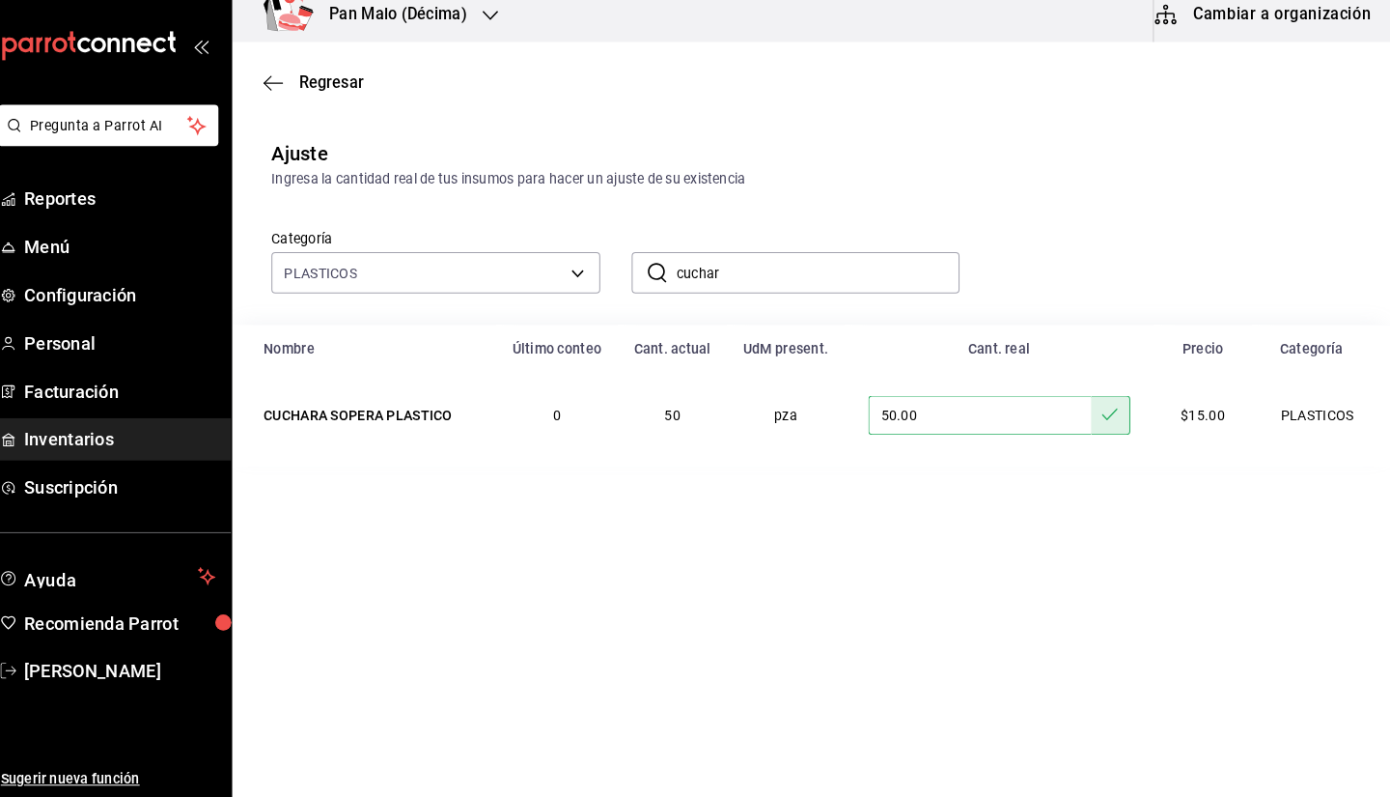
click at [819, 270] on input "cuchar" at bounding box center [827, 281] width 279 height 39
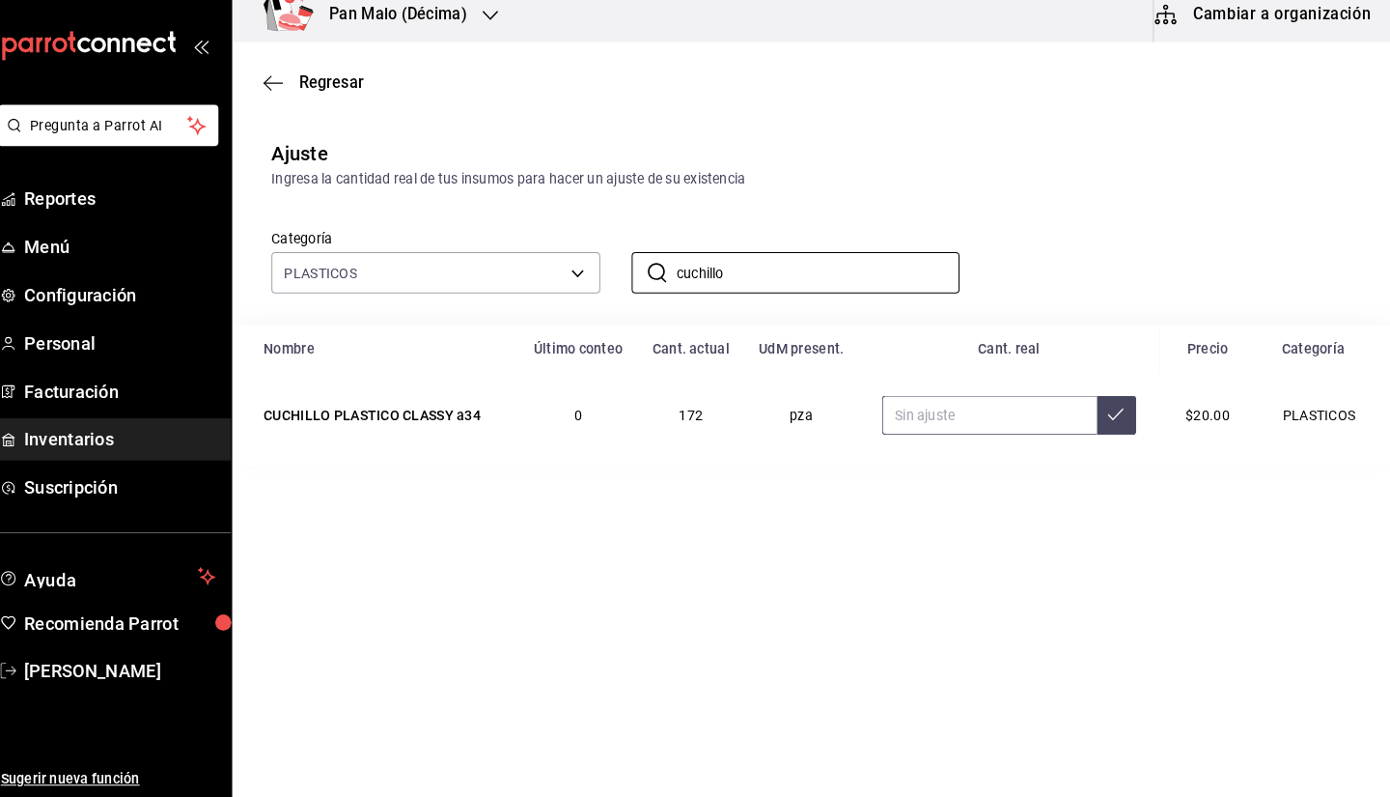
type input "cuchillo"
click at [966, 422] on input "text" at bounding box center [995, 421] width 211 height 39
type input "70.00"
click at [855, 270] on input "cuchillo" at bounding box center [827, 281] width 279 height 39
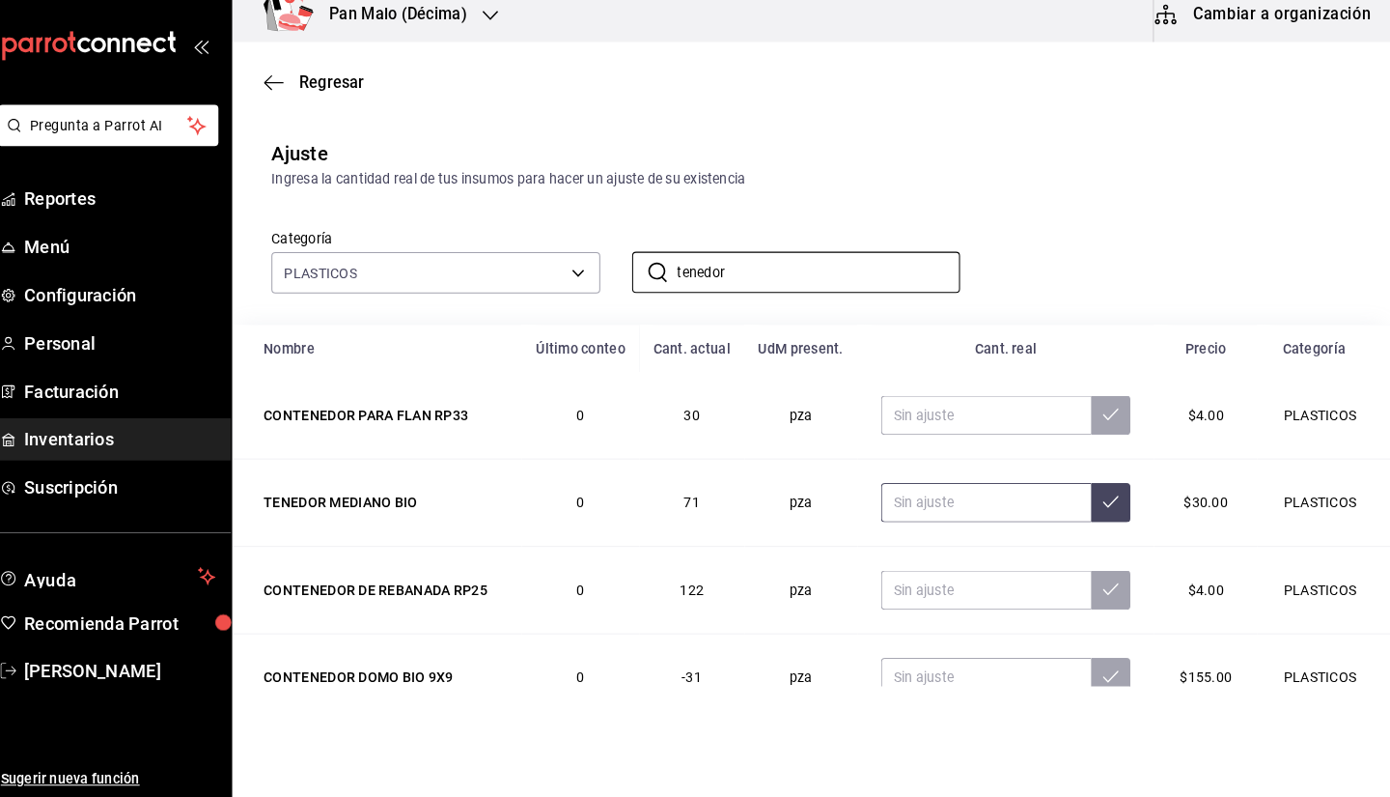
type input "tenedor"
click at [1013, 509] on input "text" at bounding box center [993, 507] width 208 height 39
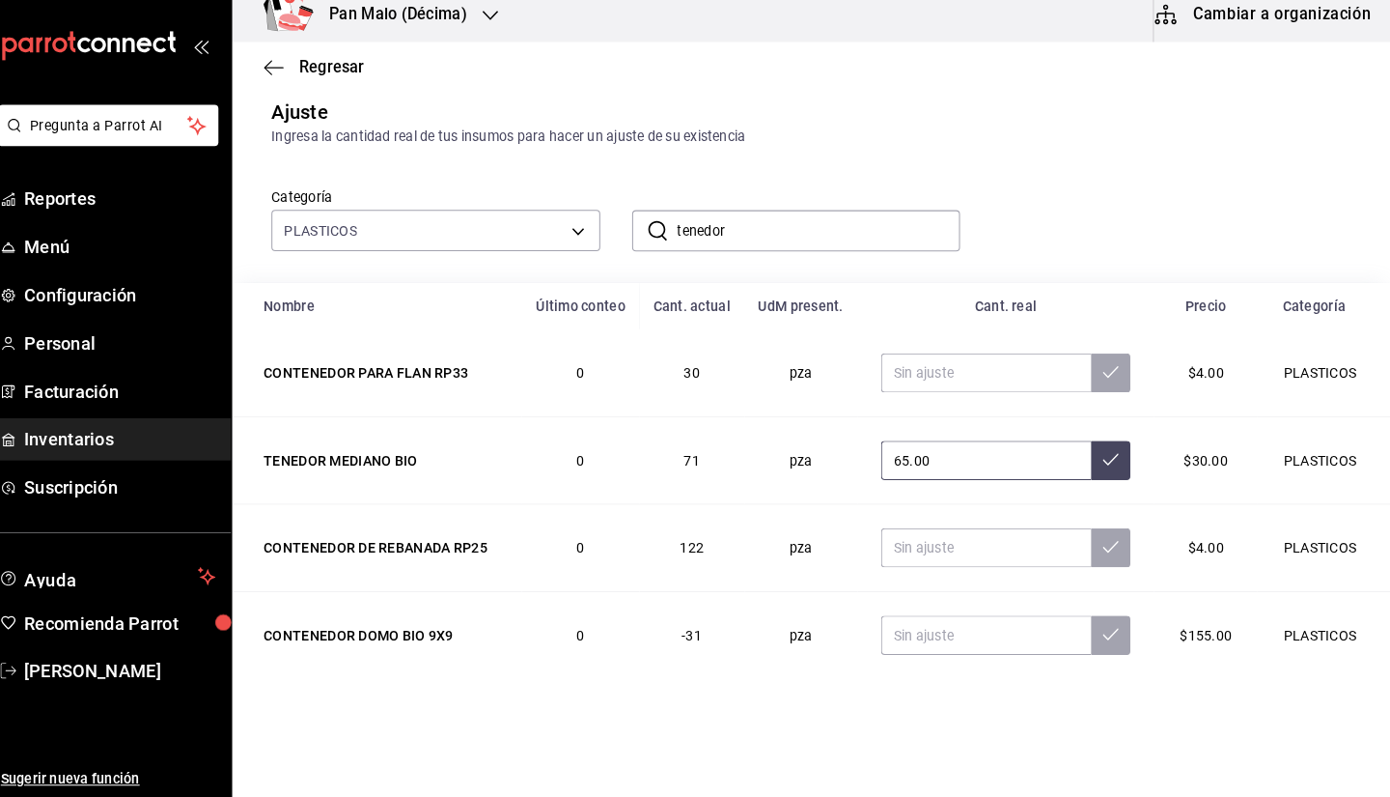
type input "65.00"
click at [888, 230] on input "tenedor" at bounding box center [827, 239] width 279 height 39
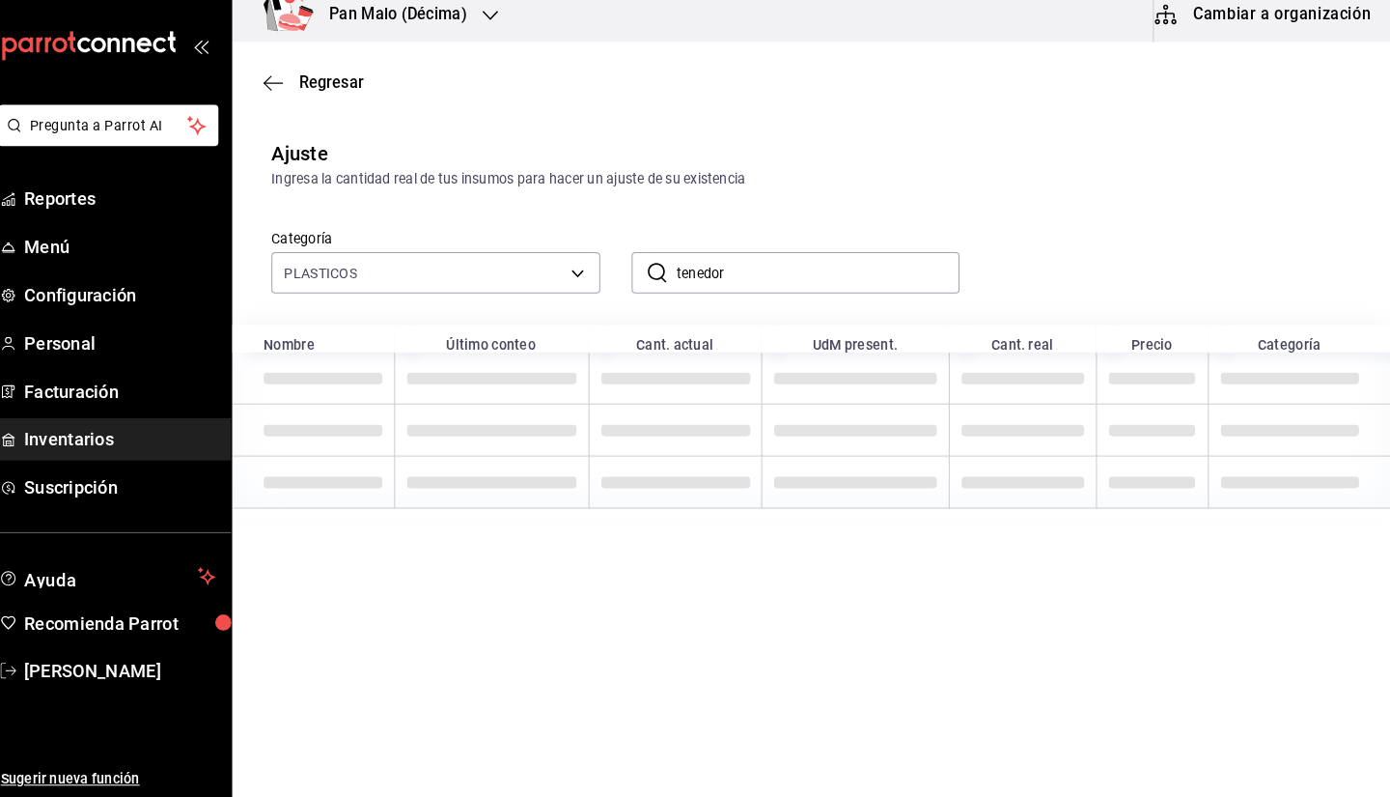
scroll to position [0, 0]
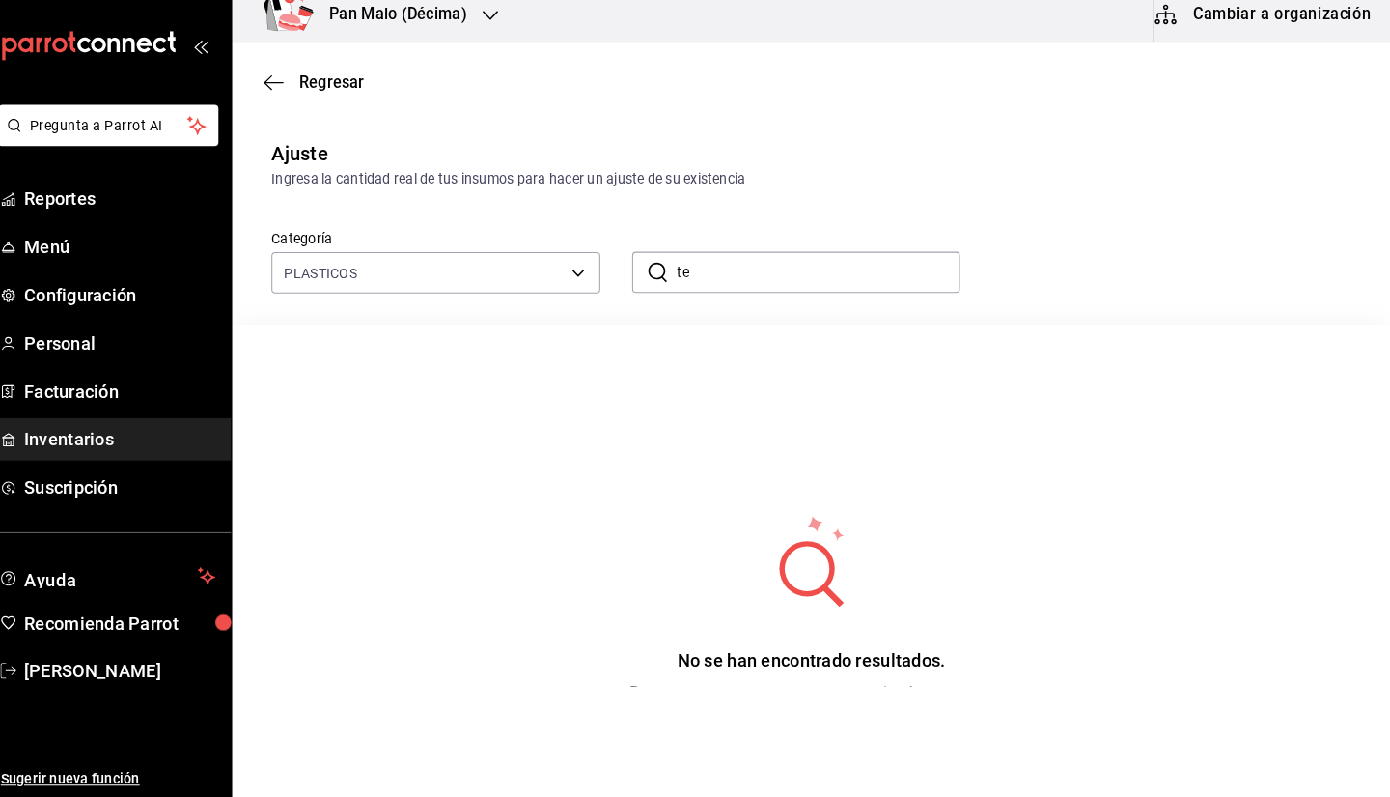
type input "t"
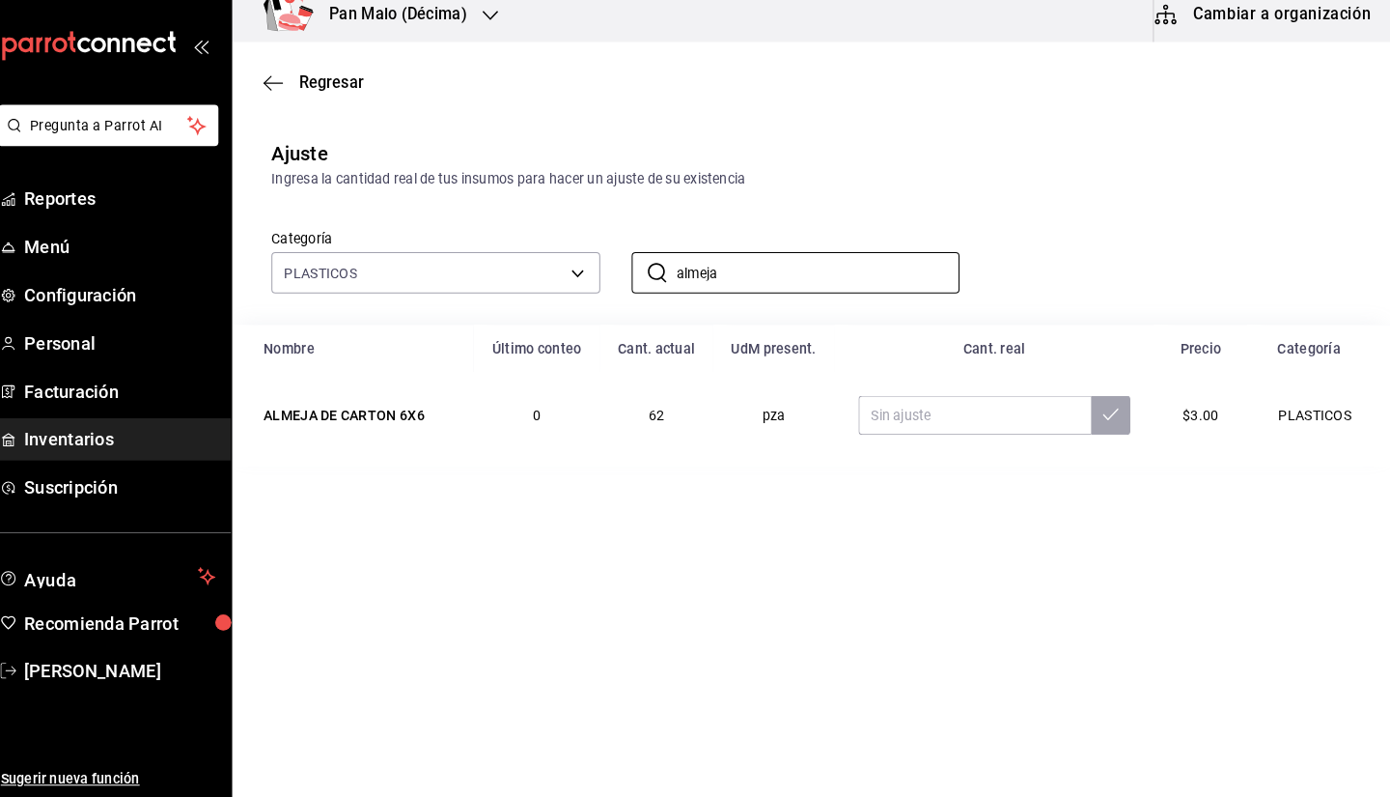
type input "almeja"
click at [1033, 207] on div "Categoría PLASTICOS 845d24ca-60dd-4e7e-b3c9-ca2702778d83 ​ almeja ​" at bounding box center [790, 250] width 1062 height 102
click at [934, 439] on input "text" at bounding box center [982, 421] width 230 height 39
type input "101.00"
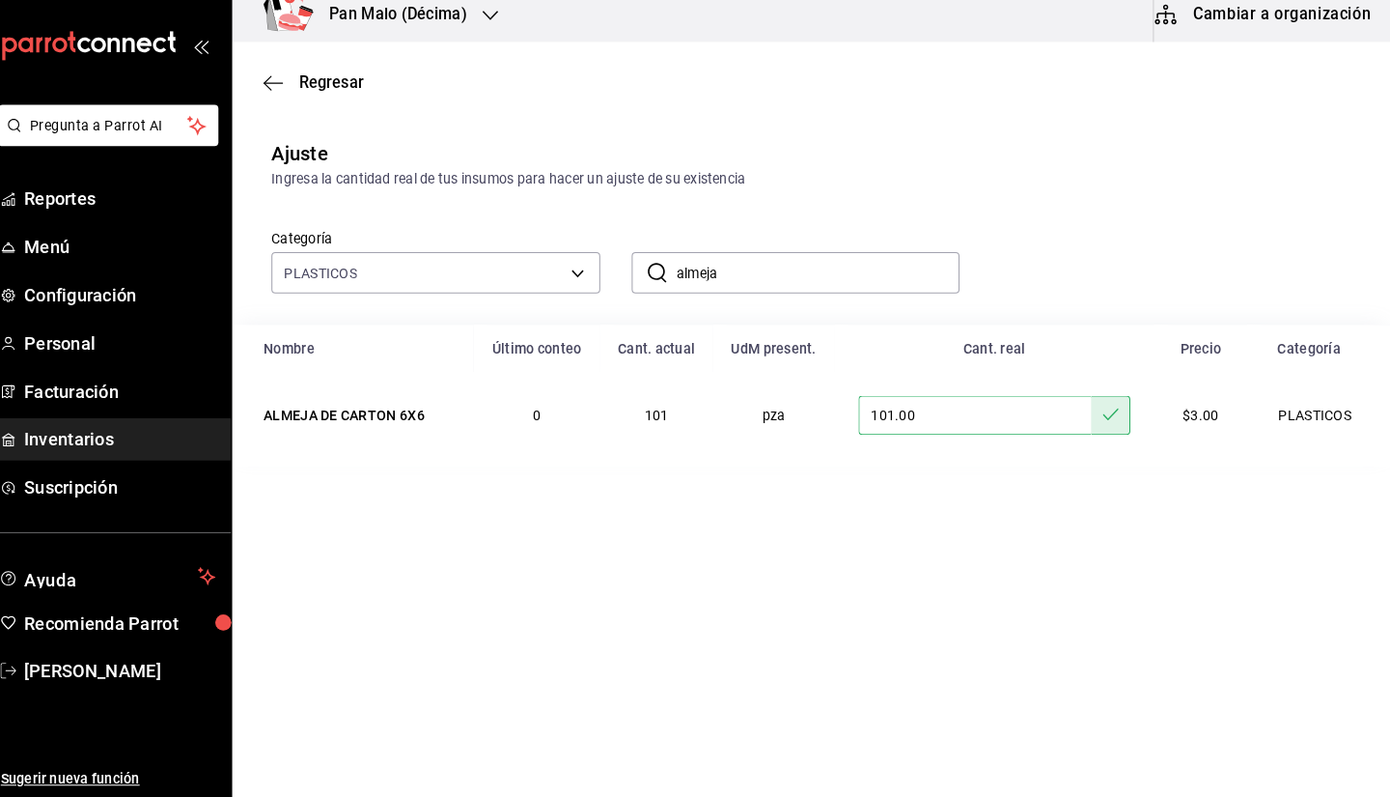
click at [869, 272] on input "almeja" at bounding box center [827, 281] width 279 height 39
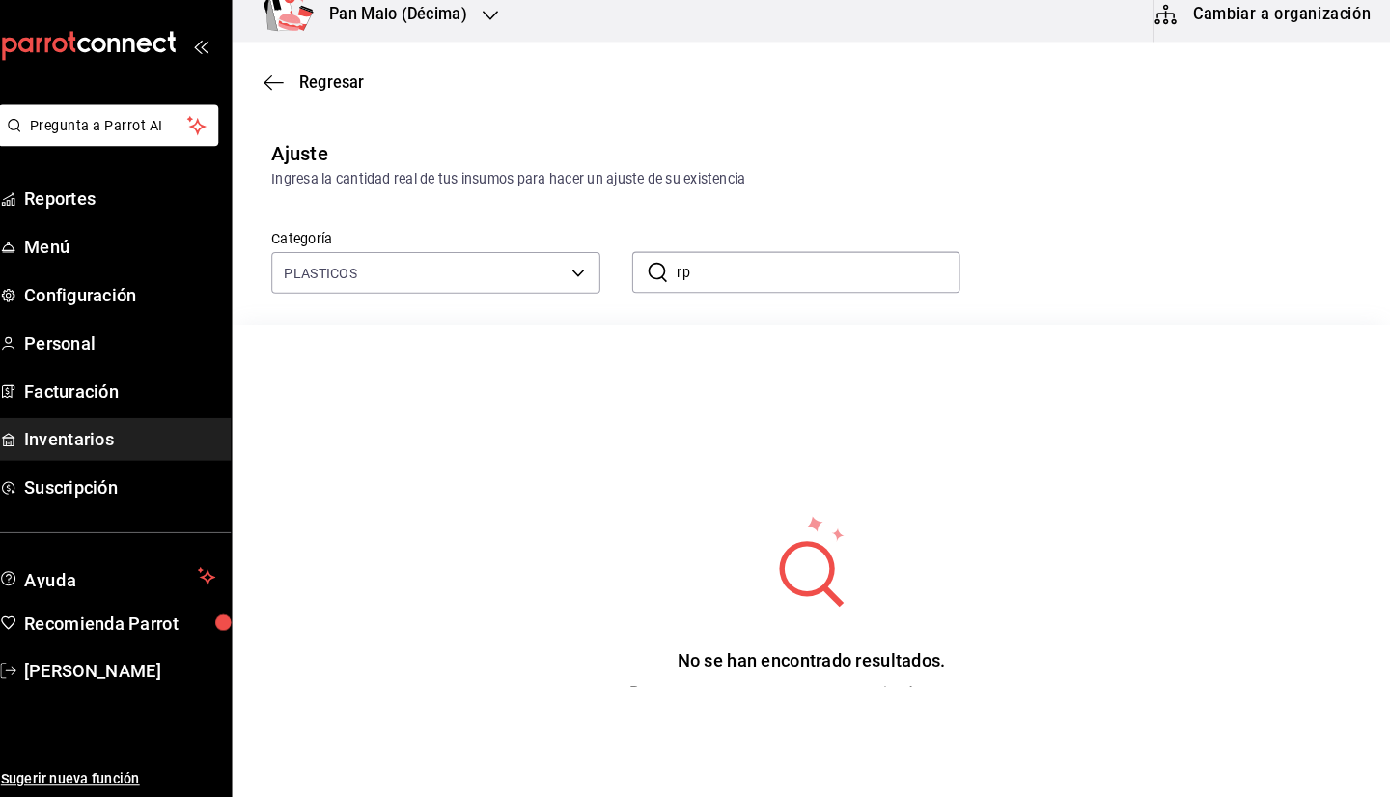
type input "r"
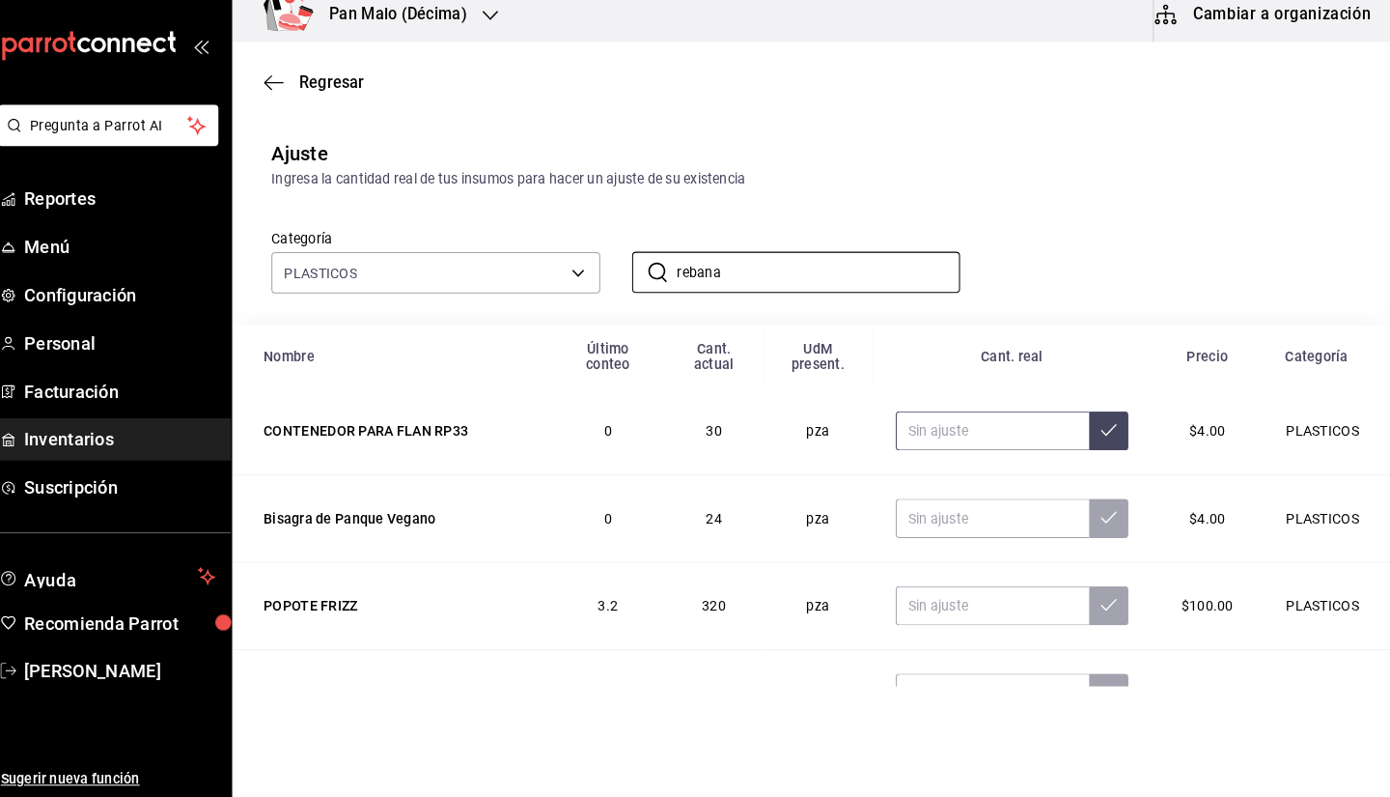
type input "rebana"
click at [998, 433] on input "text" at bounding box center [999, 436] width 191 height 39
type input "51.00"
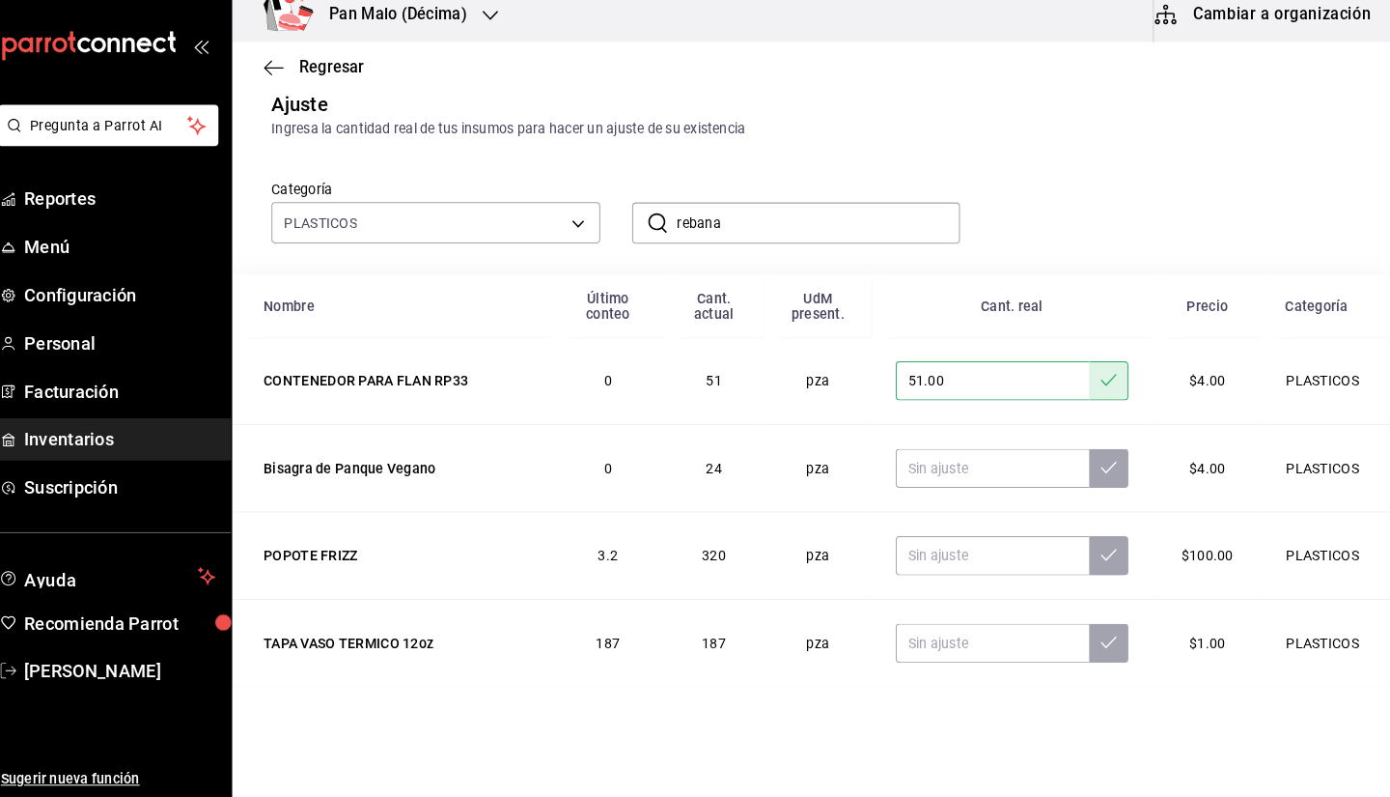
scroll to position [16, 0]
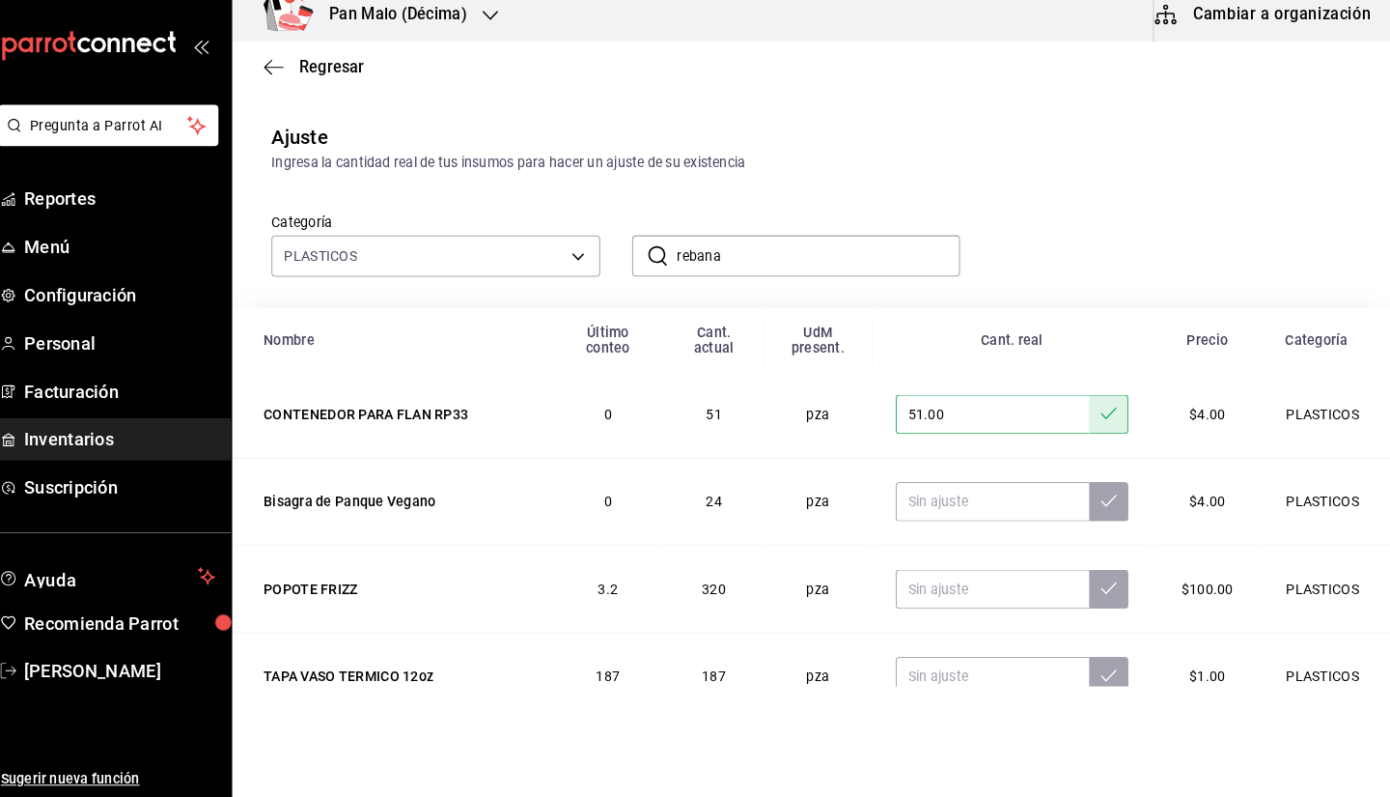
click at [906, 257] on input "rebana" at bounding box center [827, 264] width 279 height 39
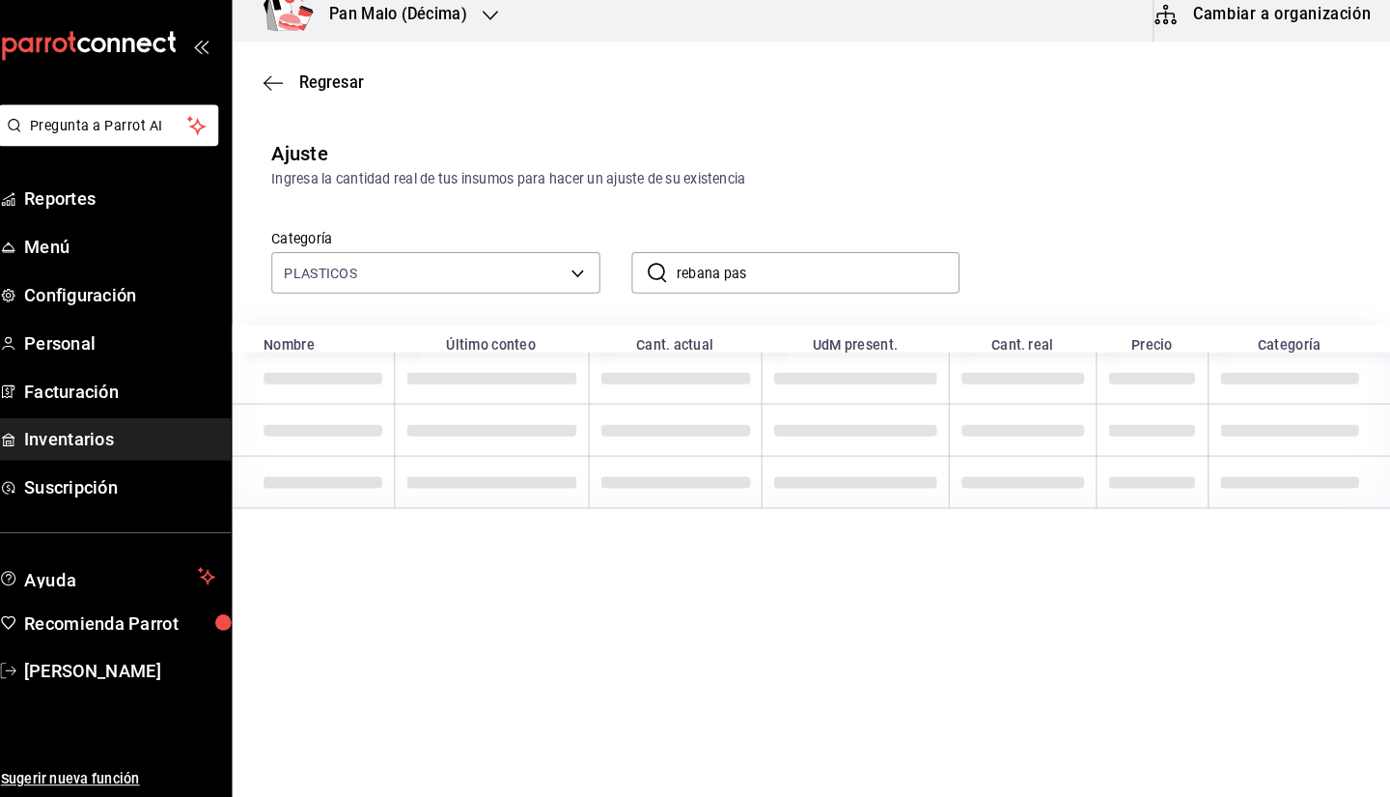
scroll to position [0, 0]
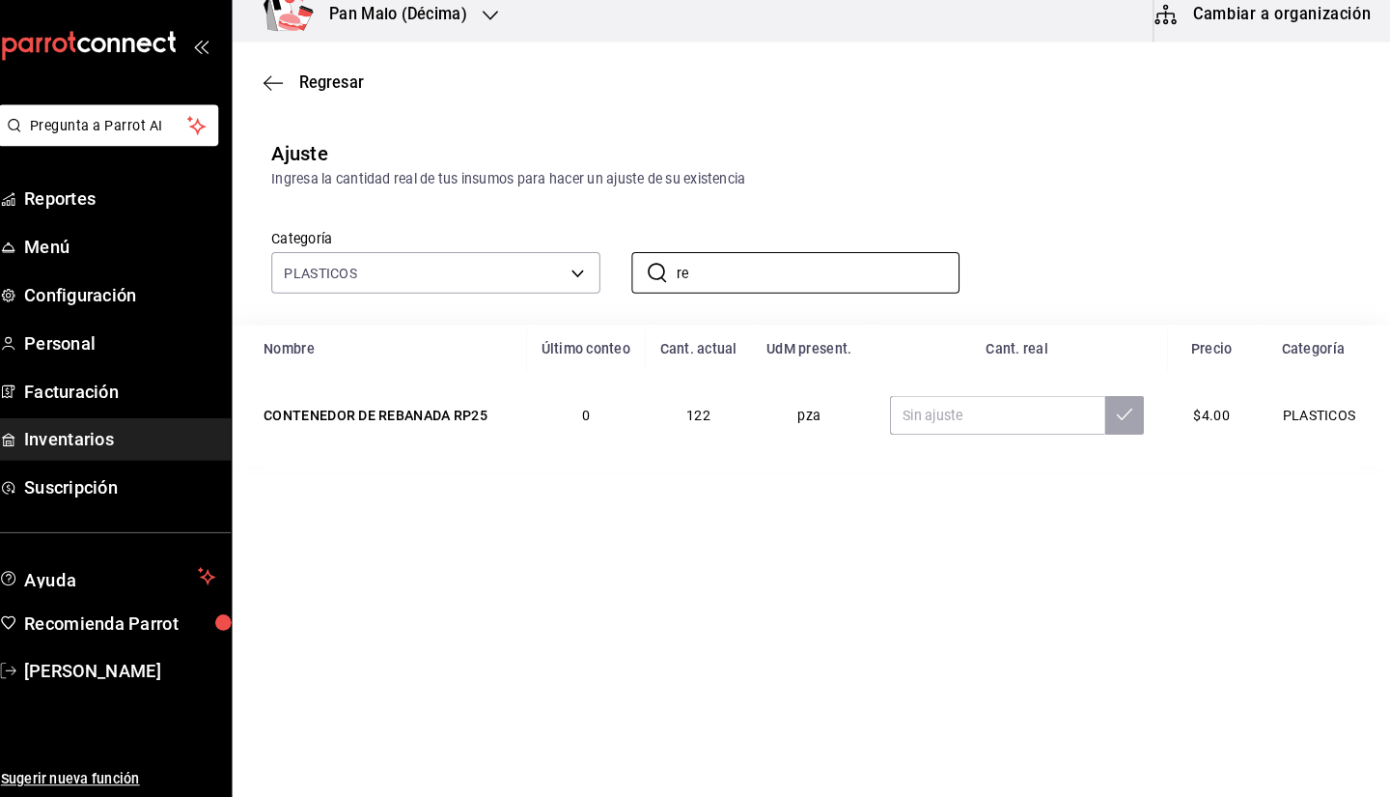
type input "r"
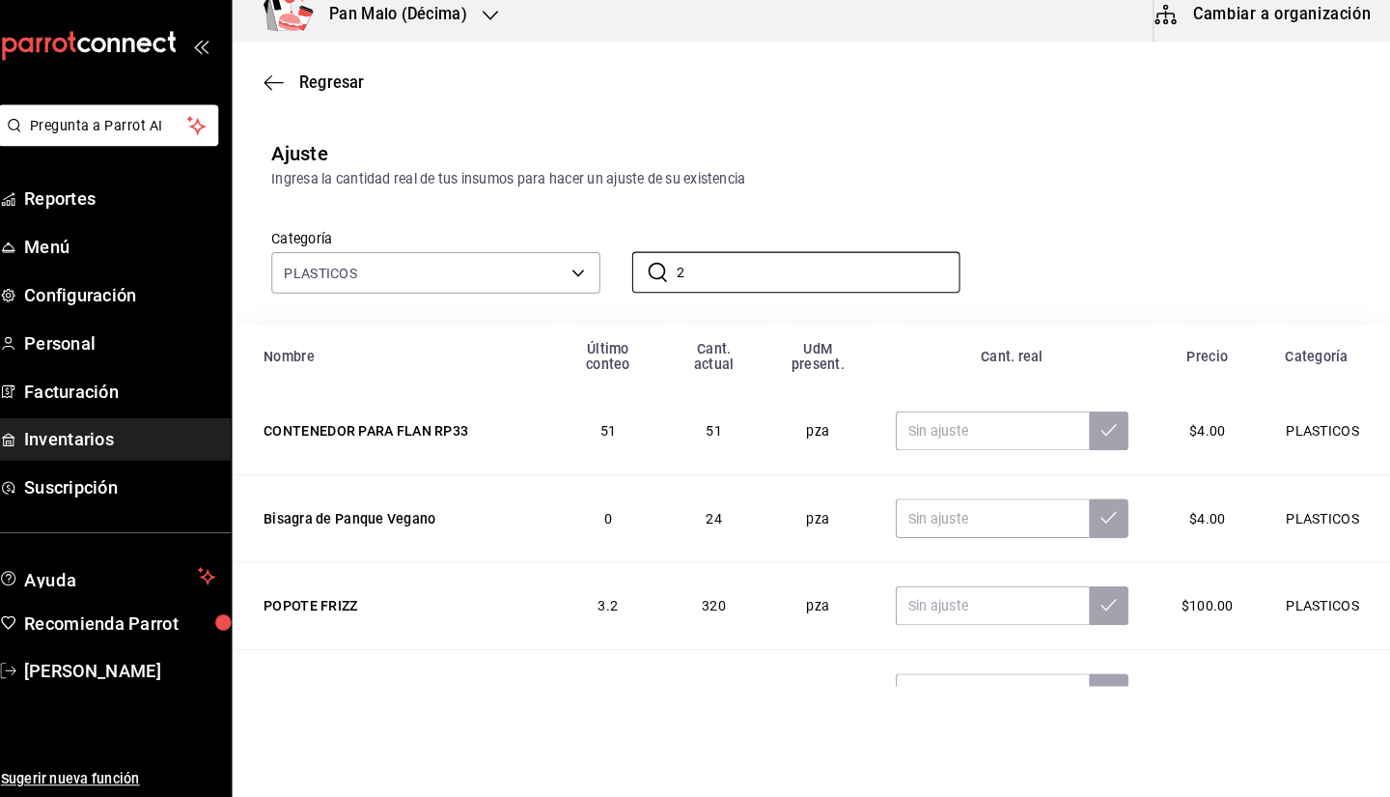
type input "25"
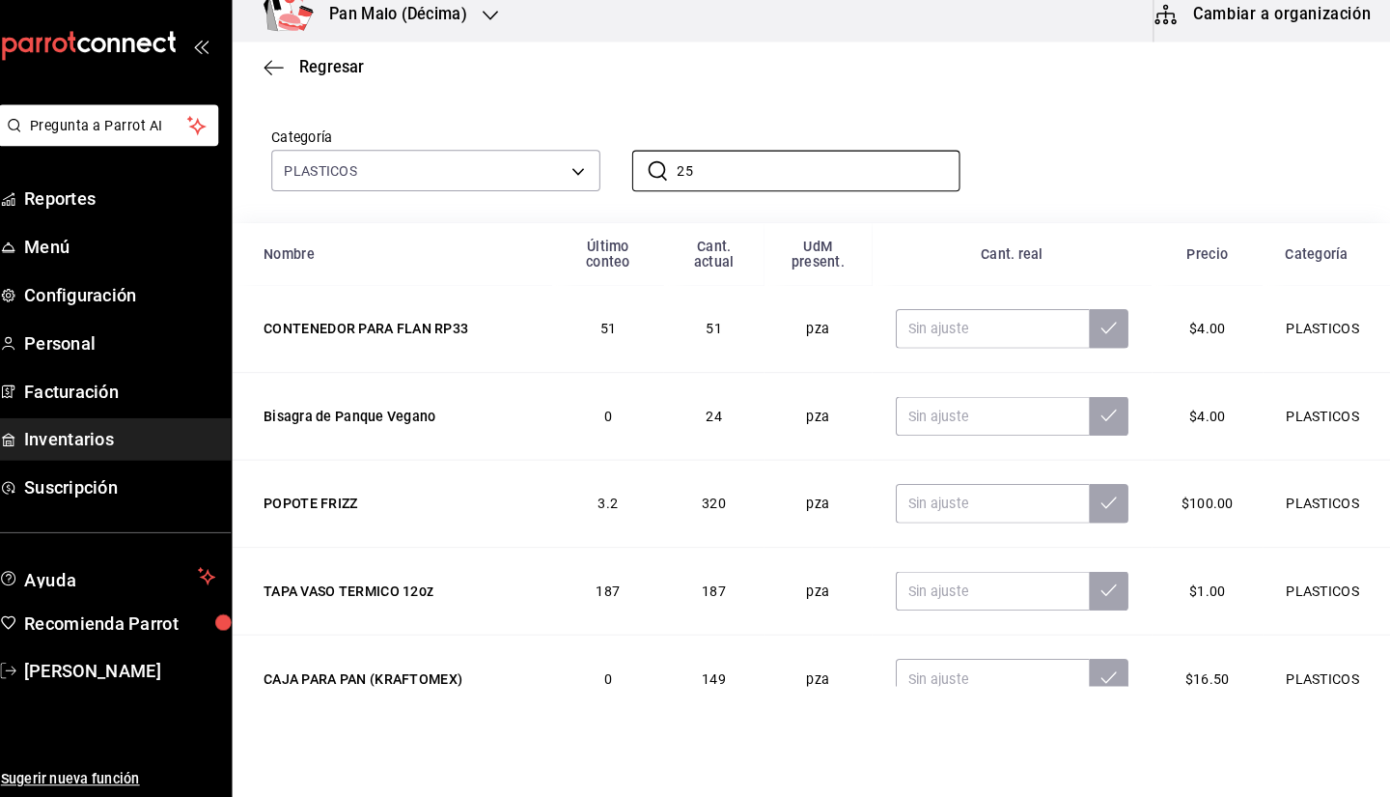
scroll to position [72, 0]
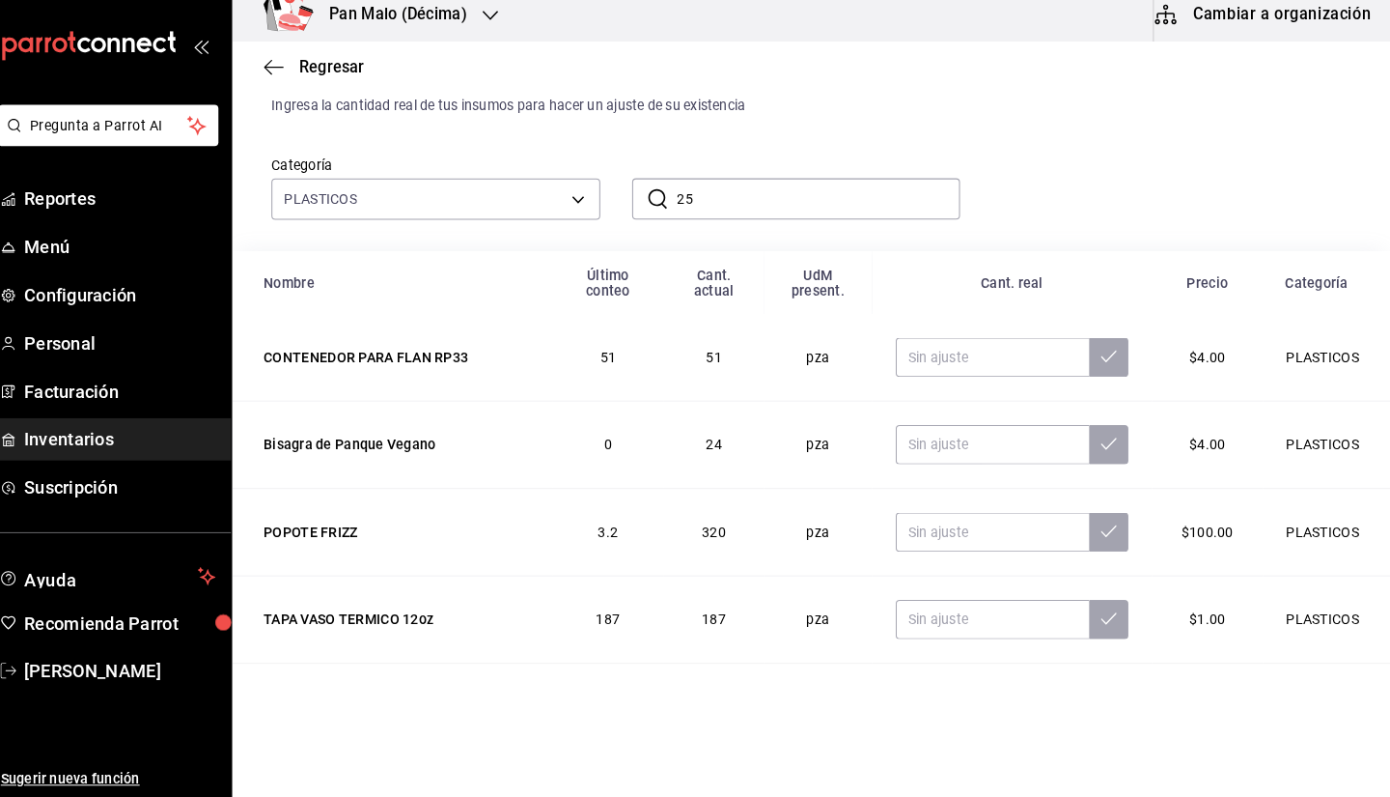
click at [878, 220] on input "25" at bounding box center [827, 208] width 279 height 39
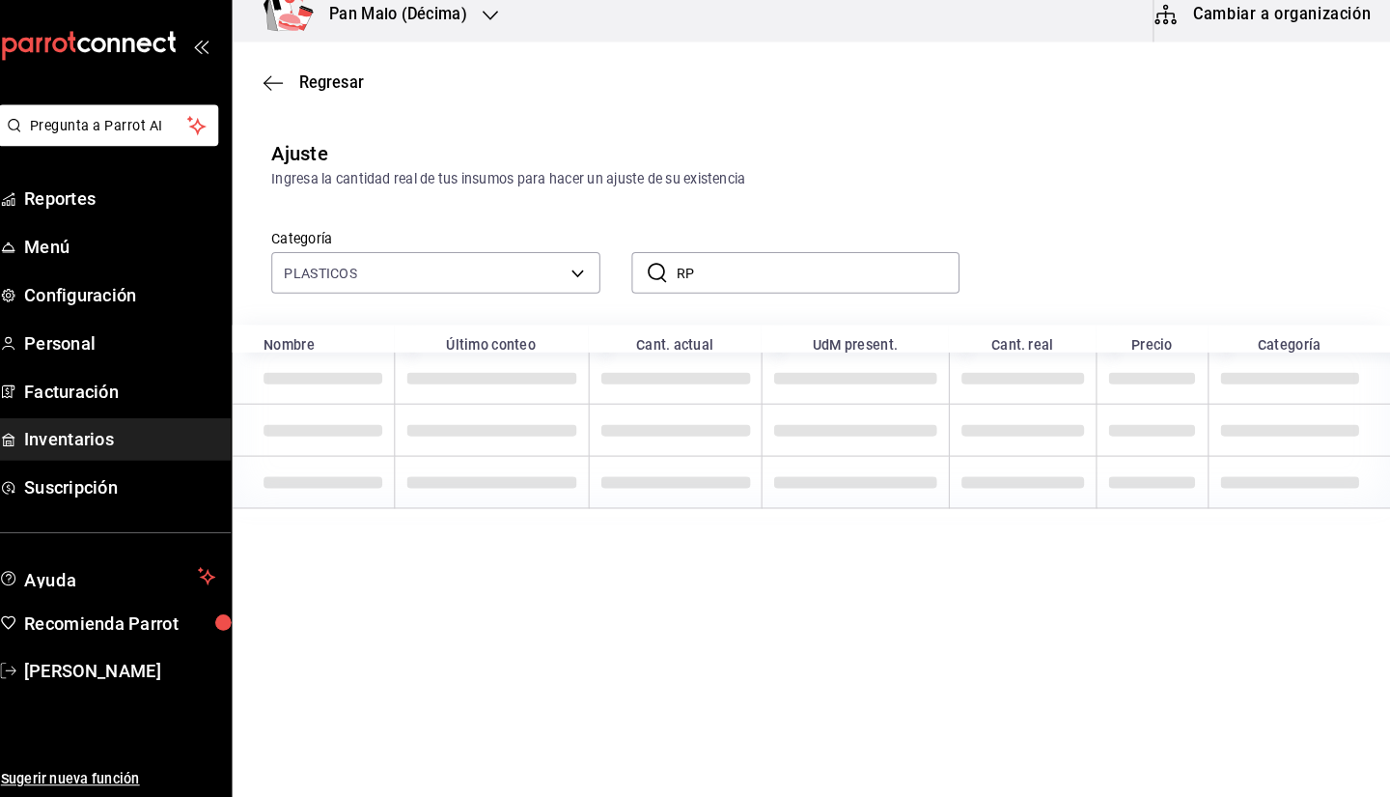
scroll to position [0, 0]
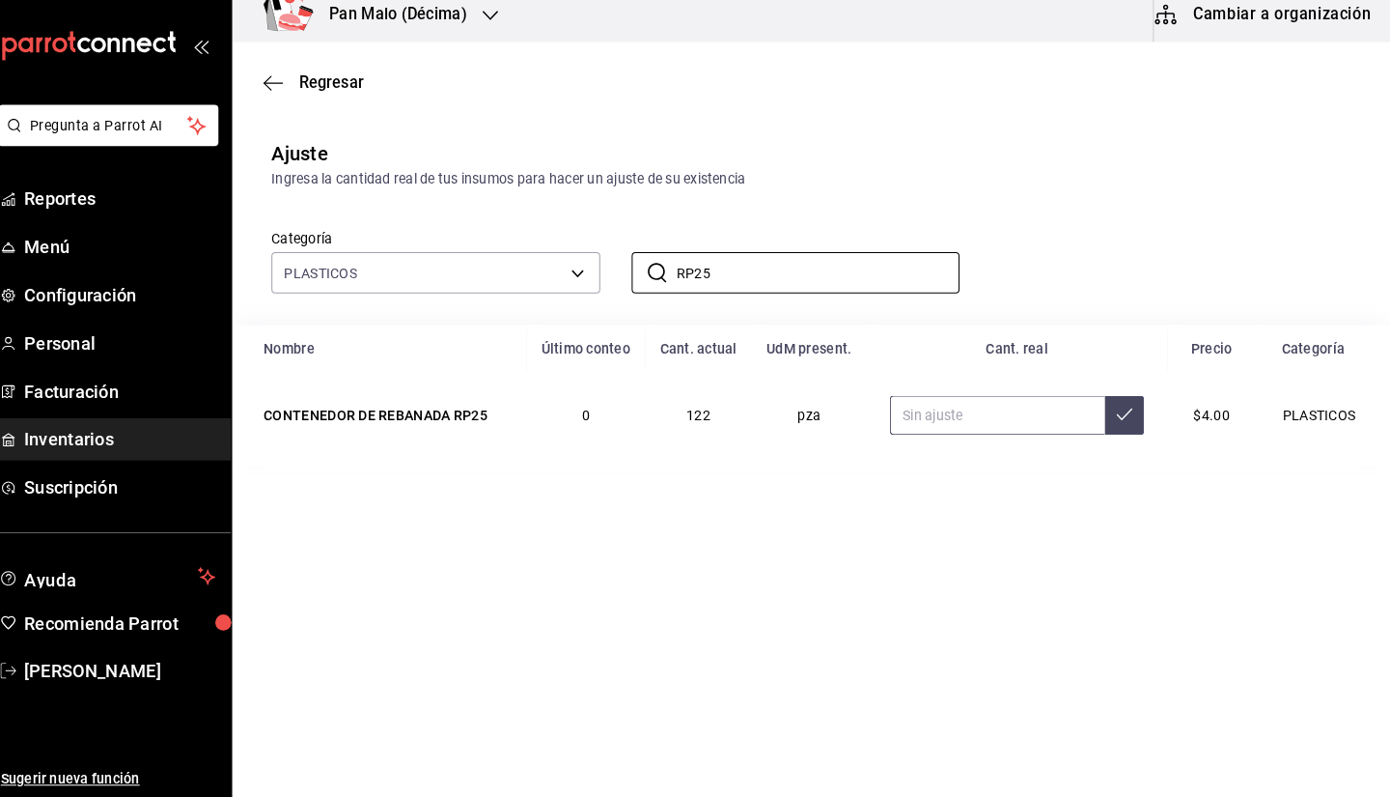
type input "RP25"
click at [926, 433] on input "text" at bounding box center [1003, 421] width 211 height 39
type input "26.00"
click at [861, 281] on input "RP25" at bounding box center [827, 281] width 279 height 39
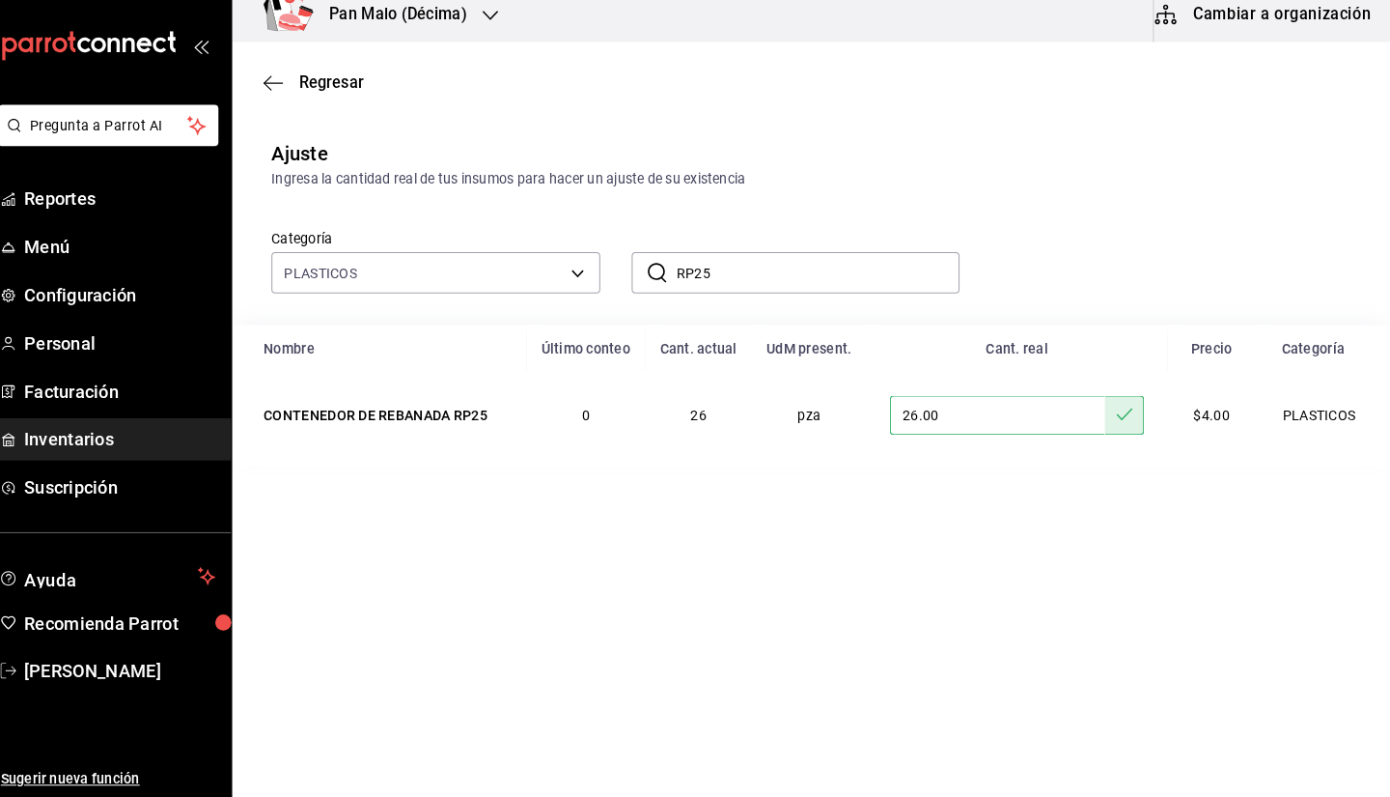
click at [861, 281] on input "RP25" at bounding box center [827, 281] width 279 height 39
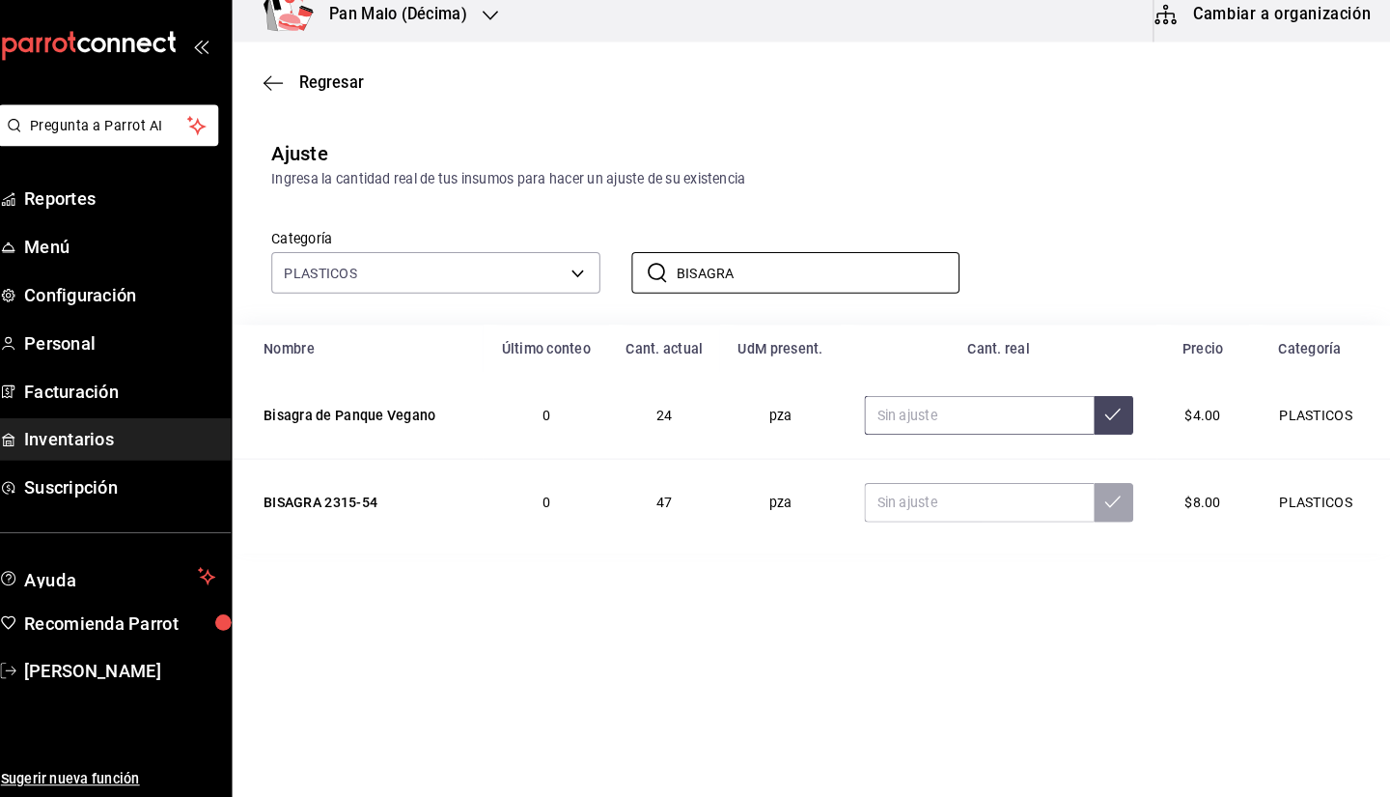
type input "BISAGRA"
click at [971, 426] on input "text" at bounding box center [986, 421] width 226 height 39
type input "25.00"
click at [930, 497] on input "text" at bounding box center [986, 507] width 226 height 39
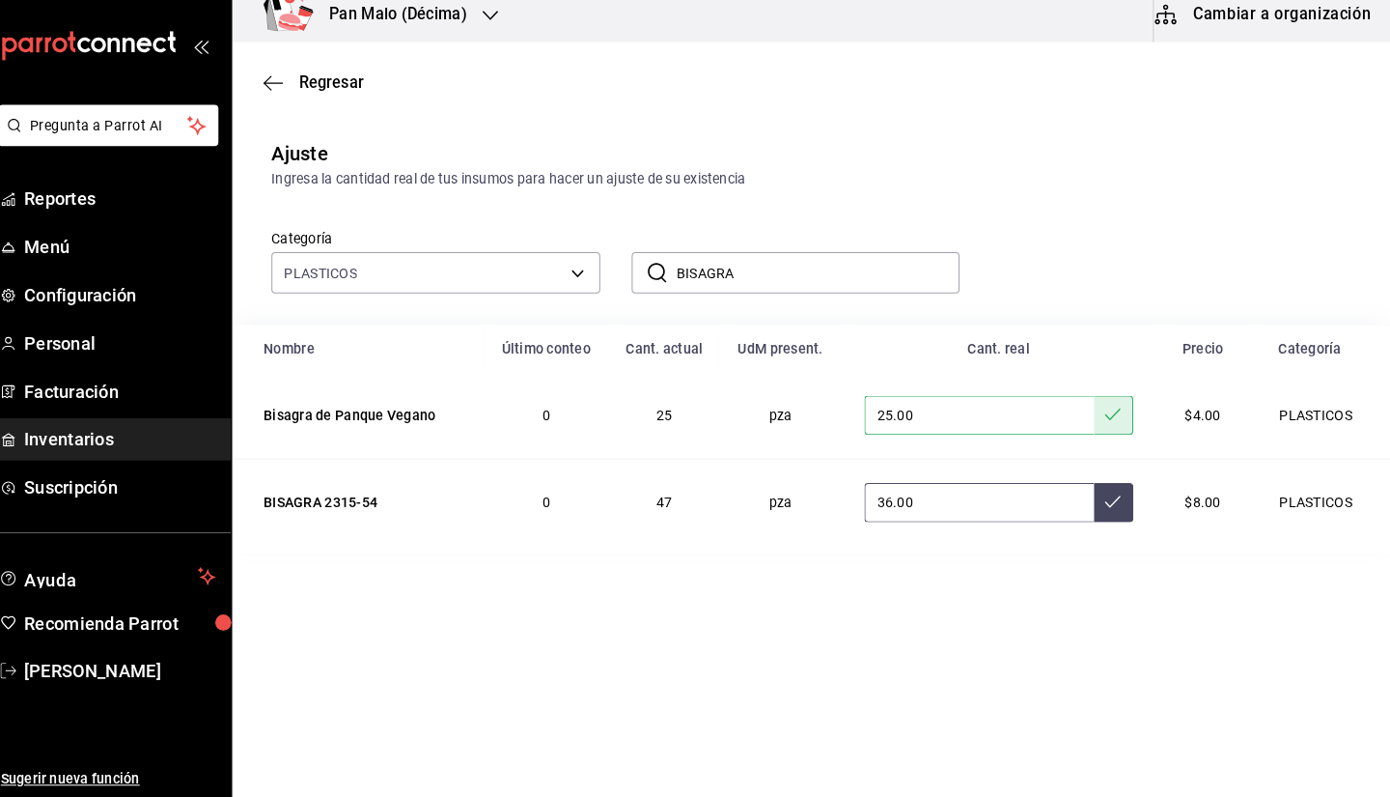
type input "36.00"
click at [830, 288] on input "BISAGRA" at bounding box center [827, 281] width 279 height 39
